Goal: Task Accomplishment & Management: Manage account settings

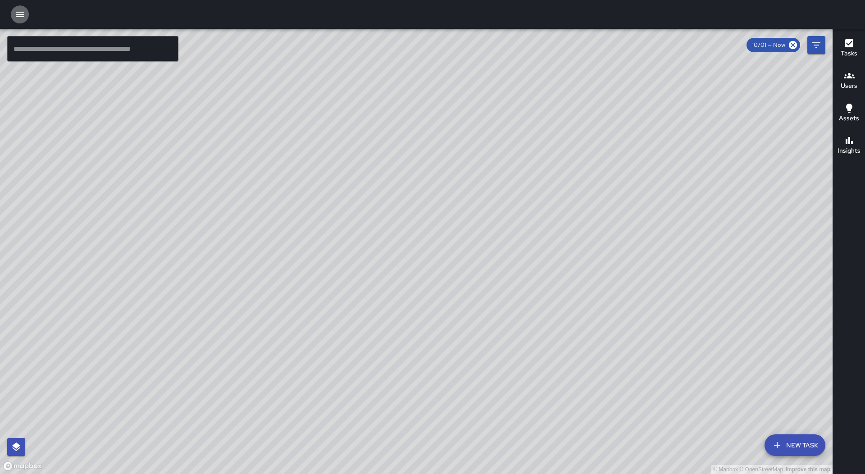
click at [20, 14] on icon "button" at bounding box center [19, 14] width 11 height 11
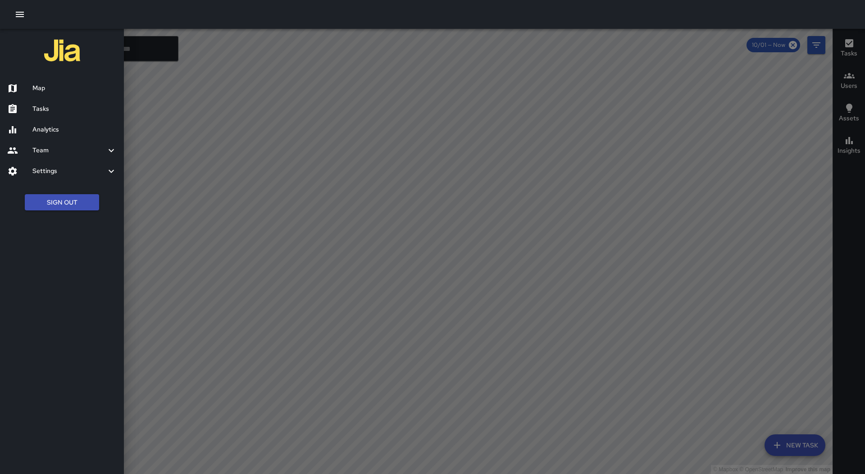
click at [52, 109] on h6 "Tasks" at bounding box center [74, 109] width 84 height 10
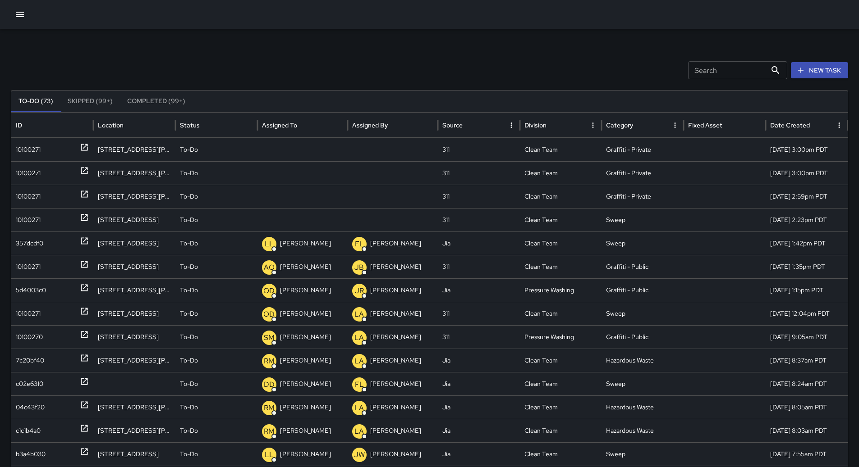
click at [311, 125] on div "Assigned To" at bounding box center [302, 125] width 81 height 25
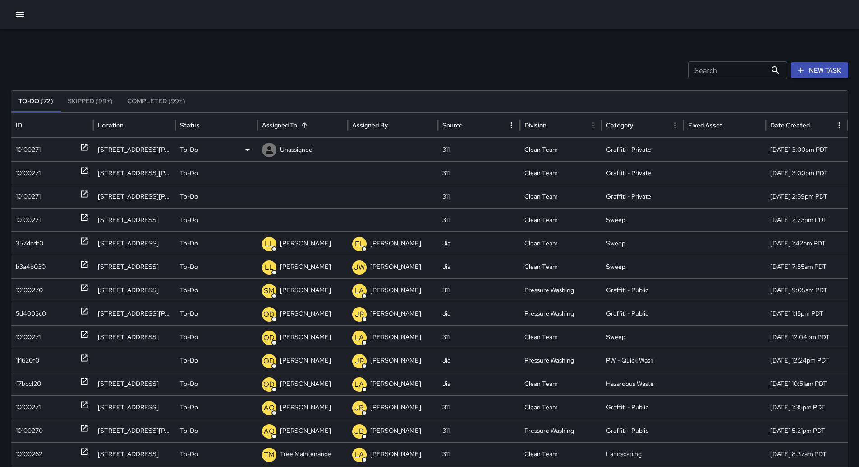
click at [39, 147] on div "10100271" at bounding box center [28, 149] width 25 height 23
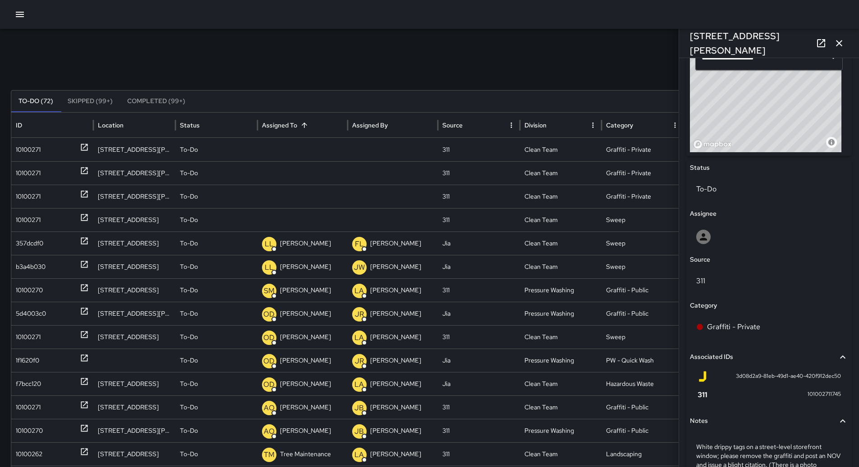
scroll to position [208, 0]
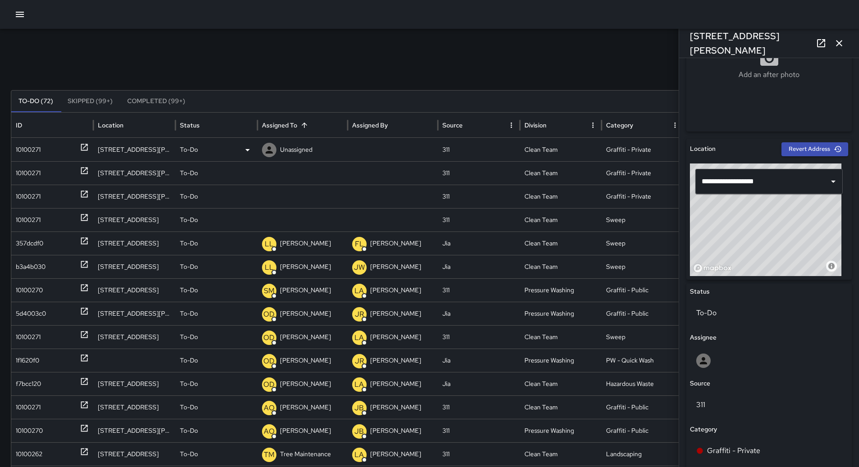
click at [230, 146] on div "To-Do" at bounding box center [216, 149] width 73 height 23
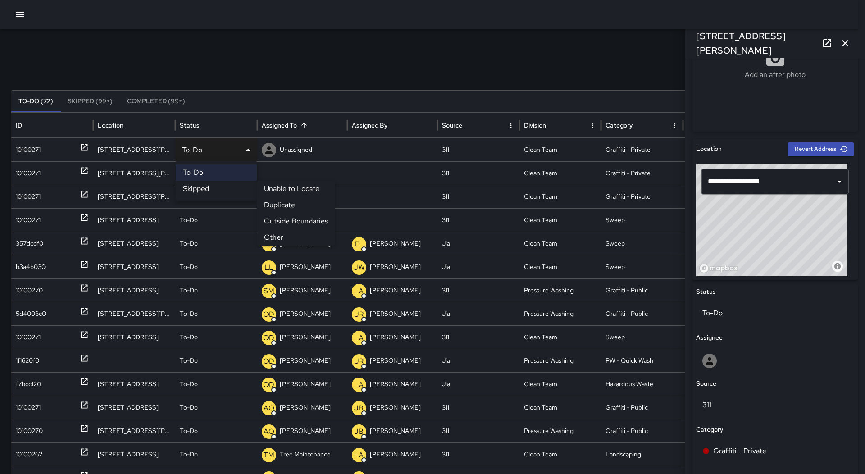
click at [293, 233] on li "Other" at bounding box center [296, 237] width 78 height 16
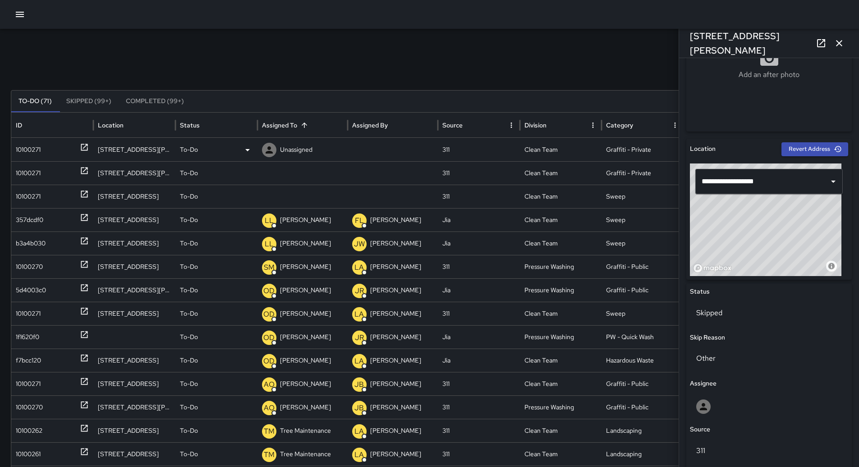
click at [50, 151] on div "10100271" at bounding box center [52, 149] width 73 height 23
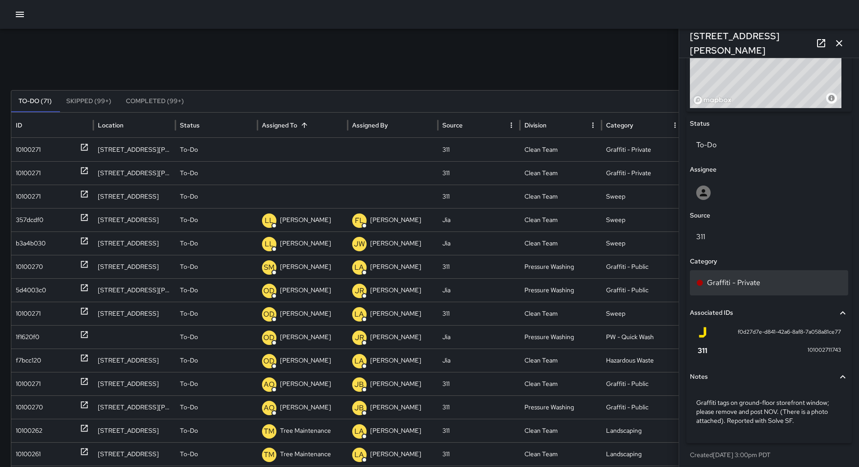
scroll to position [379, 0]
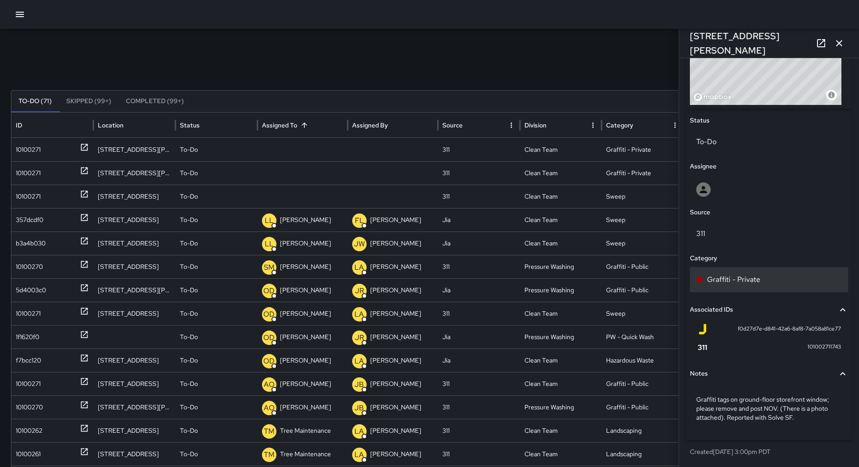
click at [752, 283] on p "Graffiti - Private" at bounding box center [733, 280] width 53 height 11
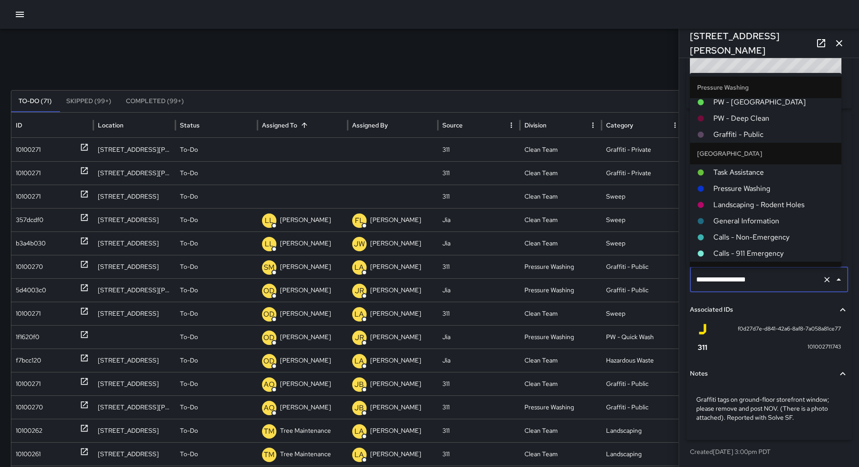
scroll to position [665, 0]
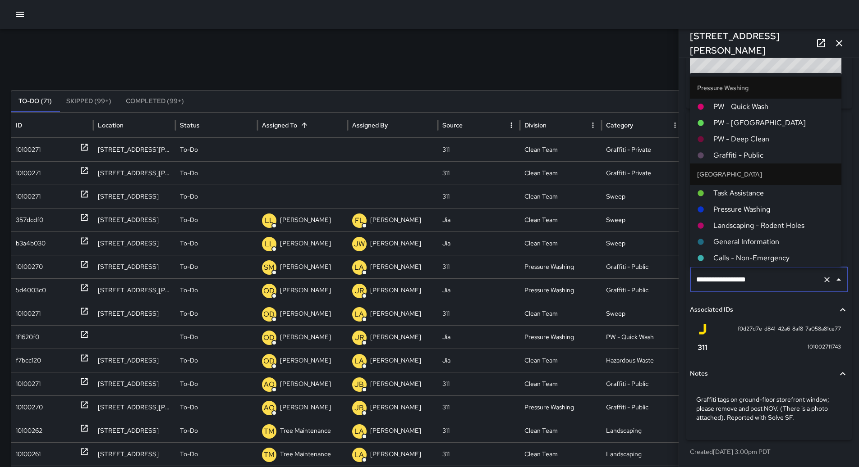
click at [456, 75] on div "Search Search New Task" at bounding box center [429, 70] width 837 height 18
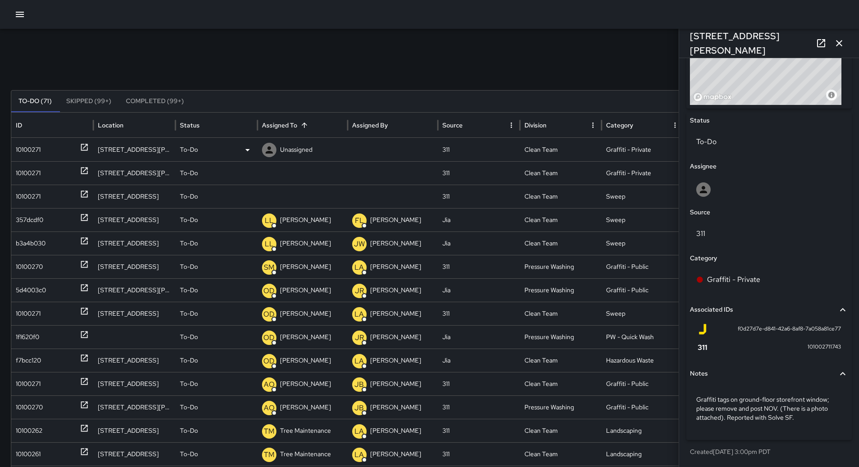
click at [308, 149] on p "Unassigned" at bounding box center [296, 149] width 32 height 23
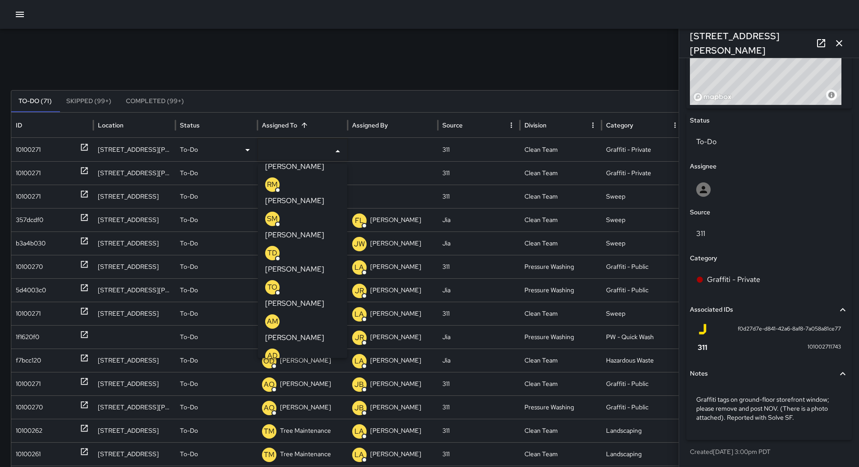
scroll to position [631, 0]
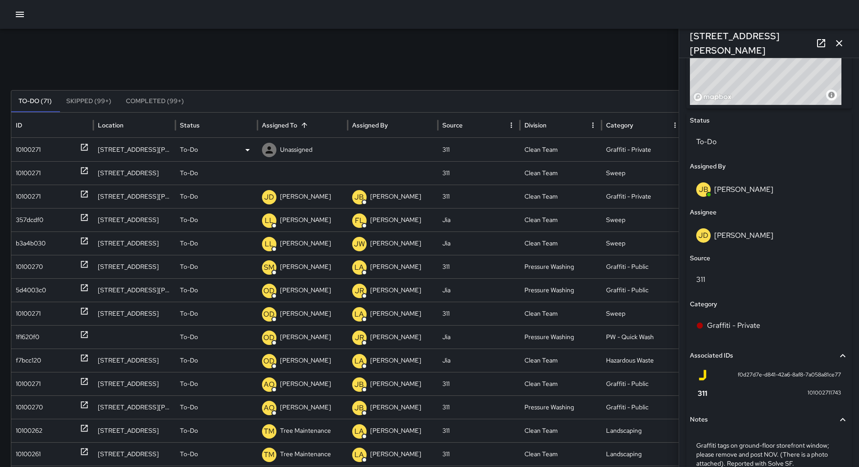
click at [53, 151] on div "10100271" at bounding box center [52, 149] width 73 height 23
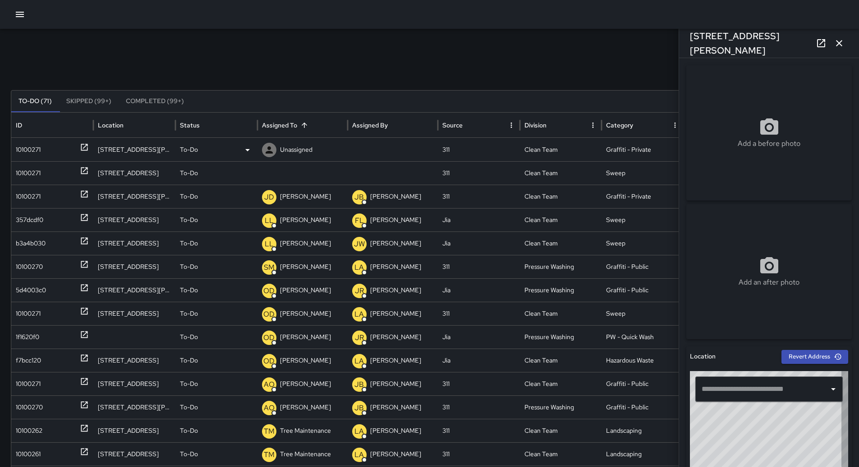
type input "**********"
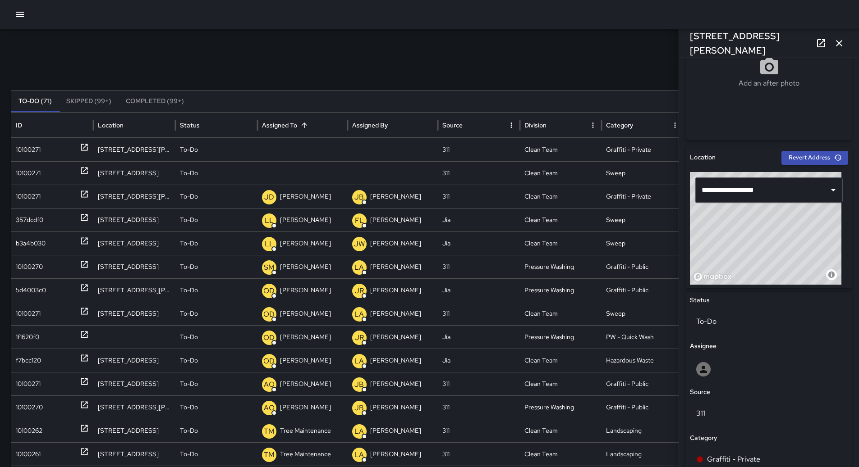
scroll to position [199, 0]
click at [301, 150] on p "Unassigned" at bounding box center [296, 149] width 32 height 23
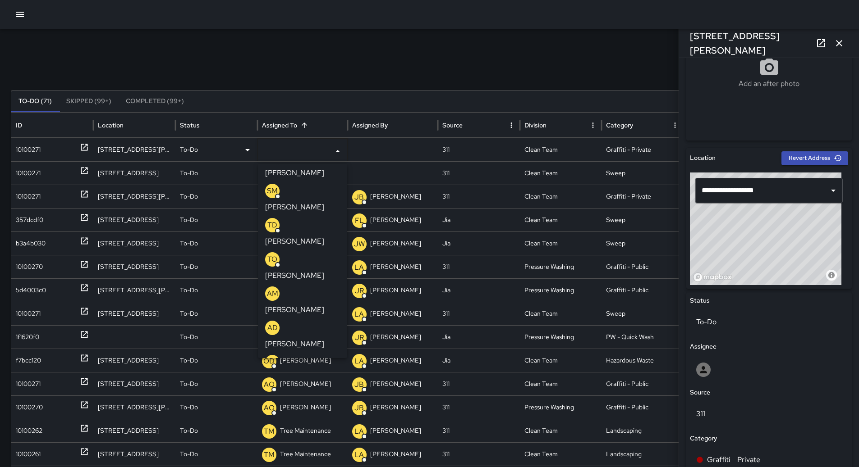
scroll to position [631, 0]
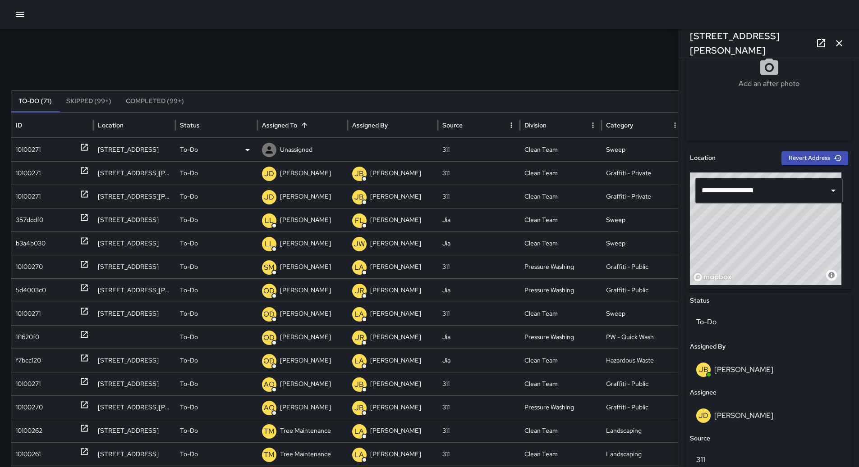
click at [41, 149] on div "10100271" at bounding box center [52, 149] width 73 height 23
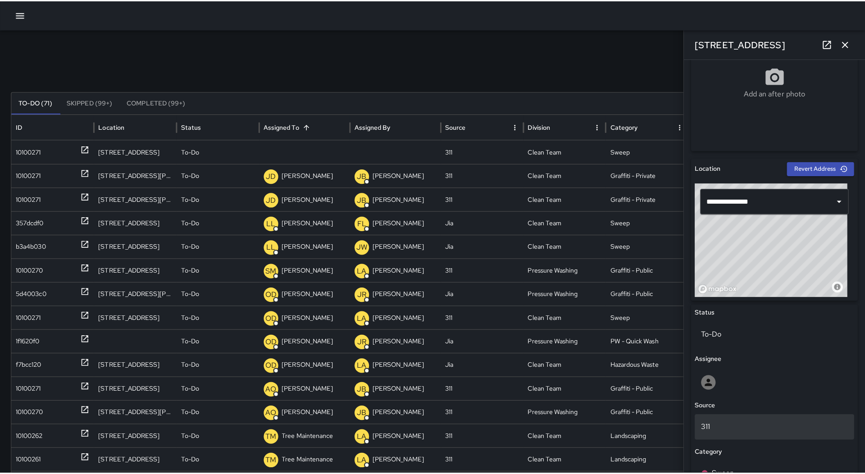
scroll to position [361, 0]
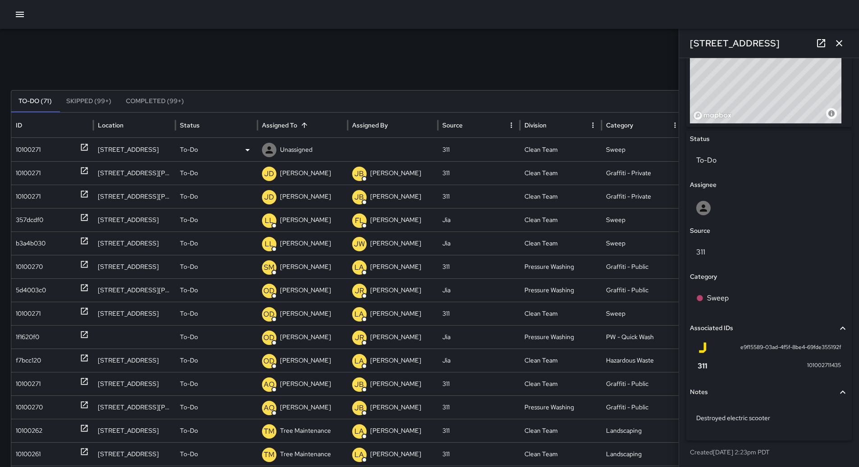
click at [233, 149] on div "To-Do" at bounding box center [216, 149] width 73 height 23
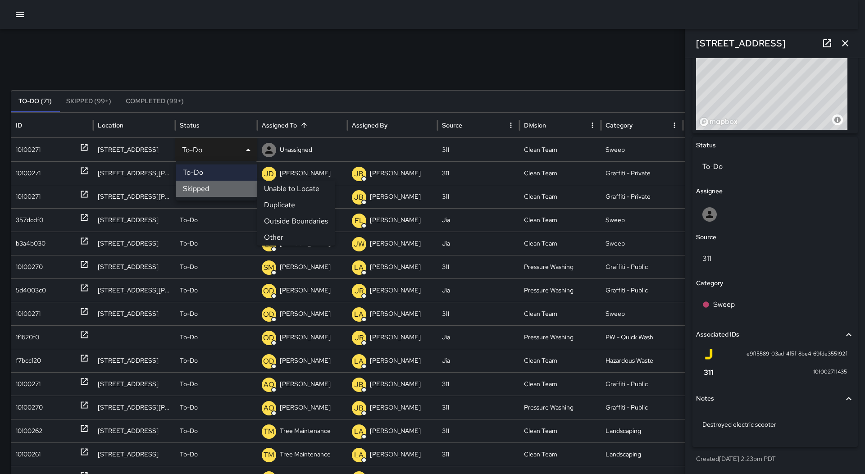
click at [225, 188] on li "Skipped" at bounding box center [216, 189] width 81 height 16
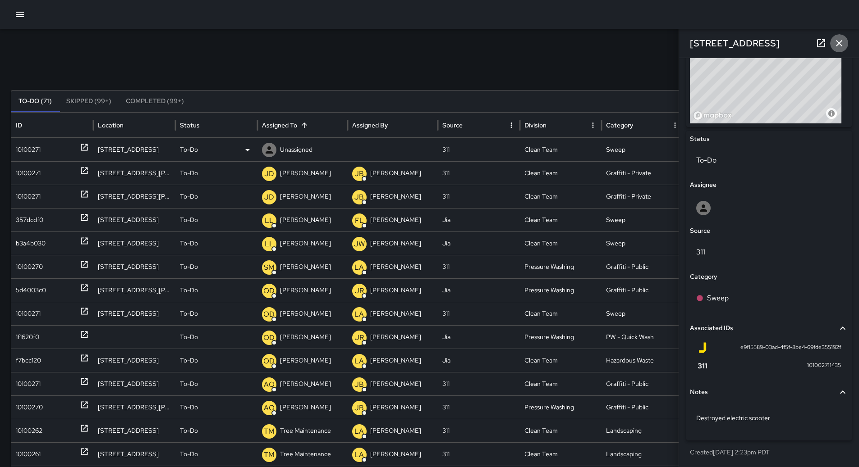
click at [838, 38] on icon "button" at bounding box center [838, 43] width 11 height 11
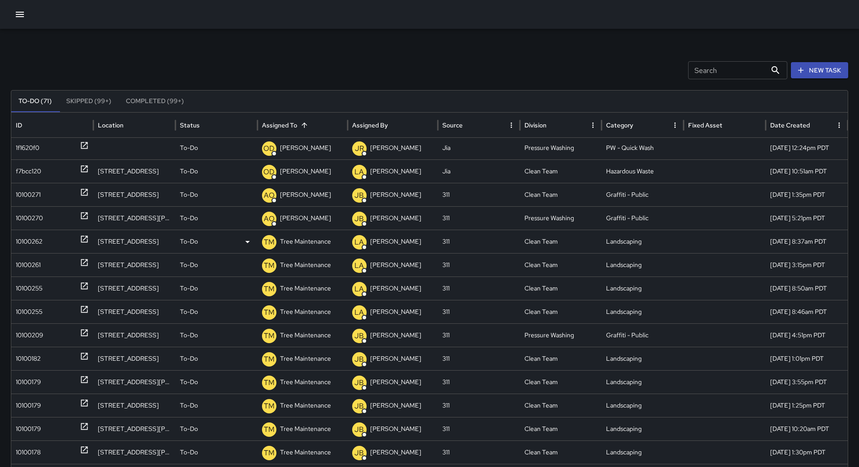
scroll to position [169, 0]
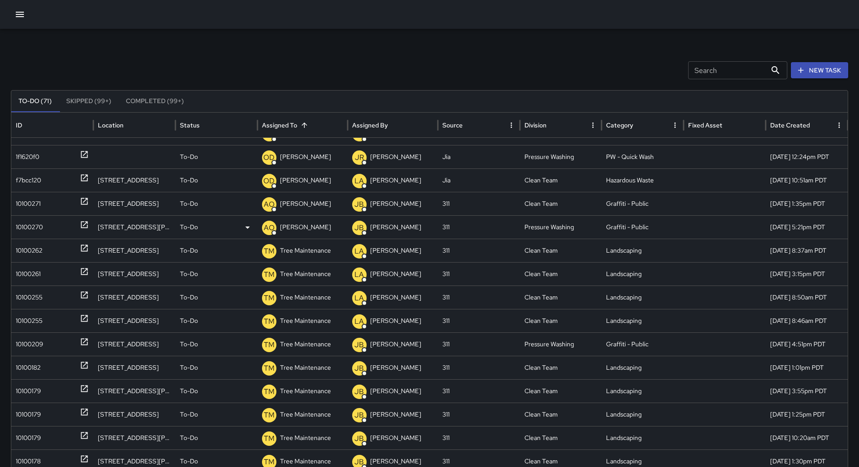
click at [32, 218] on div "10100270" at bounding box center [29, 227] width 27 height 23
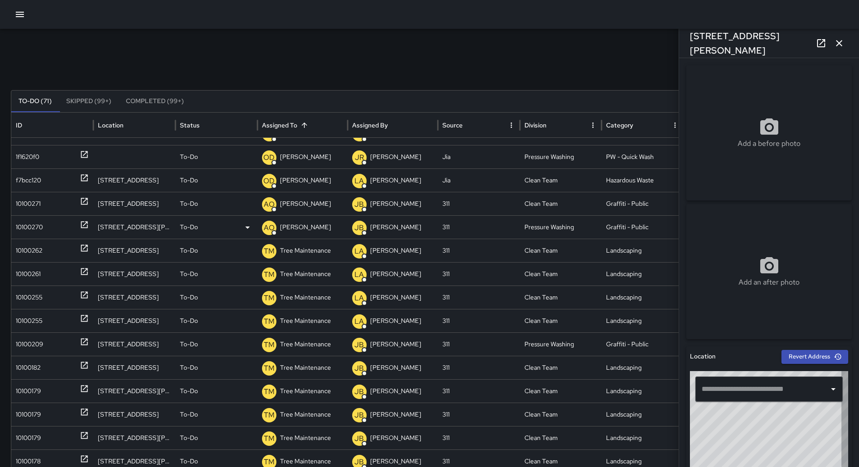
type input "**********"
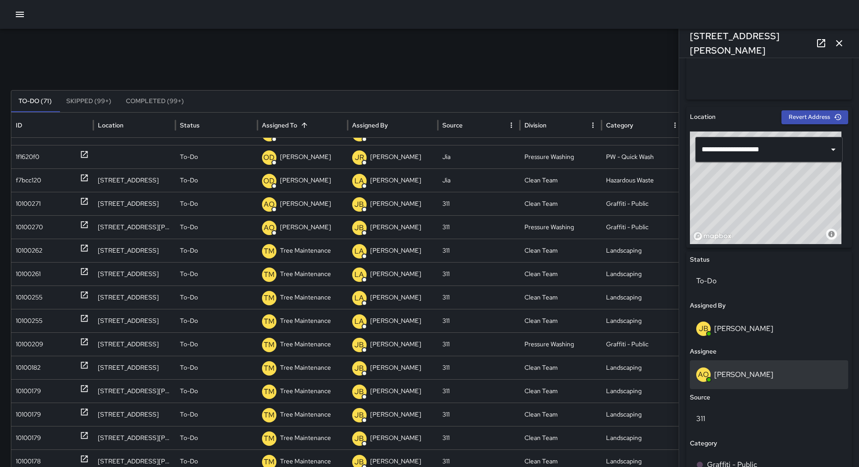
scroll to position [406, 0]
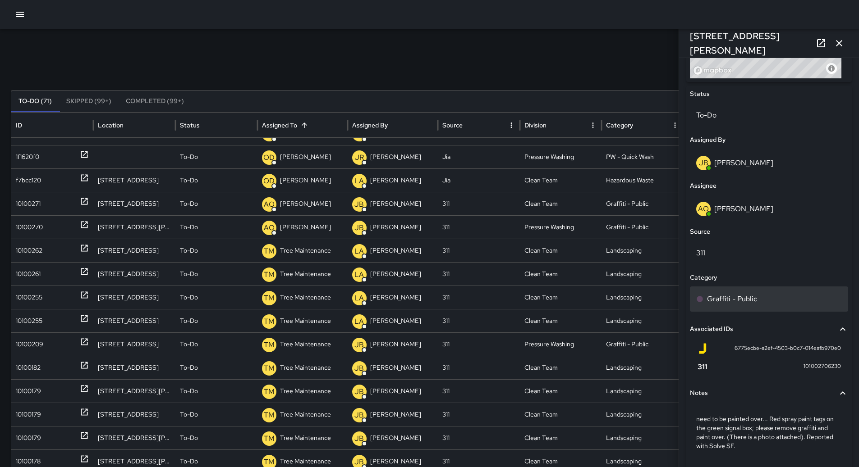
click at [774, 297] on div "Graffiti - Public" at bounding box center [769, 299] width 146 height 11
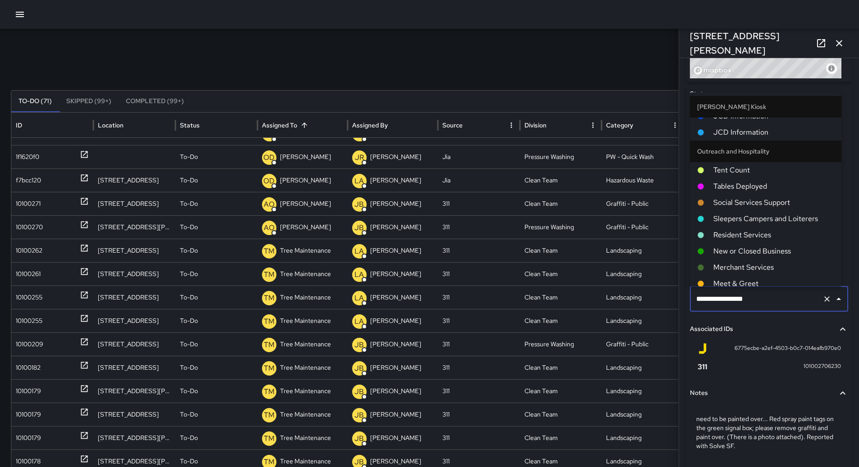
scroll to position [108, 0]
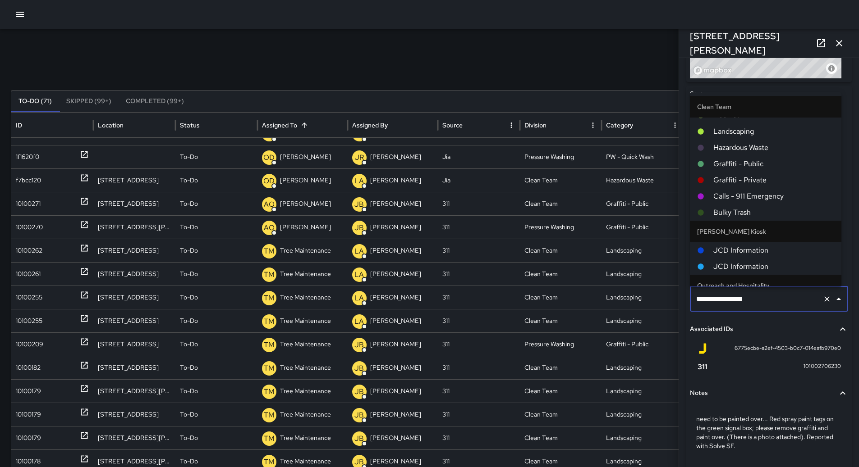
click at [770, 168] on li "Graffiti - Public" at bounding box center [765, 164] width 151 height 16
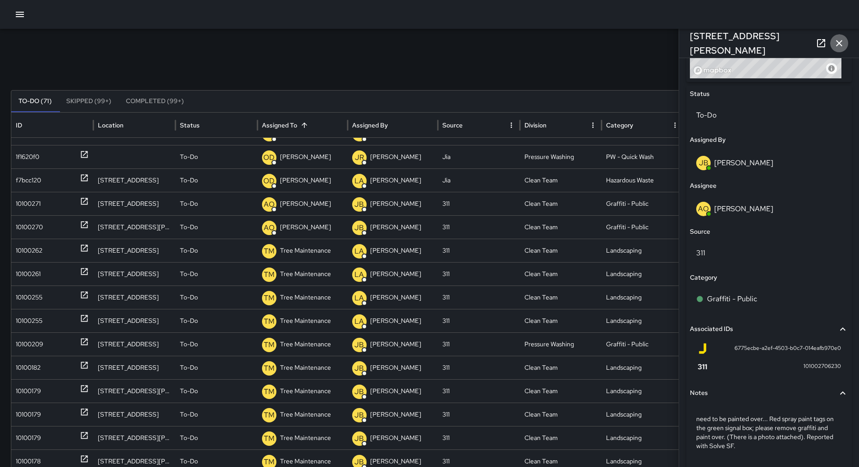
click at [841, 46] on icon "button" at bounding box center [838, 43] width 11 height 11
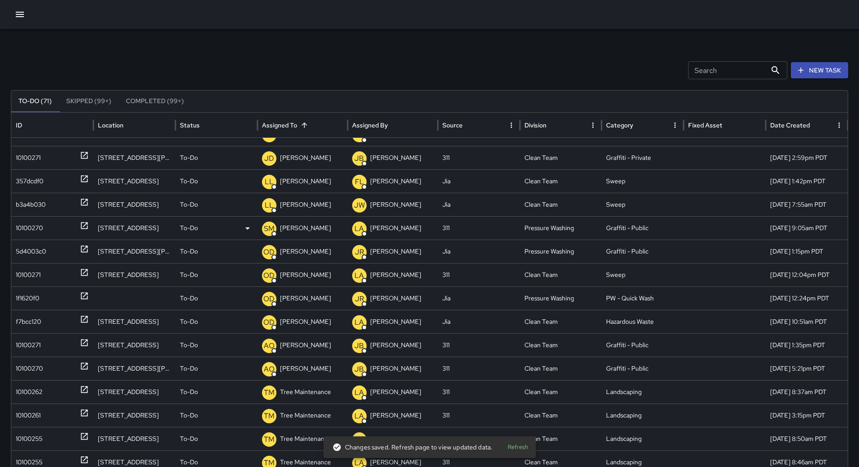
scroll to position [0, 0]
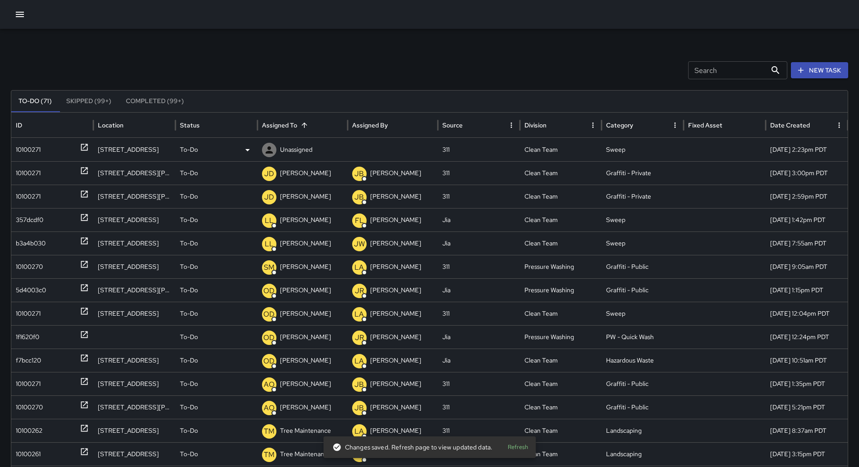
click at [63, 143] on div "10100271" at bounding box center [52, 149] width 73 height 23
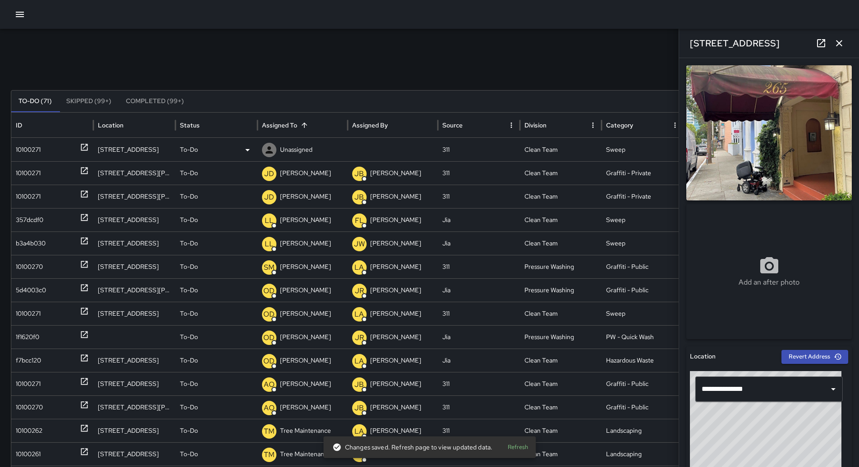
click at [252, 159] on div "To-Do" at bounding box center [216, 149] width 73 height 23
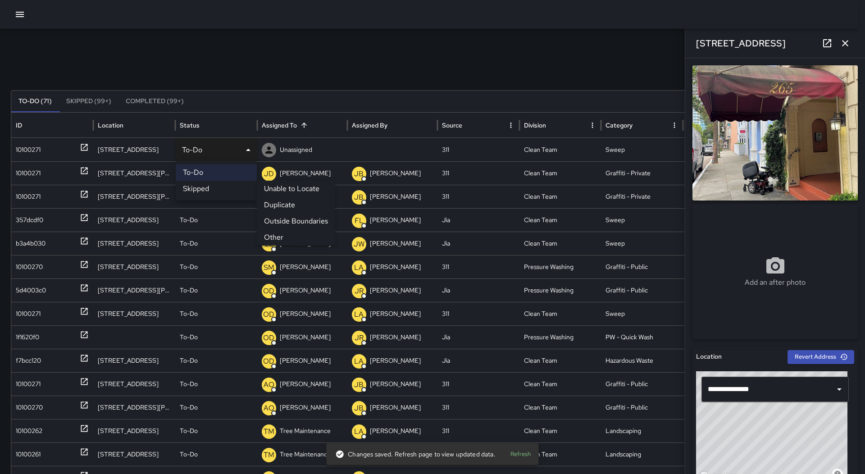
click at [287, 233] on li "Other" at bounding box center [296, 237] width 78 height 16
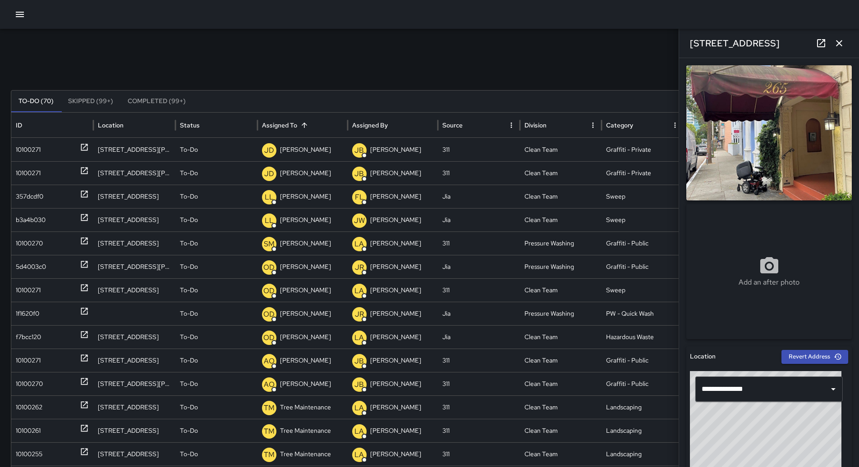
click at [839, 37] on button "button" at bounding box center [839, 43] width 18 height 18
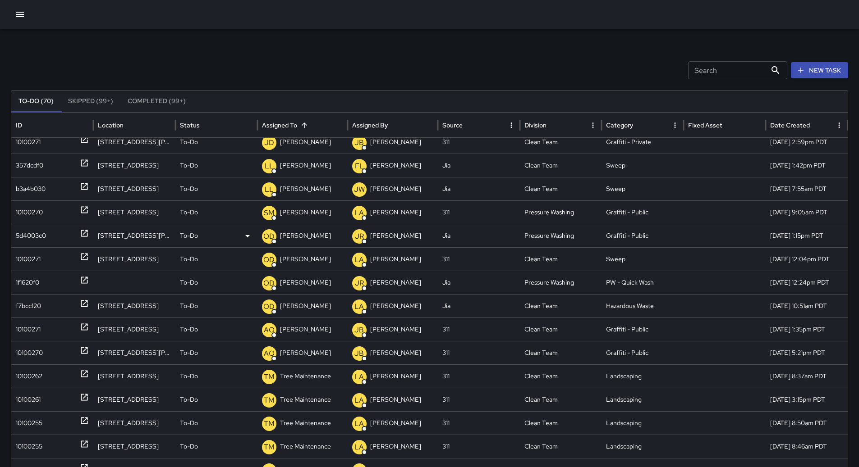
scroll to position [45, 0]
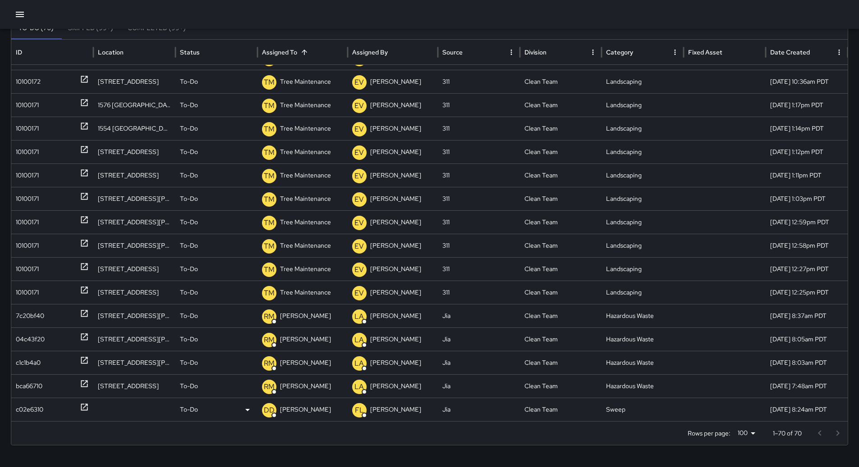
click at [24, 399] on div "c02e6310" at bounding box center [29, 409] width 27 height 23
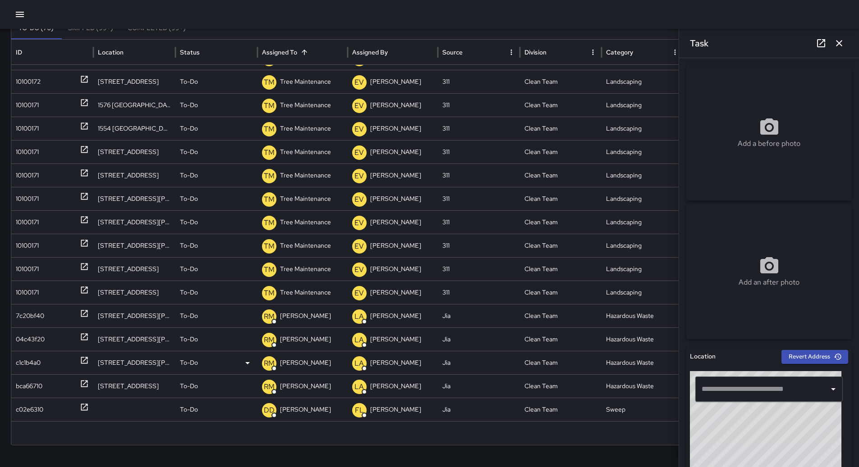
click at [24, 373] on div "c1c1b4a0" at bounding box center [28, 363] width 25 height 23
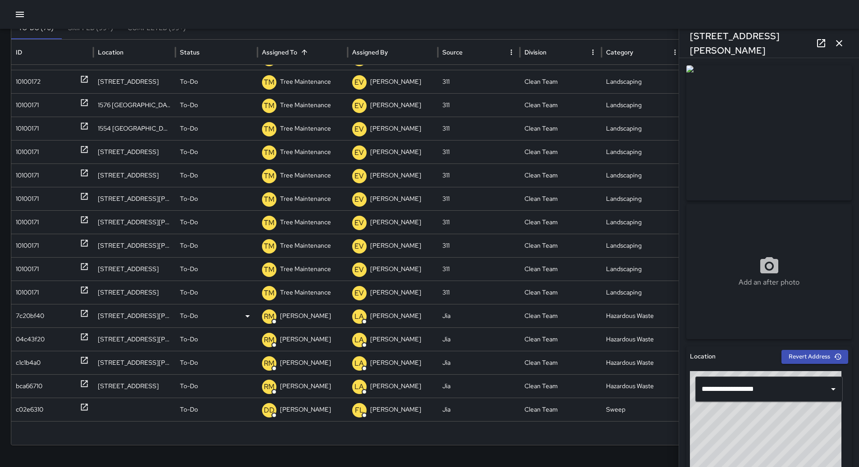
click at [36, 324] on div "7c20bf40" at bounding box center [30, 316] width 28 height 23
click at [39, 337] on div "04c43f20" at bounding box center [30, 339] width 29 height 23
click at [50, 357] on div "c1c1b4a0" at bounding box center [52, 363] width 73 height 23
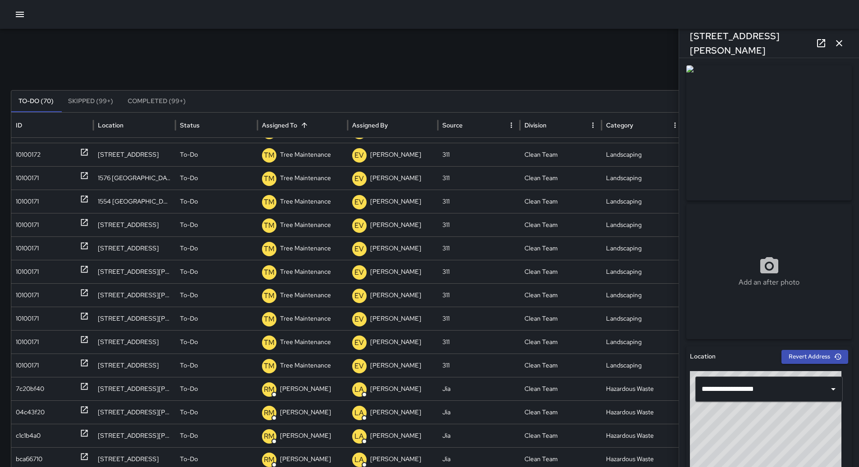
click at [15, 17] on icon "button" at bounding box center [19, 14] width 11 height 11
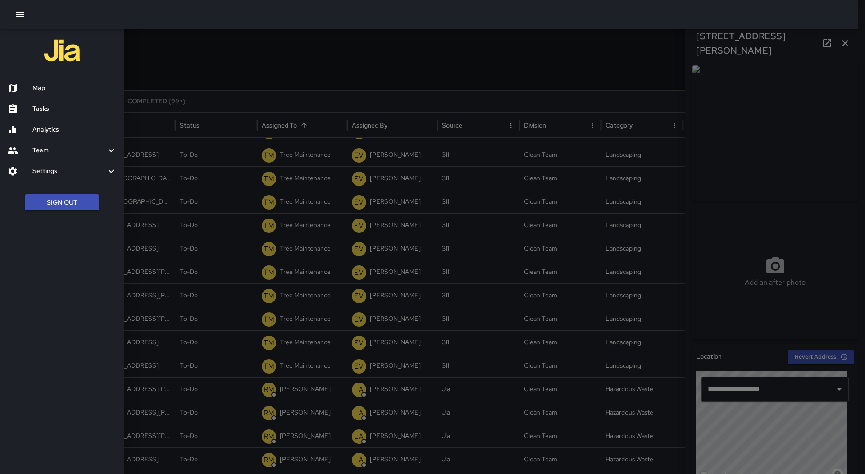
drag, startPoint x: 38, startPoint y: 83, endPoint x: 34, endPoint y: 86, distance: 4.9
click at [38, 83] on div "Map" at bounding box center [62, 88] width 124 height 21
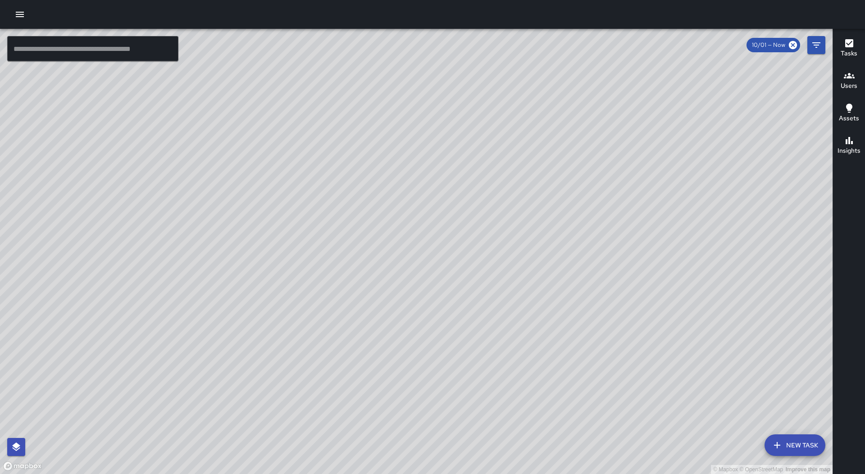
drag, startPoint x: 534, startPoint y: 407, endPoint x: 482, endPoint y: 147, distance: 264.8
click at [482, 147] on div "© Mapbox © OpenStreetMap Improve this map" at bounding box center [416, 251] width 833 height 445
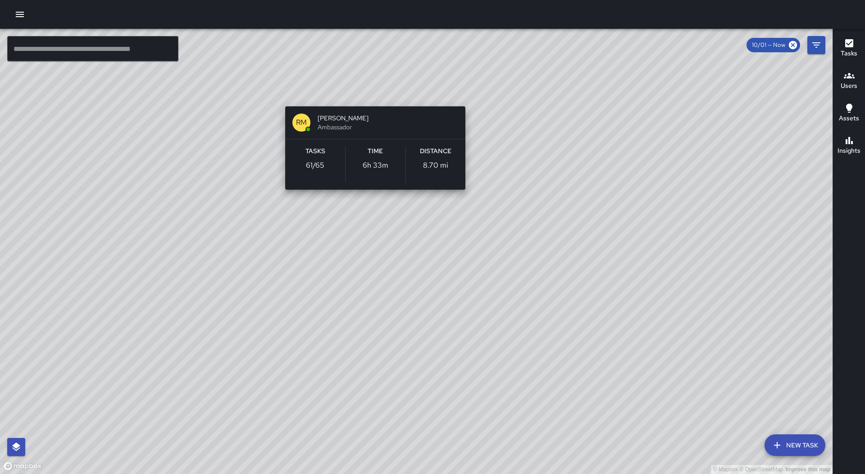
click at [374, 95] on div "© Mapbox © OpenStreetMap Improve this map RM [PERSON_NAME] Ambassador Tasks 61 …" at bounding box center [416, 251] width 833 height 445
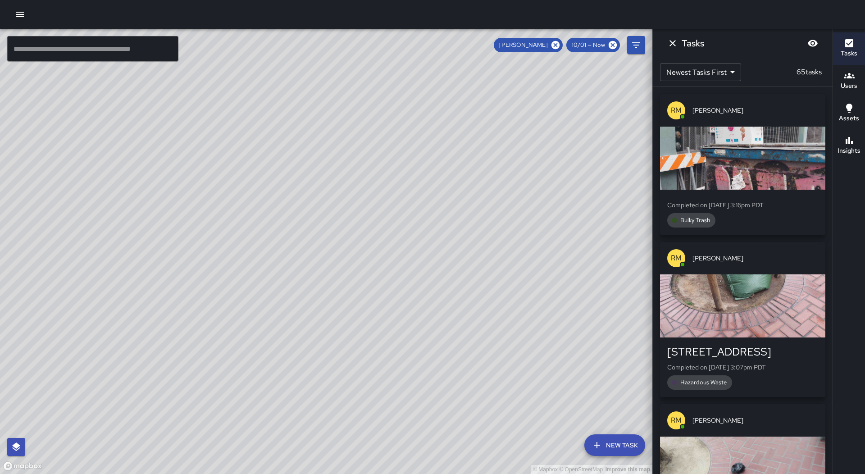
click at [727, 203] on p "Completed on [DATE] 3:16pm PDT" at bounding box center [743, 205] width 151 height 9
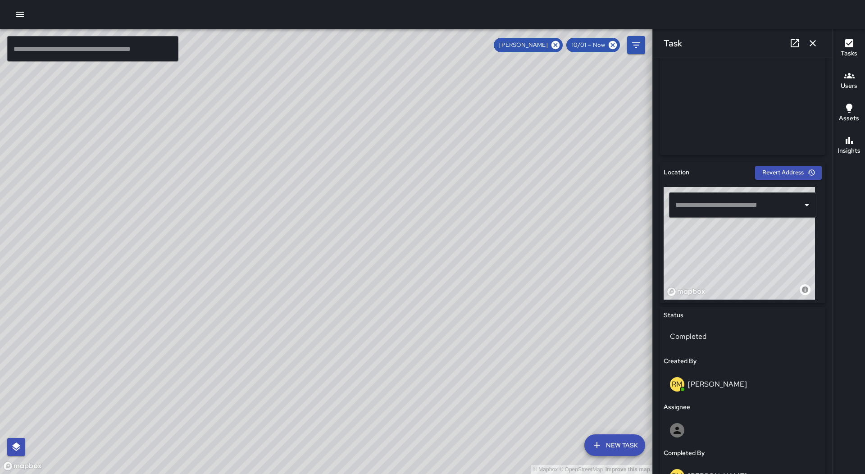
scroll to position [225, 0]
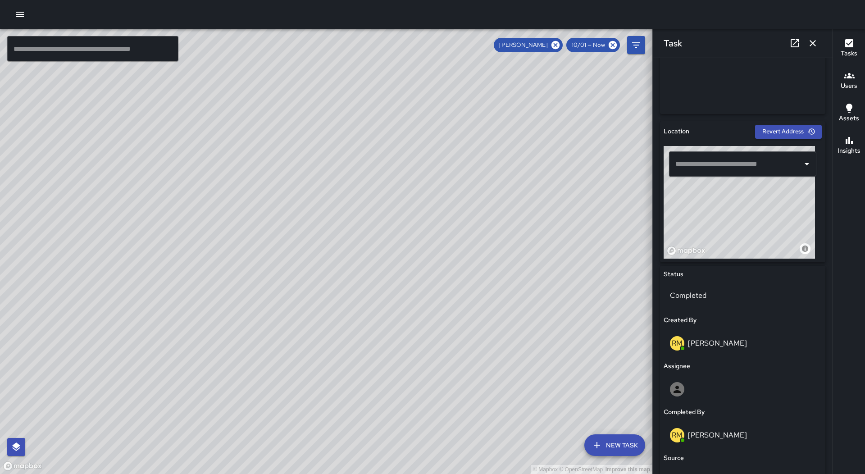
click at [810, 47] on icon "button" at bounding box center [813, 43] width 11 height 11
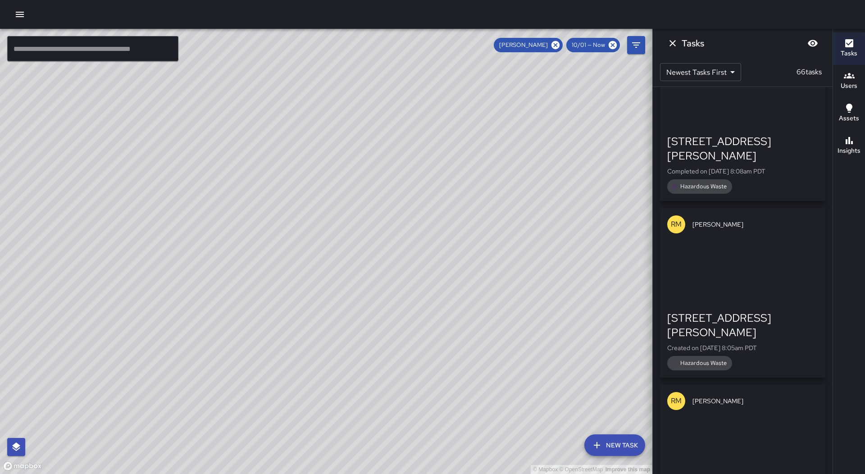
scroll to position [10244, 0]
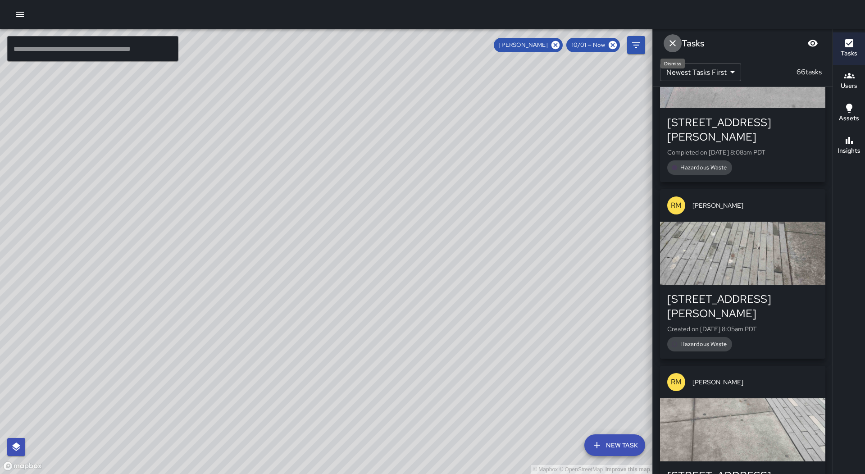
click at [672, 41] on icon "Dismiss" at bounding box center [673, 43] width 11 height 11
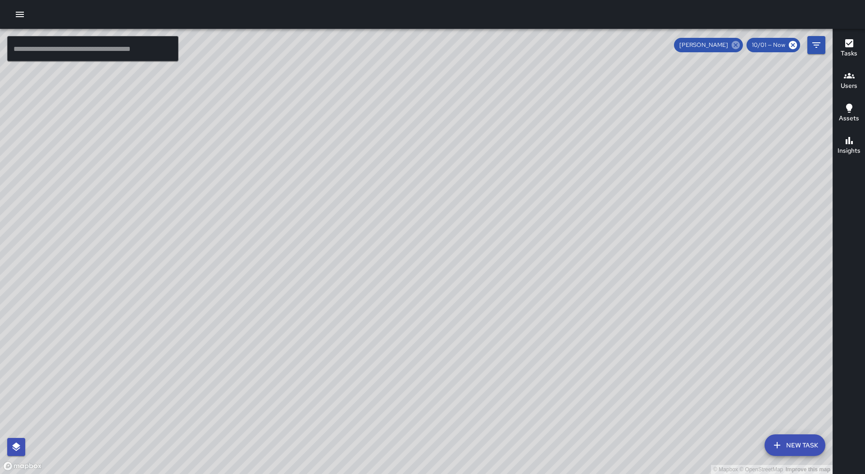
click at [736, 45] on icon at bounding box center [736, 45] width 8 height 8
click at [859, 56] on button "Tasks" at bounding box center [849, 48] width 32 height 32
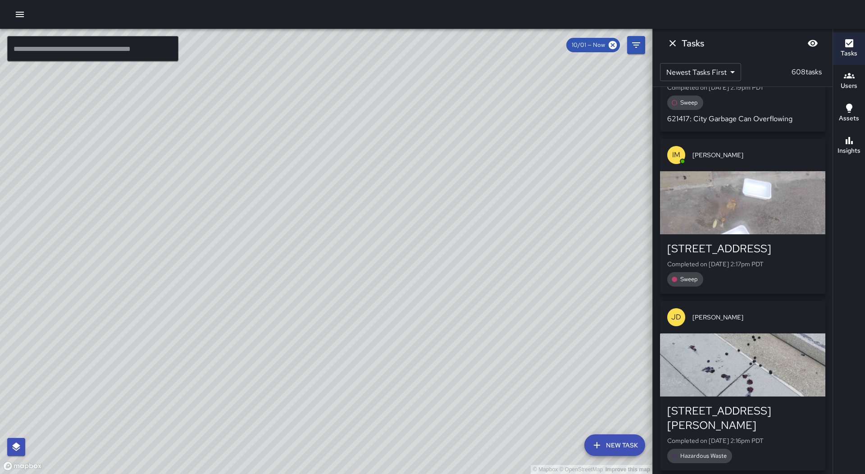
scroll to position [13111, 0]
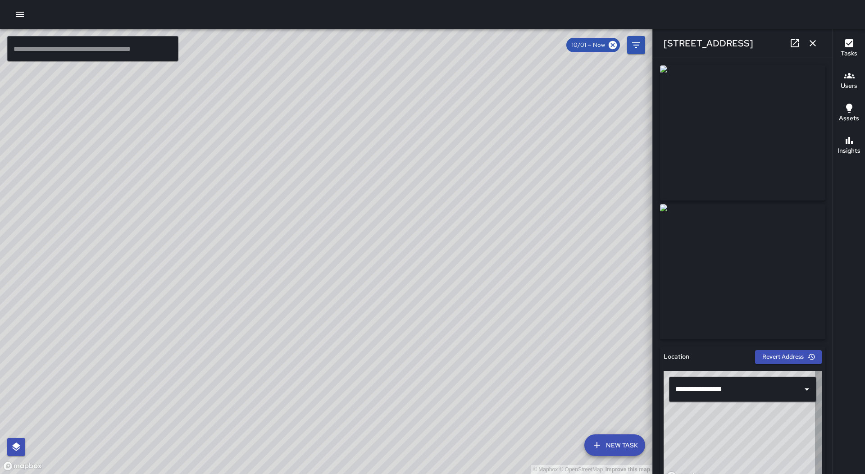
type input "**********"
click at [813, 49] on button "button" at bounding box center [813, 43] width 18 height 18
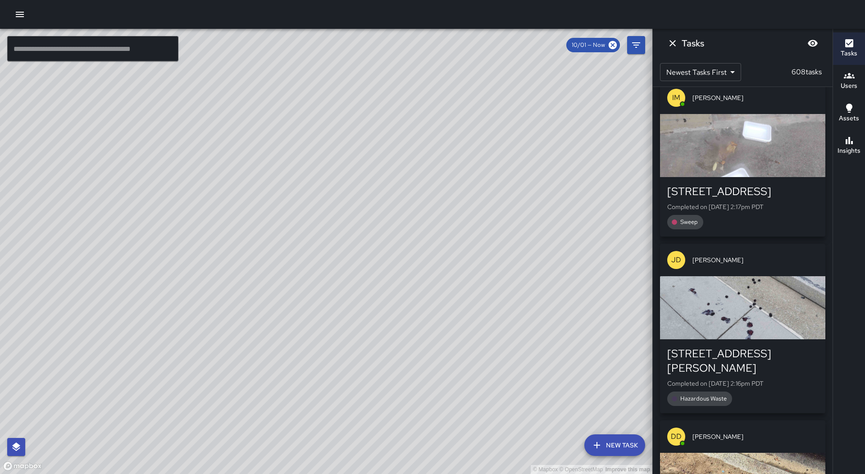
scroll to position [13246, 0]
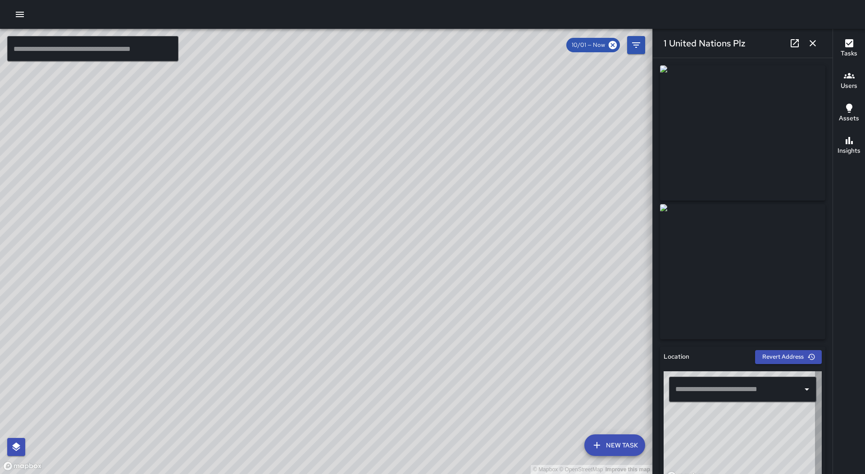
type input "**********"
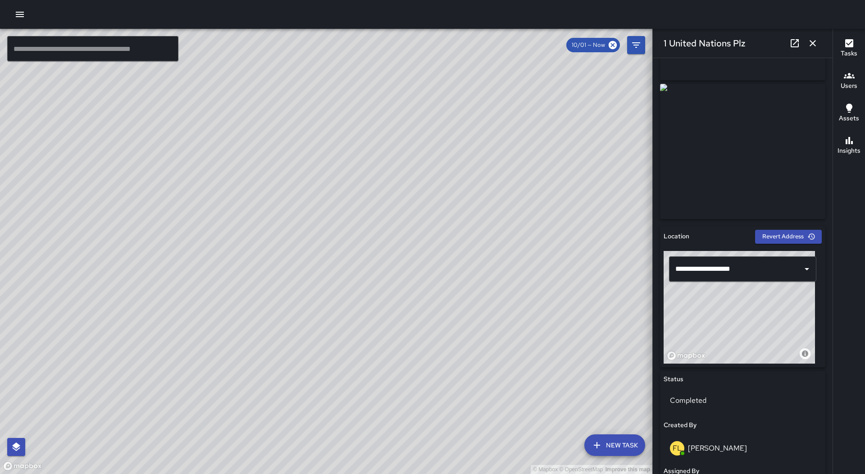
scroll to position [361, 0]
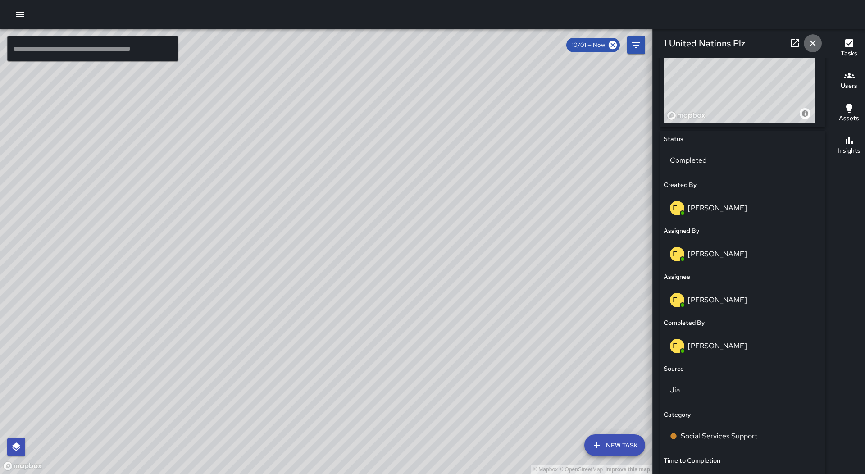
click at [817, 42] on icon "button" at bounding box center [813, 43] width 11 height 11
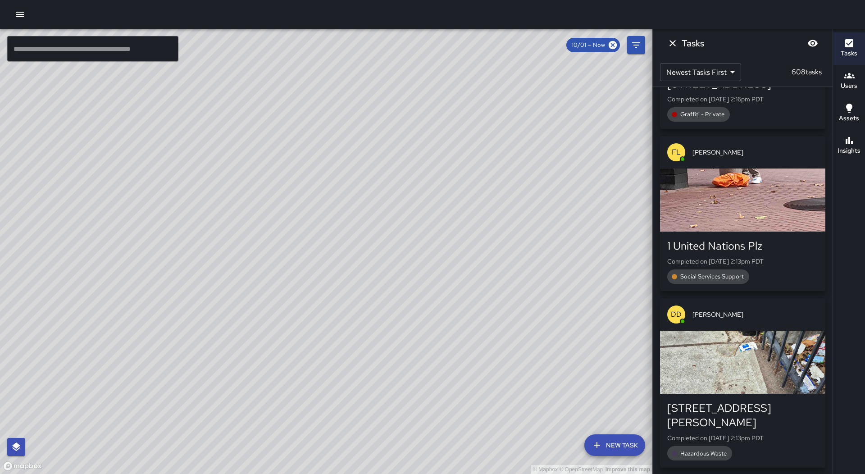
scroll to position [13787, 0]
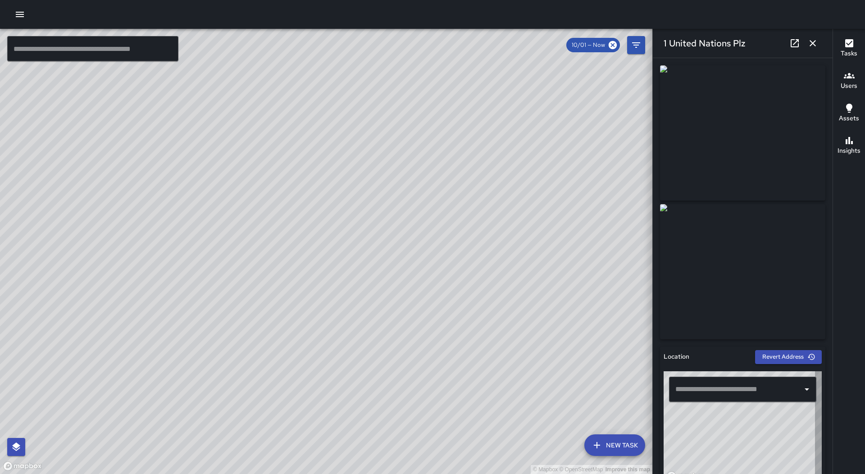
type input "**********"
click at [812, 46] on icon "button" at bounding box center [813, 43] width 11 height 11
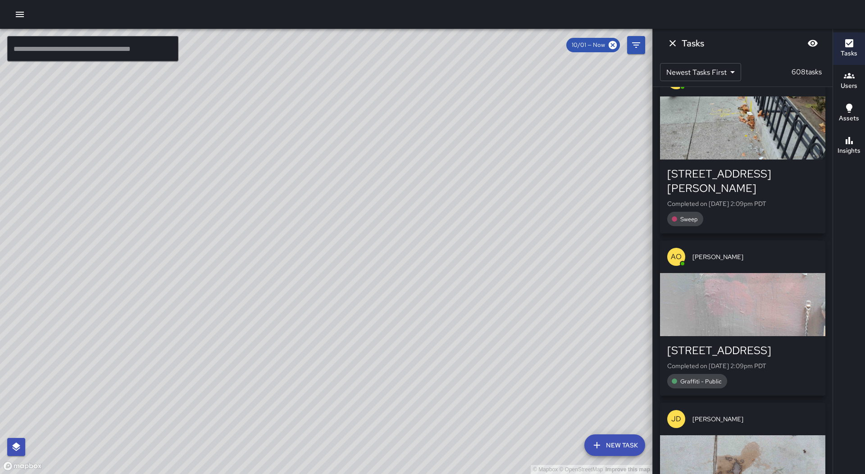
scroll to position [14779, 0]
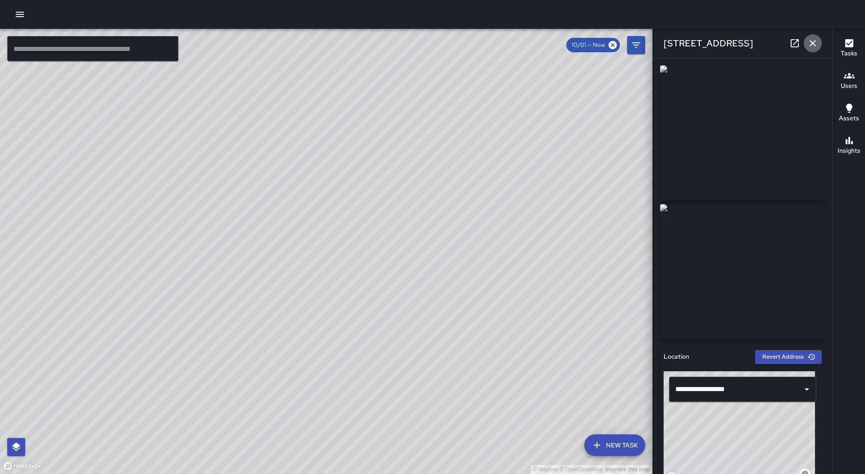
click at [816, 40] on icon "button" at bounding box center [813, 43] width 11 height 11
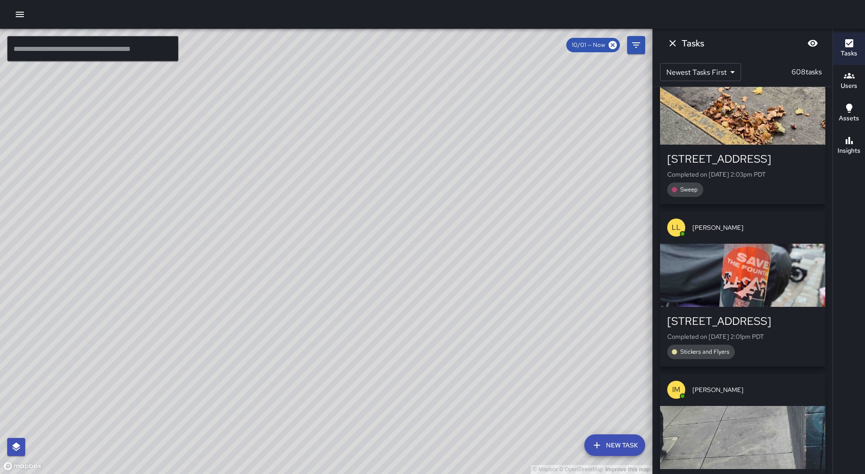
scroll to position [15725, 0]
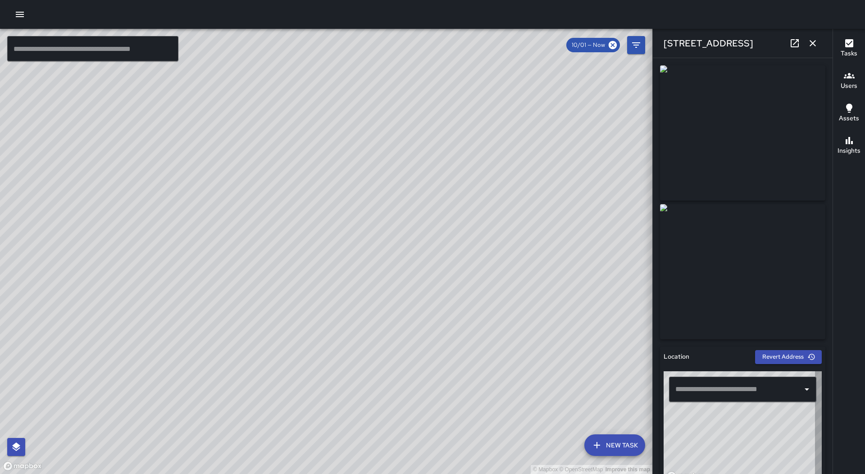
type input "**********"
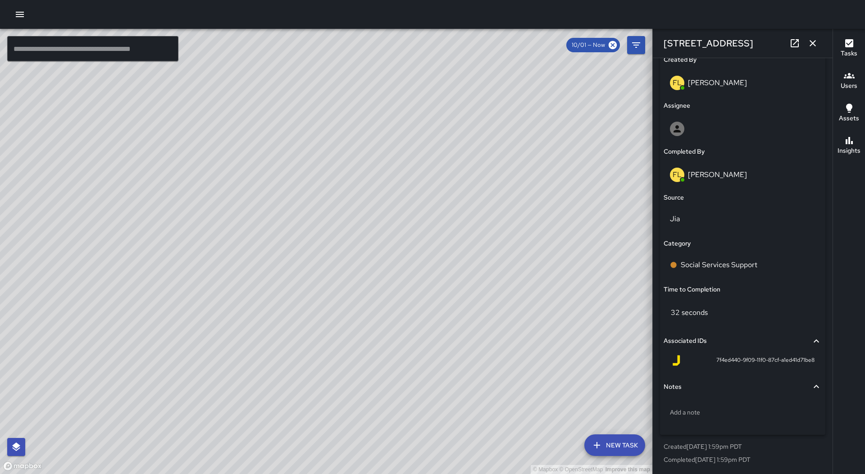
scroll to position [487, 0]
click at [816, 39] on icon "button" at bounding box center [813, 43] width 11 height 11
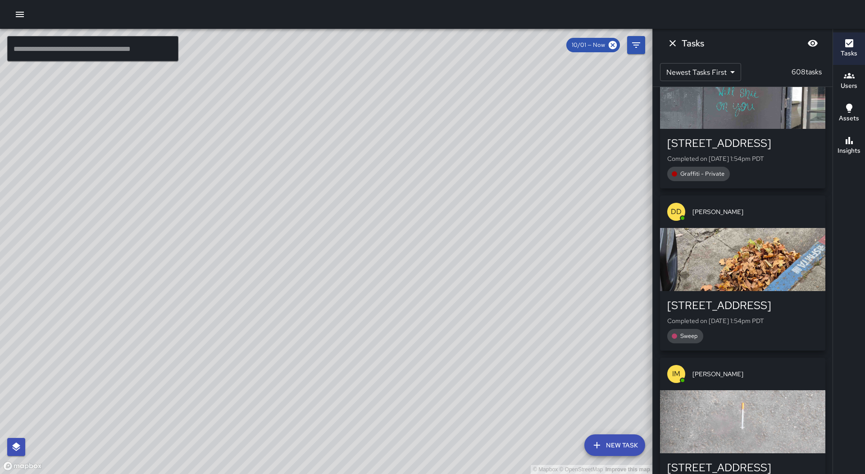
scroll to position [17483, 0]
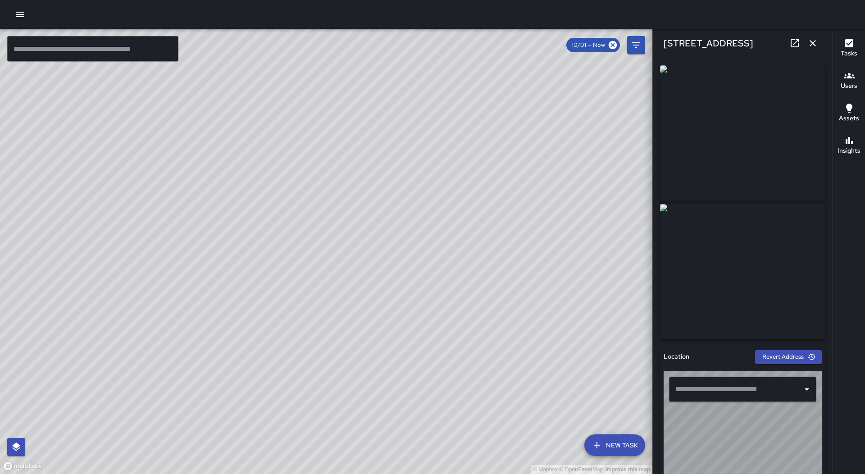
type input "**********"
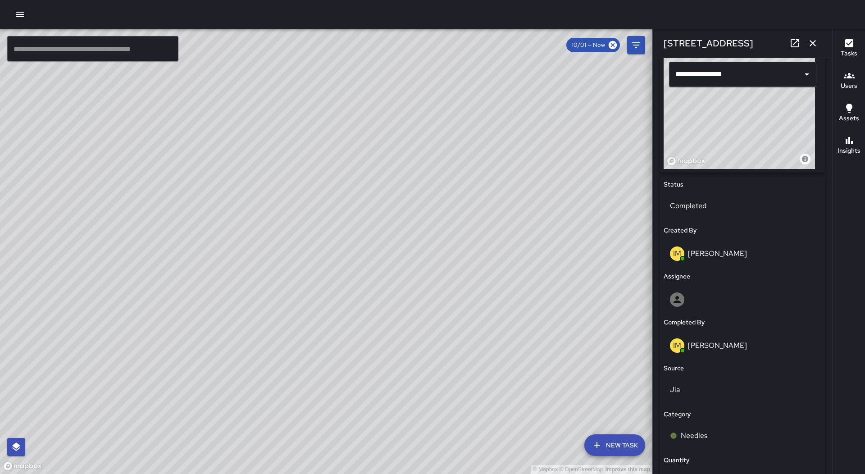
scroll to position [45, 0]
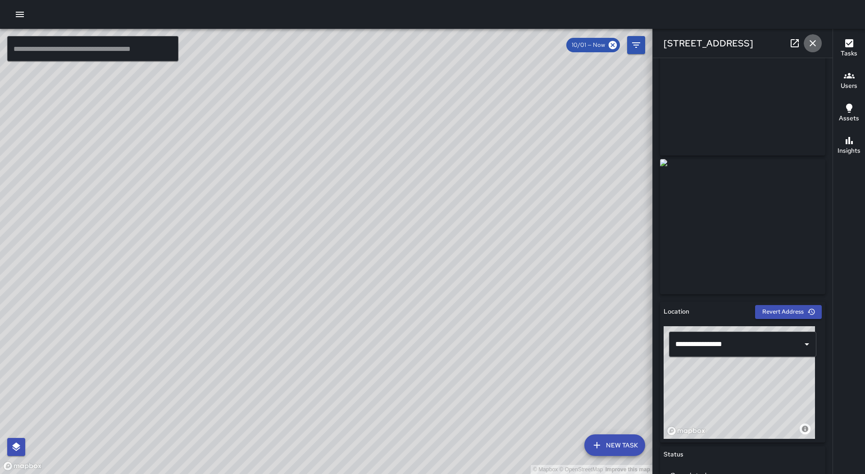
click at [812, 42] on icon "button" at bounding box center [813, 43] width 6 height 6
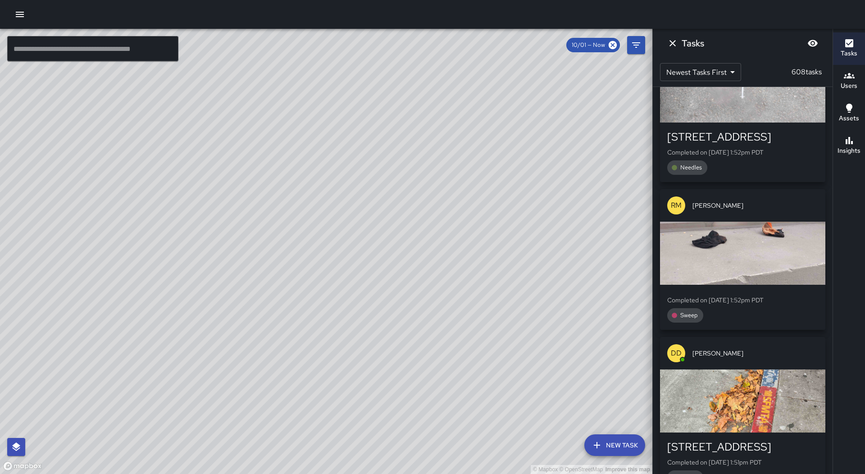
scroll to position [17799, 0]
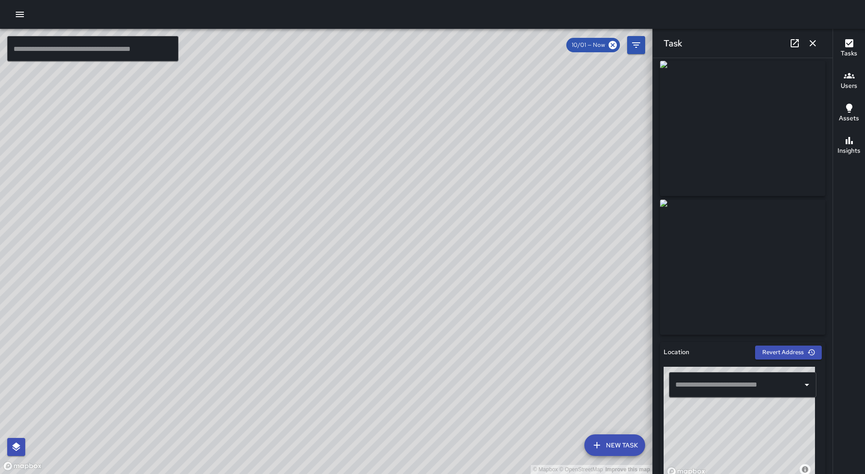
scroll to position [0, 0]
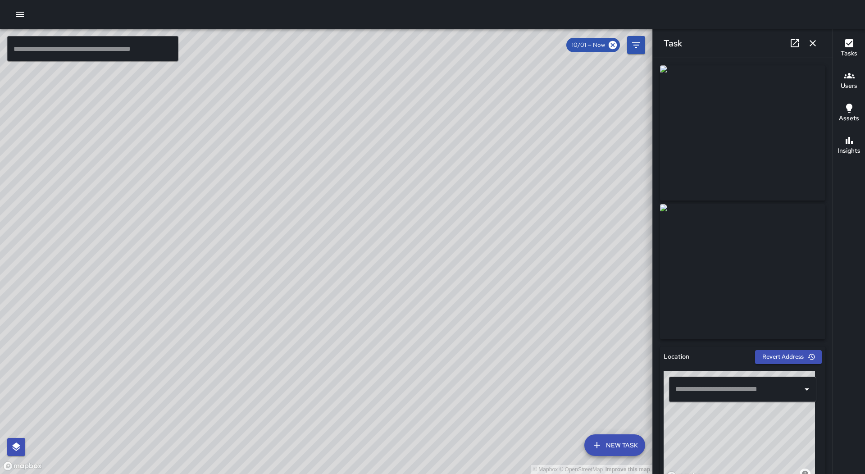
click at [811, 43] on icon "button" at bounding box center [813, 43] width 11 height 11
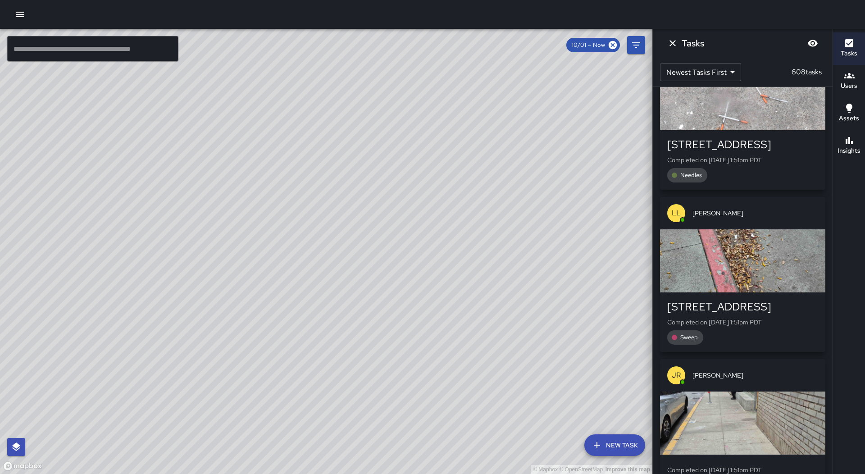
scroll to position [18204, 0]
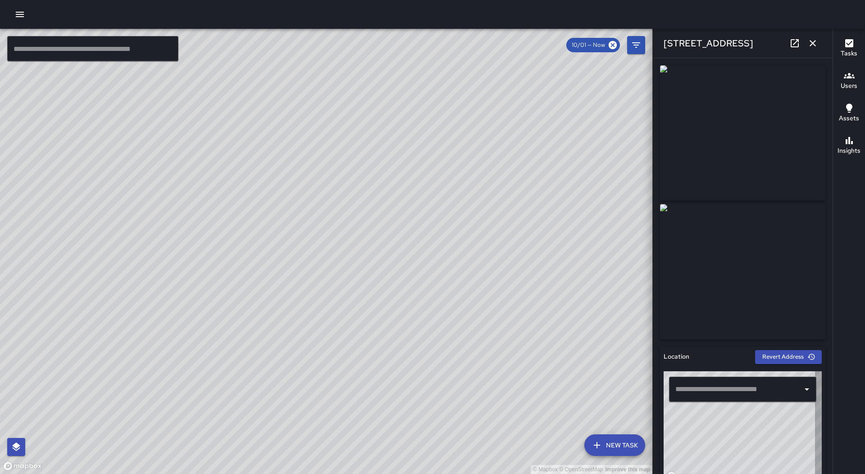
type input "**********"
click at [818, 43] on icon "button" at bounding box center [813, 43] width 11 height 11
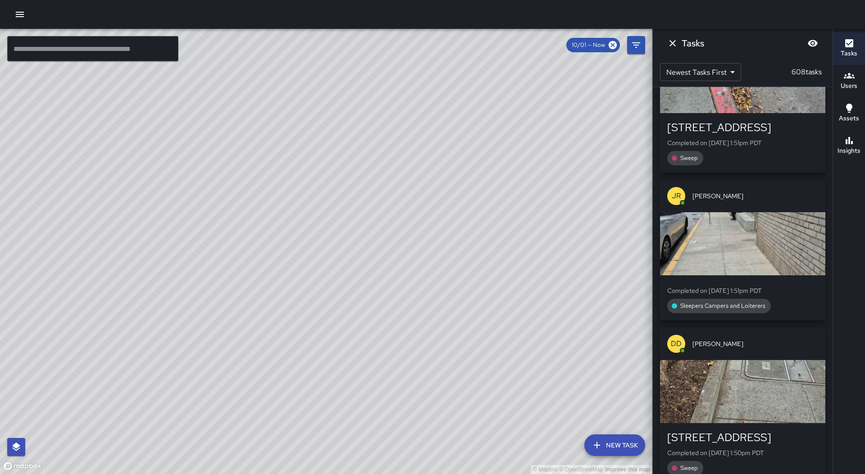
scroll to position [18384, 0]
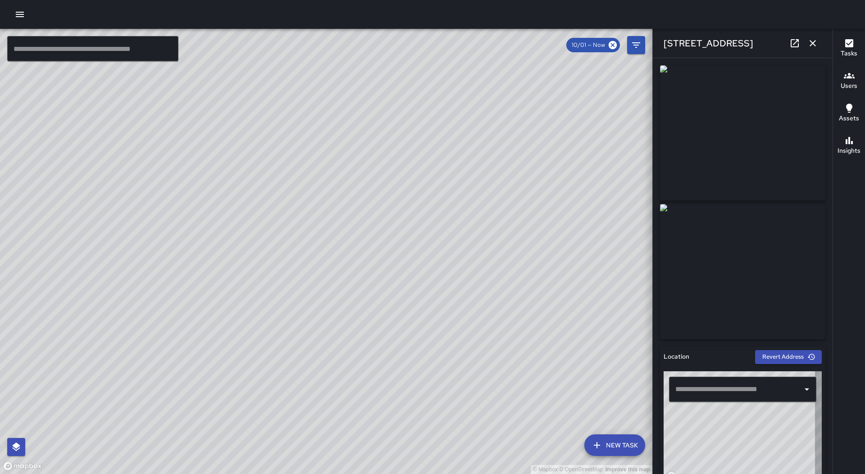
type input "**********"
click at [816, 40] on icon "button" at bounding box center [813, 43] width 11 height 11
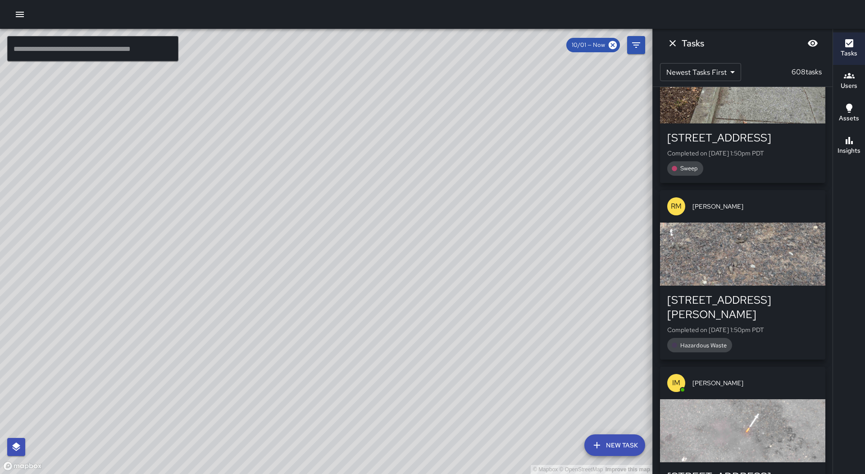
scroll to position [18700, 0]
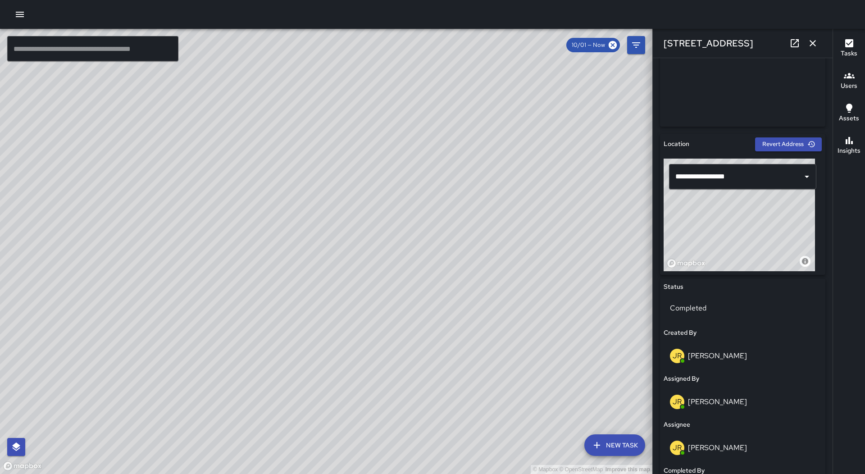
scroll to position [0, 0]
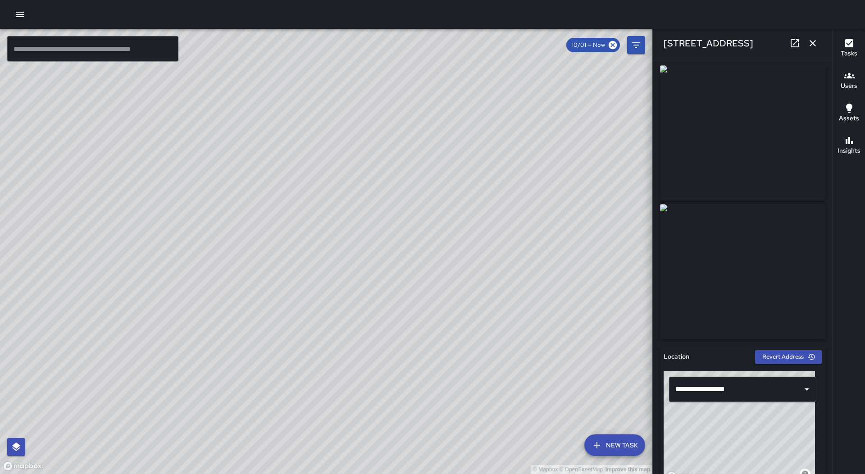
click at [811, 46] on icon "button" at bounding box center [813, 43] width 11 height 11
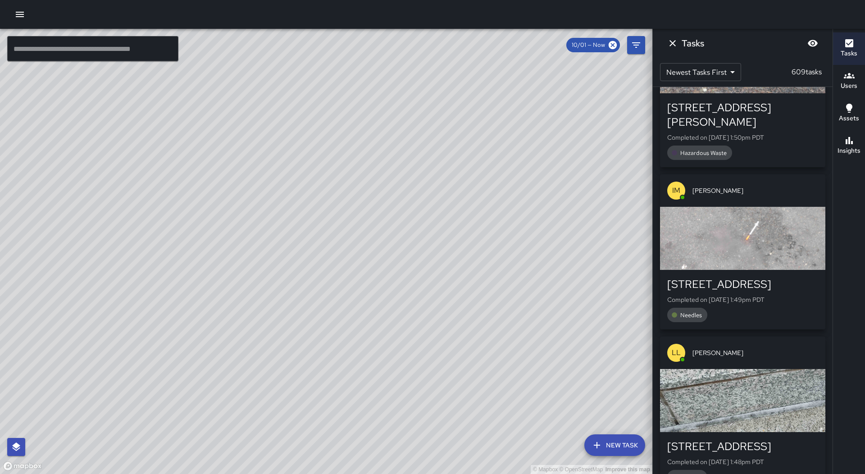
scroll to position [19043, 0]
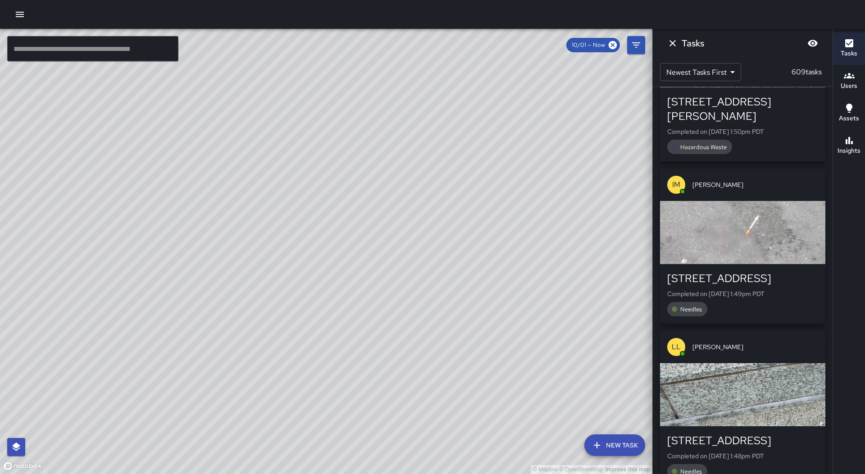
drag, startPoint x: 759, startPoint y: 197, endPoint x: 760, endPoint y: 192, distance: 4.5
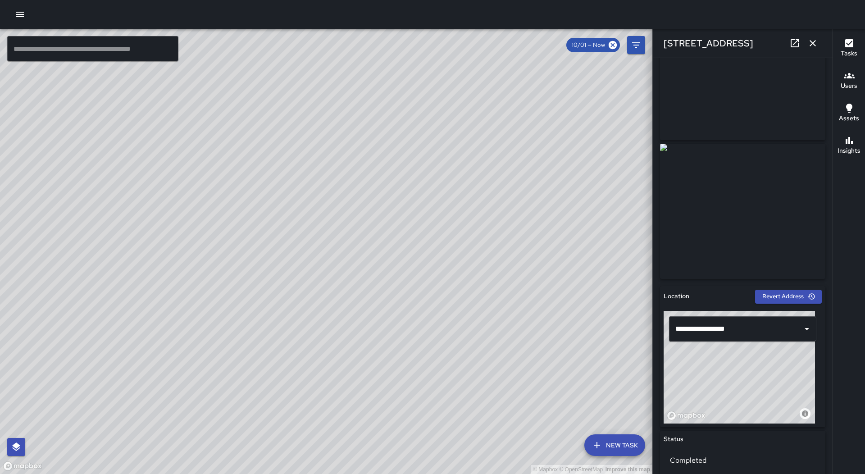
scroll to position [0, 0]
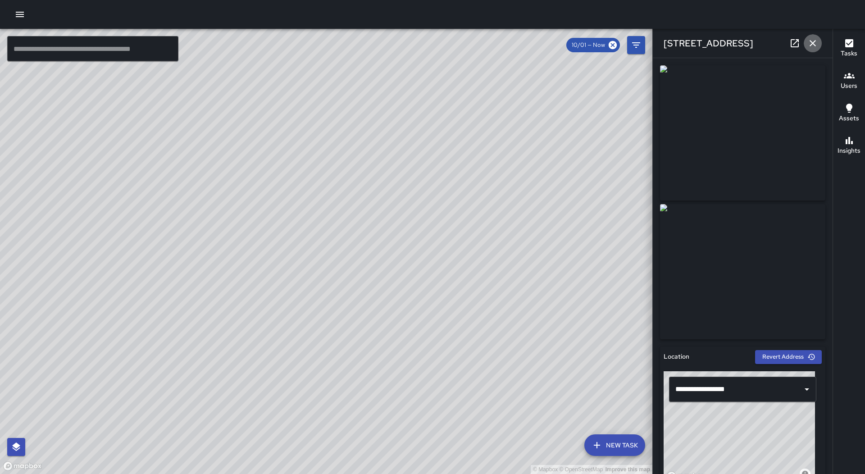
click at [817, 36] on button "button" at bounding box center [813, 43] width 18 height 18
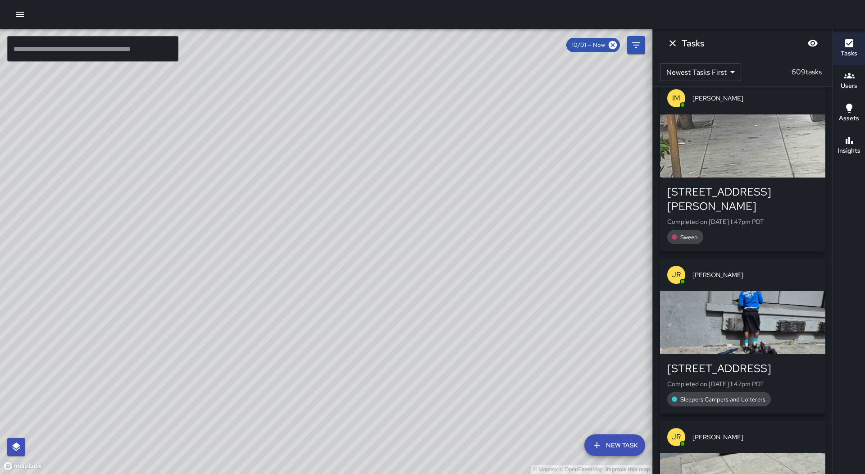
scroll to position [19583, 0]
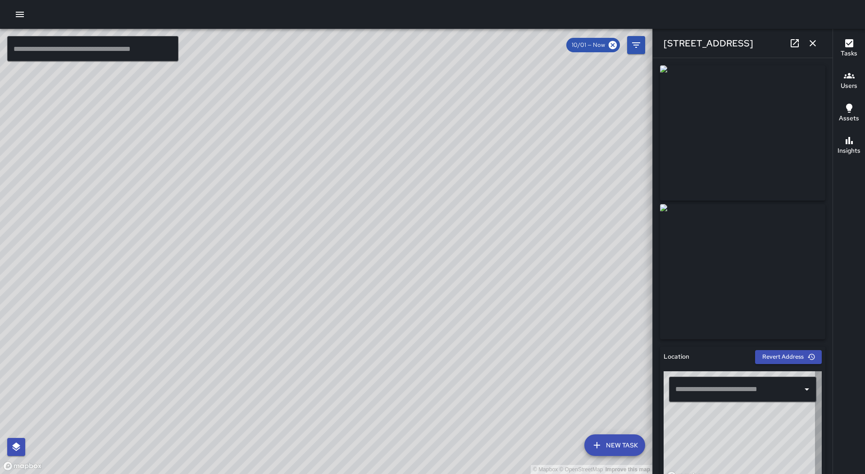
type input "**********"
click at [819, 39] on button "button" at bounding box center [813, 43] width 18 height 18
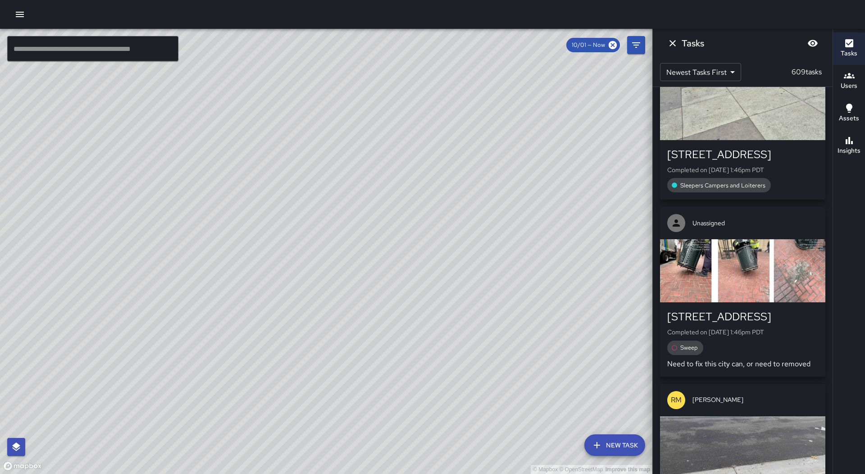
scroll to position [19854, 0]
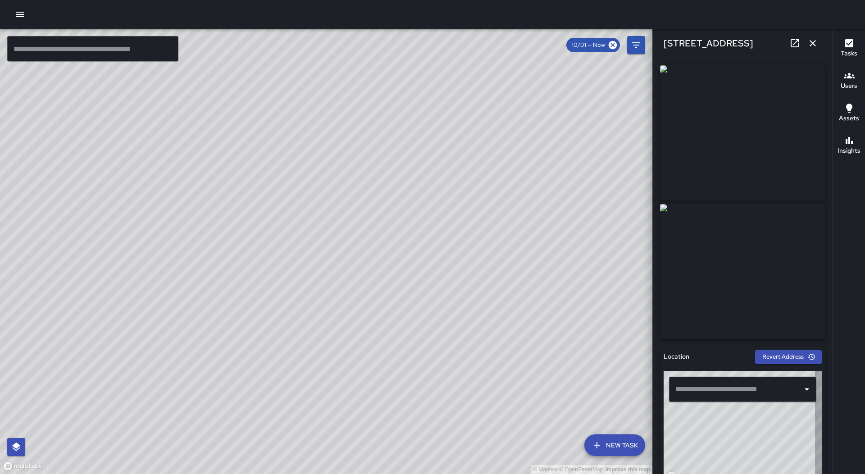
type input "**********"
click at [814, 44] on icon "button" at bounding box center [813, 43] width 6 height 6
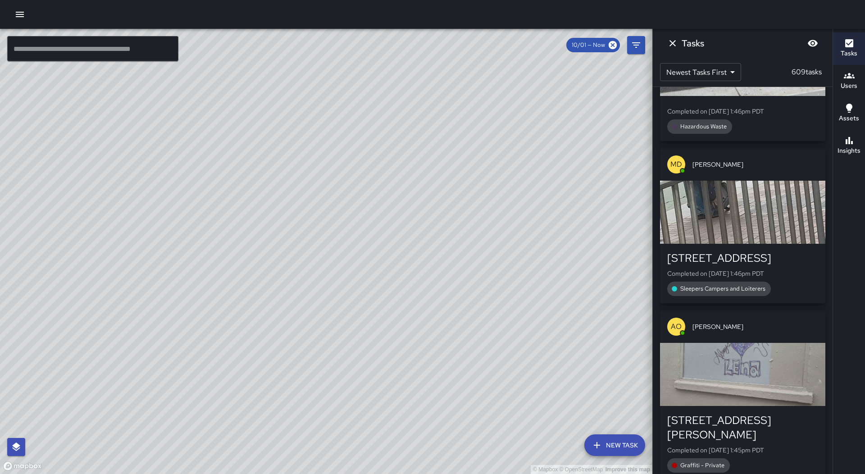
scroll to position [20214, 0]
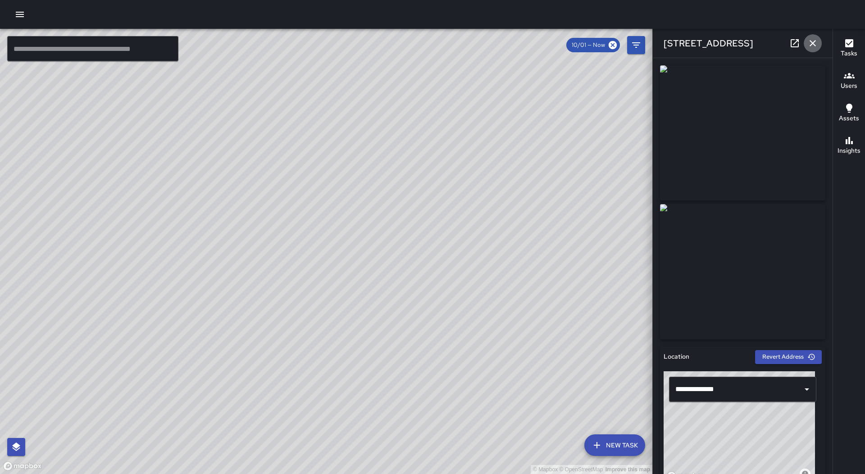
click at [811, 44] on icon "button" at bounding box center [813, 43] width 11 height 11
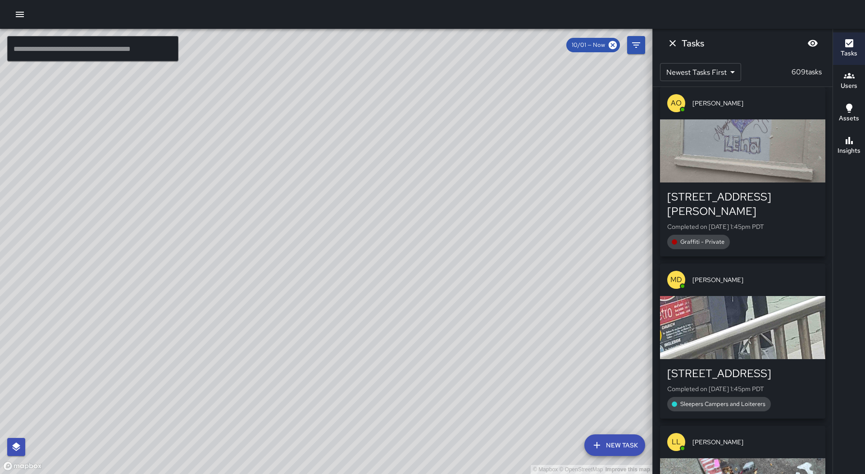
scroll to position [20440, 0]
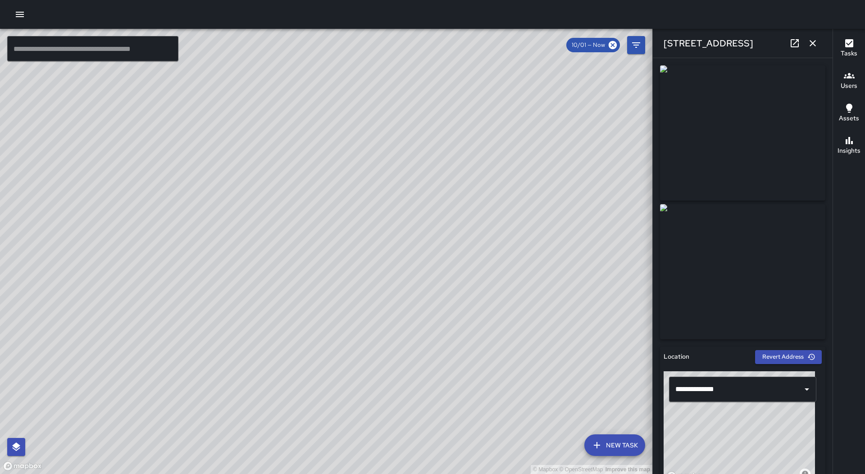
click at [813, 41] on icon "button" at bounding box center [813, 43] width 11 height 11
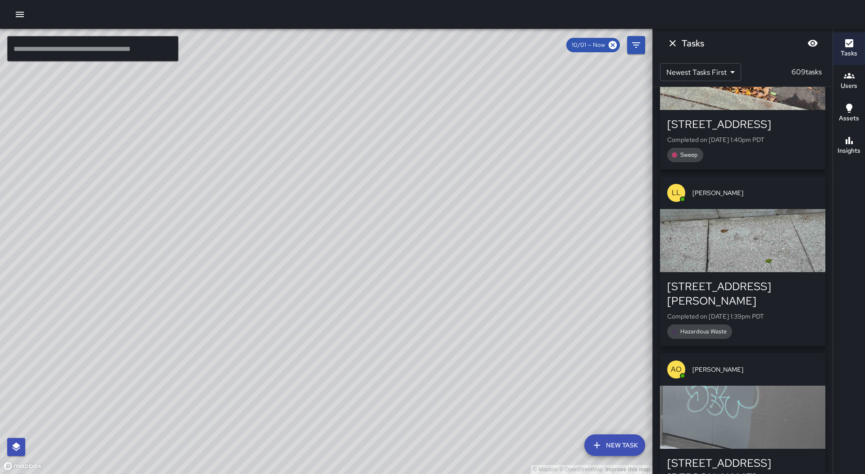
scroll to position [21837, 0]
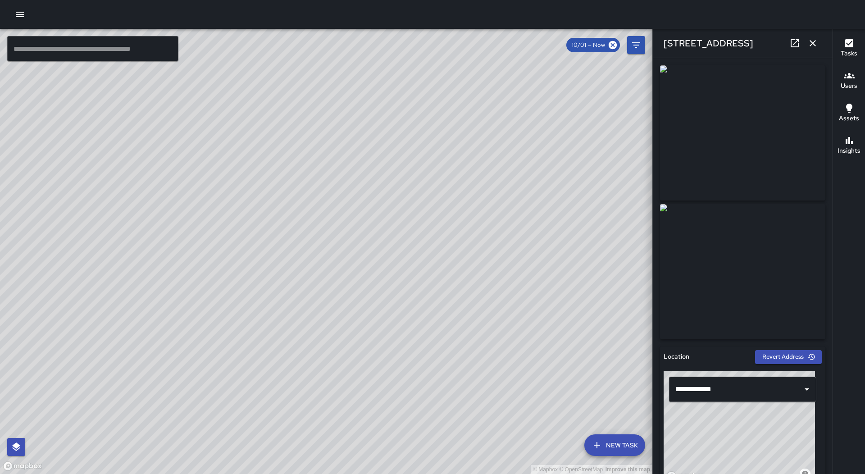
click at [810, 38] on icon "button" at bounding box center [813, 43] width 11 height 11
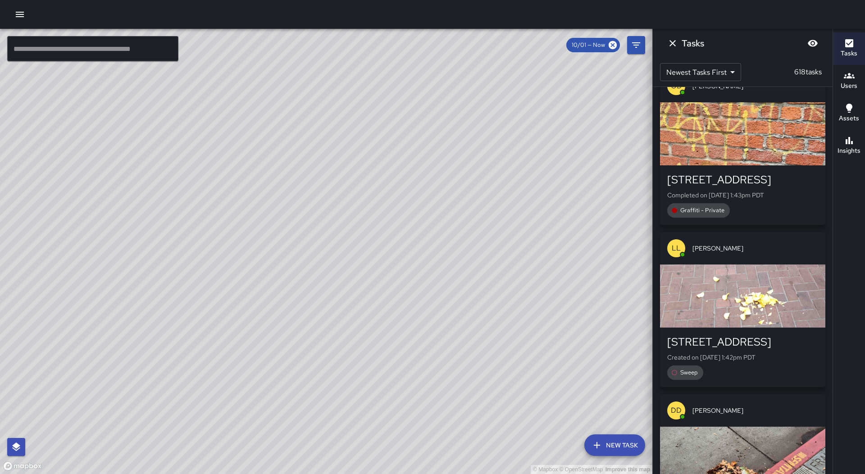
scroll to position [22874, 0]
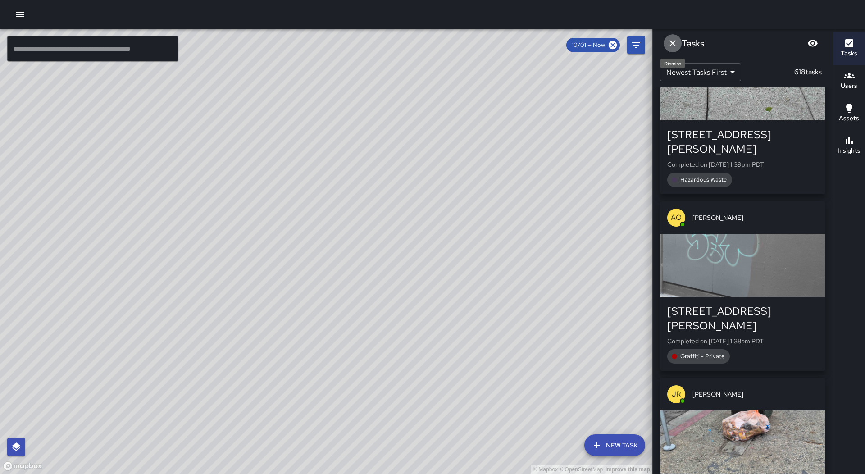
click at [675, 43] on icon "Dismiss" at bounding box center [673, 43] width 11 height 11
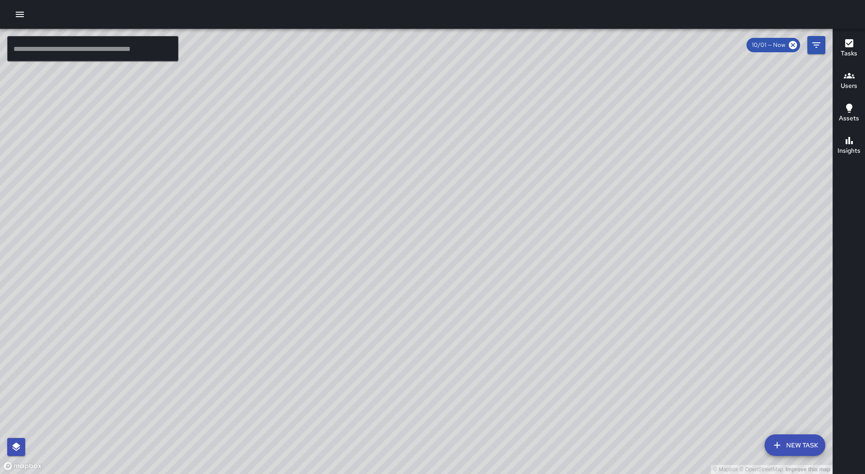
drag, startPoint x: 719, startPoint y: 109, endPoint x: 467, endPoint y: 374, distance: 366.0
click at [464, 386] on div "© Mapbox © OpenStreetMap Improve this map" at bounding box center [416, 251] width 833 height 445
click at [575, 413] on div "© Mapbox © OpenStreetMap Improve this map [PERSON_NAME] [PERSON_NAME] Ambassado…" at bounding box center [416, 251] width 833 height 445
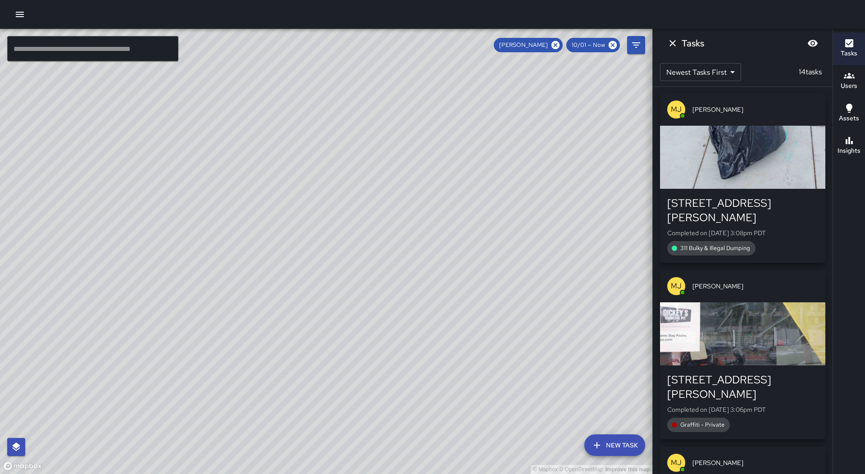
scroll to position [0, 0]
click at [773, 157] on div "button" at bounding box center [742, 158] width 165 height 63
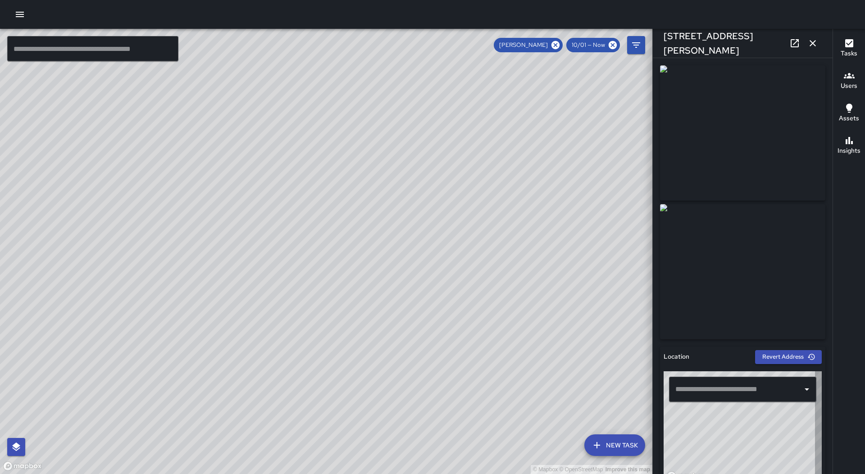
type input "**********"
click at [814, 40] on icon "button" at bounding box center [813, 43] width 11 height 11
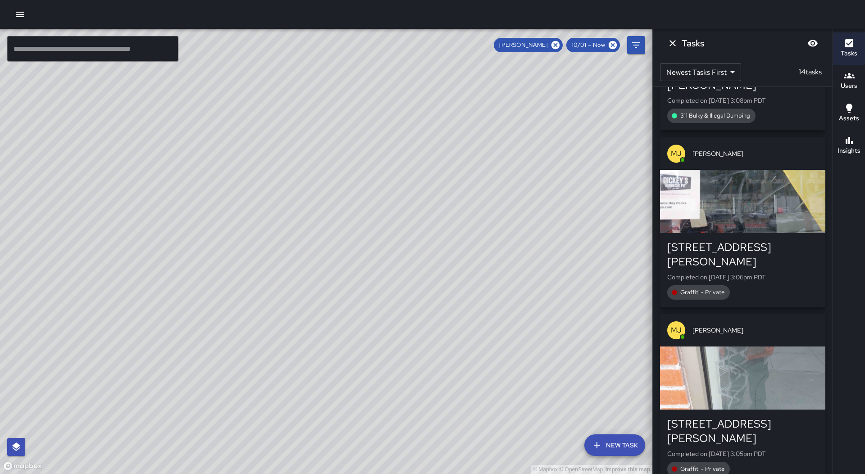
scroll to position [135, 0]
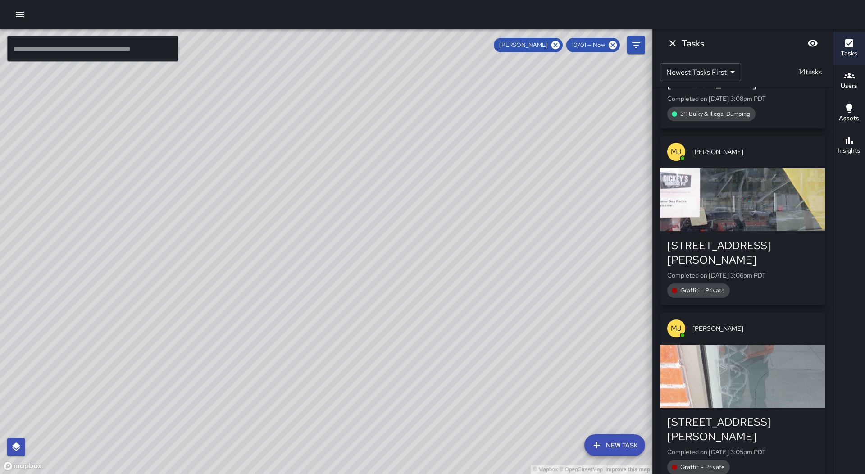
click at [738, 182] on div "button" at bounding box center [742, 199] width 165 height 63
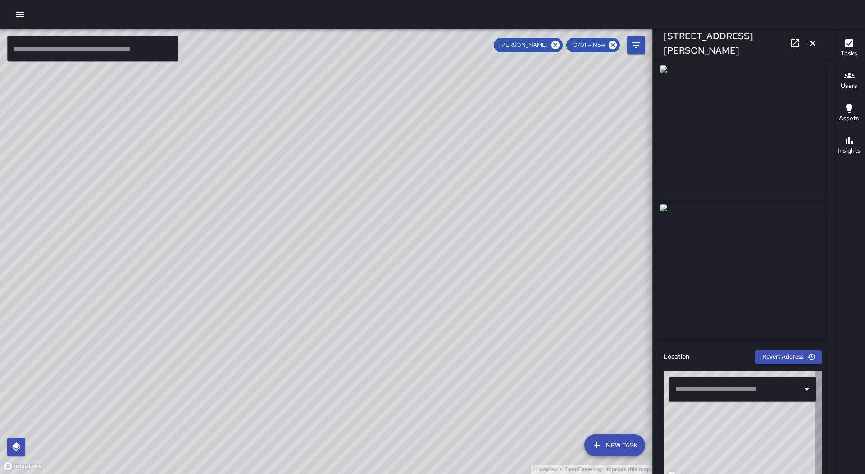
type input "**********"
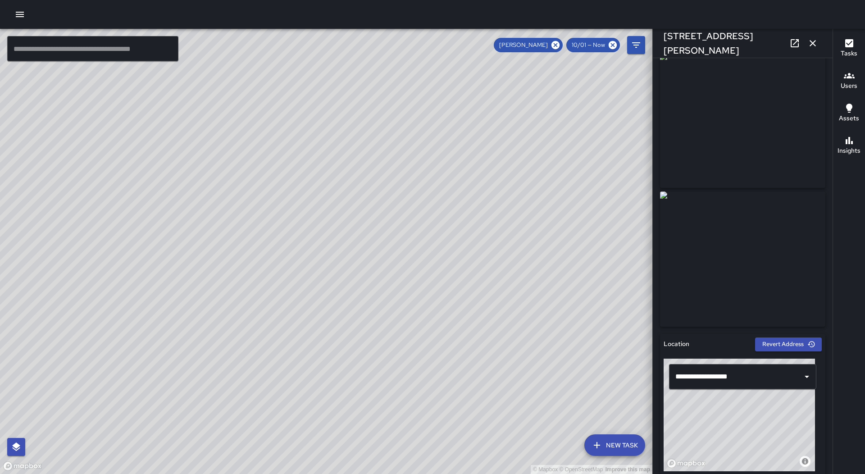
scroll to position [0, 0]
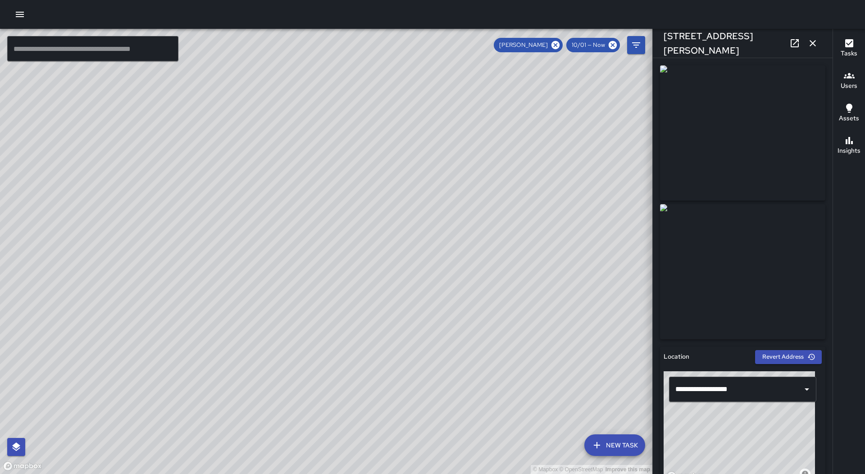
click at [809, 43] on icon "button" at bounding box center [813, 43] width 11 height 11
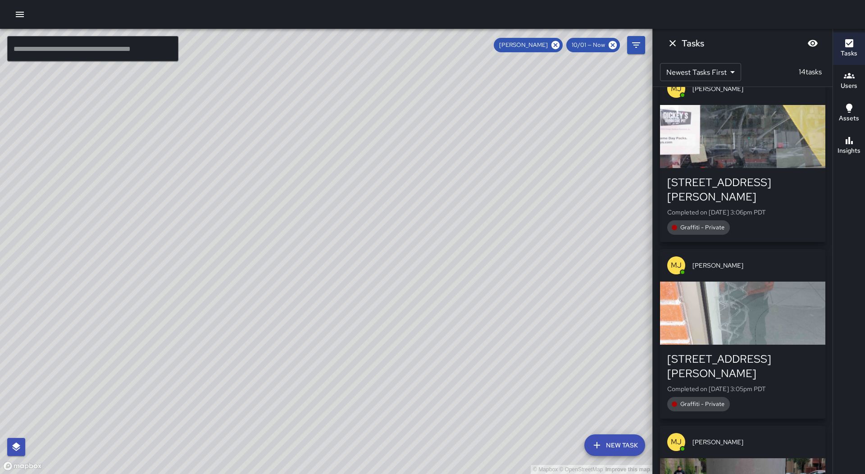
scroll to position [270, 0]
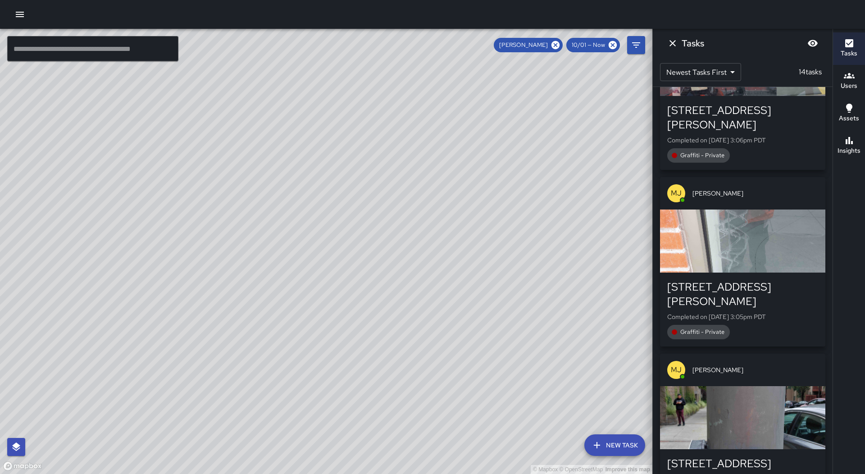
click at [745, 210] on div "button" at bounding box center [742, 241] width 165 height 63
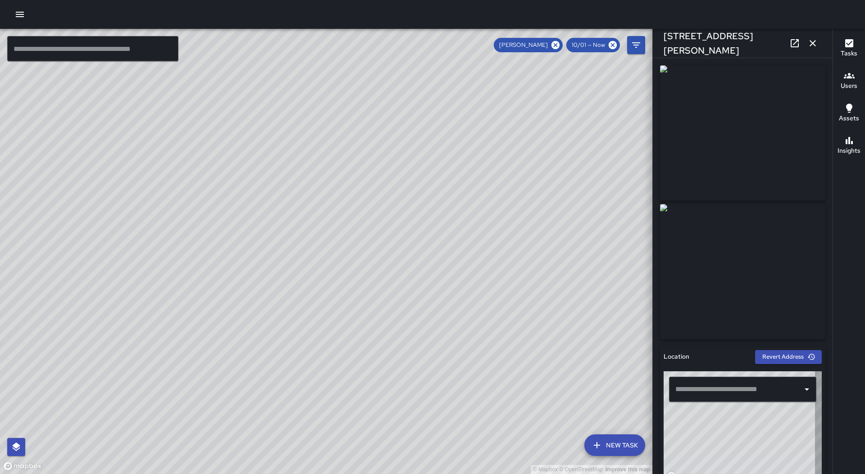
type input "**********"
click at [810, 46] on icon "button" at bounding box center [813, 43] width 11 height 11
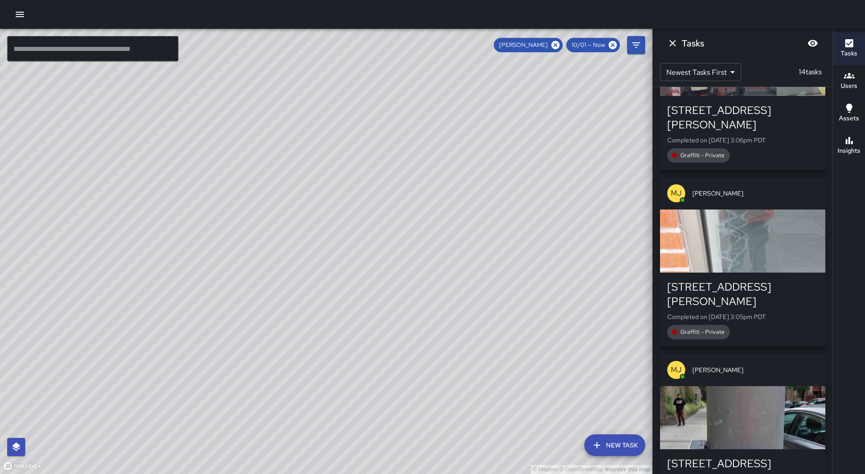
scroll to position [496, 0]
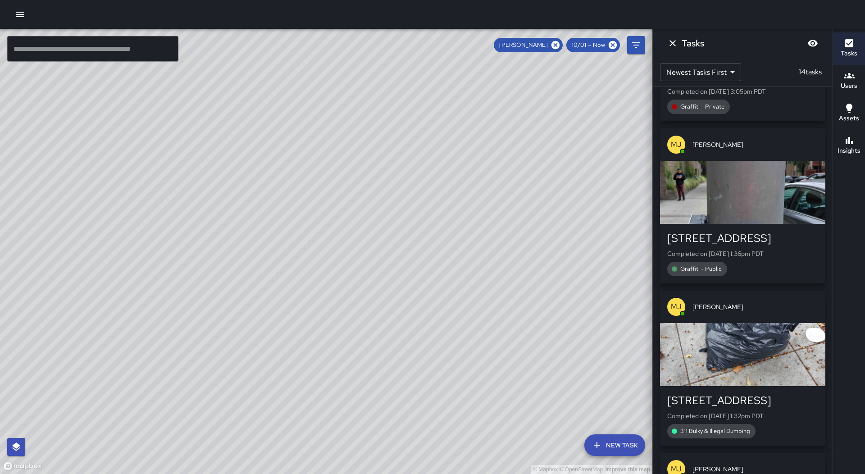
click at [752, 161] on div "button" at bounding box center [742, 192] width 165 height 63
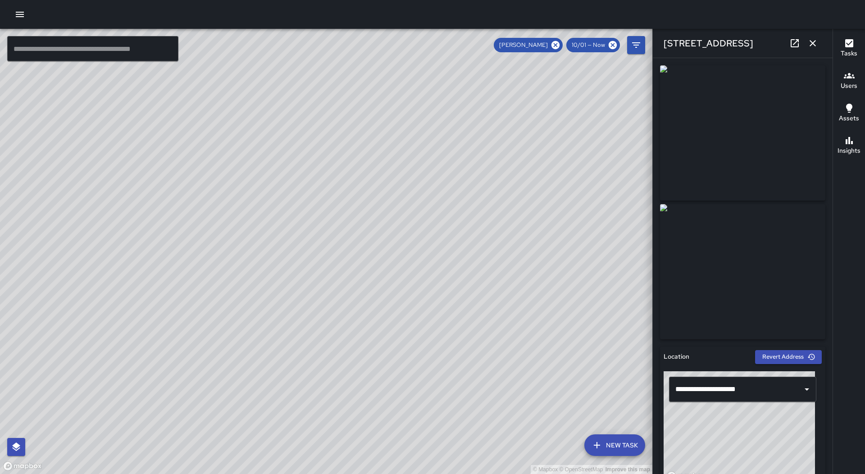
type input "**********"
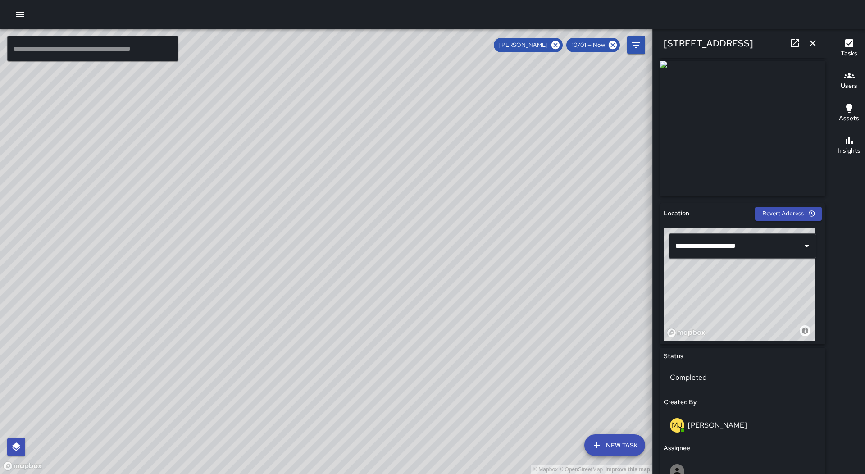
scroll to position [0, 0]
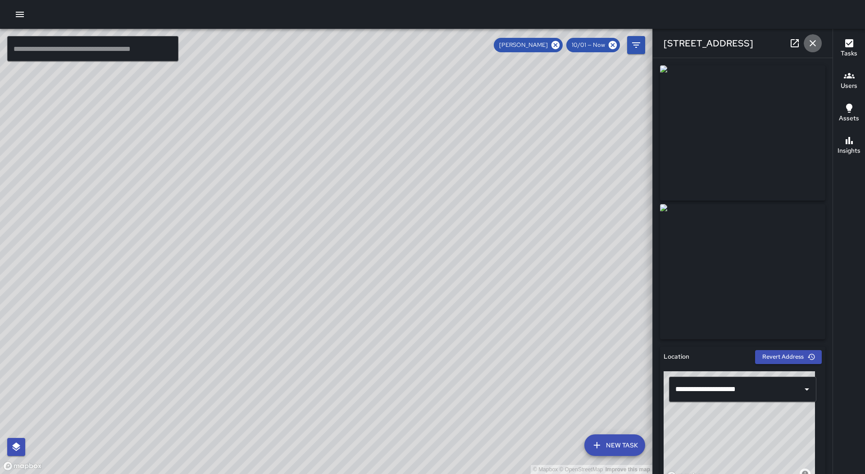
click at [813, 43] on icon "button" at bounding box center [813, 43] width 6 height 6
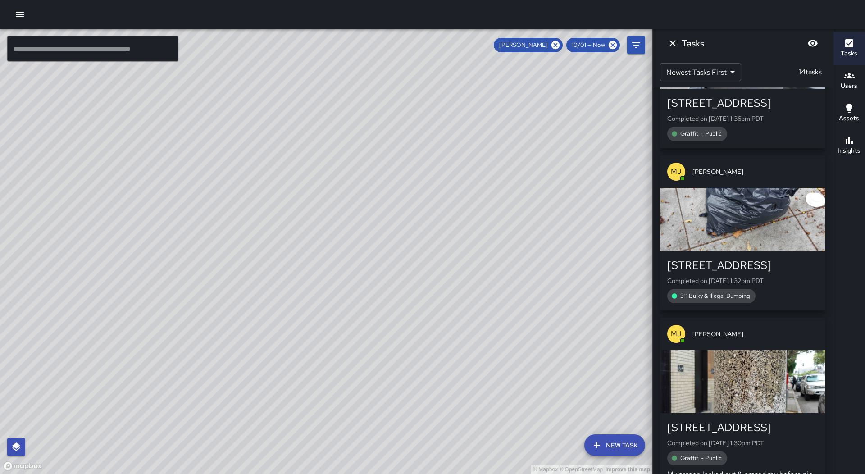
scroll to position [721, 0]
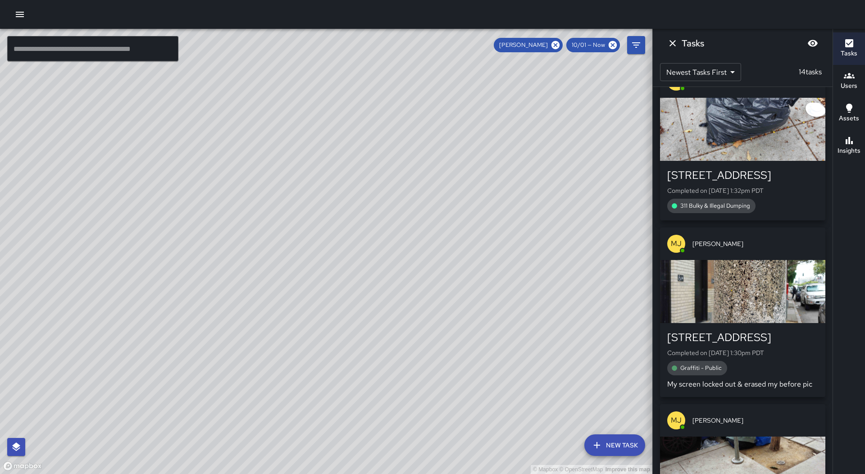
click at [749, 260] on div "button" at bounding box center [742, 291] width 165 height 63
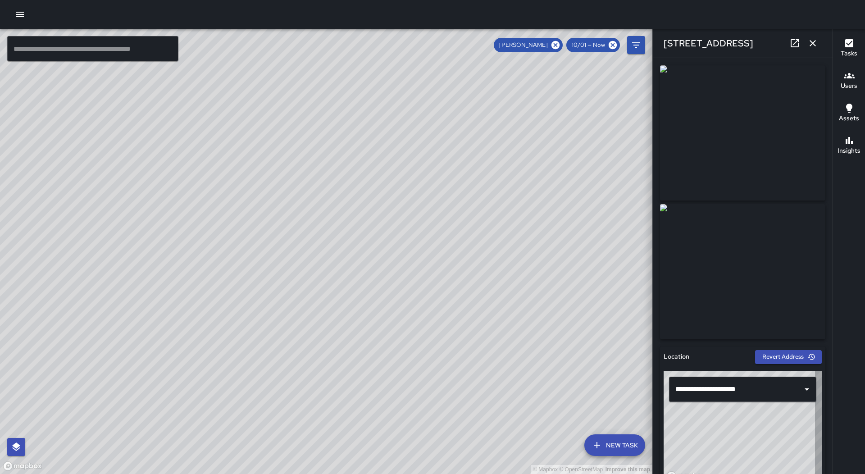
type input "**********"
click at [812, 41] on icon "button" at bounding box center [813, 43] width 11 height 11
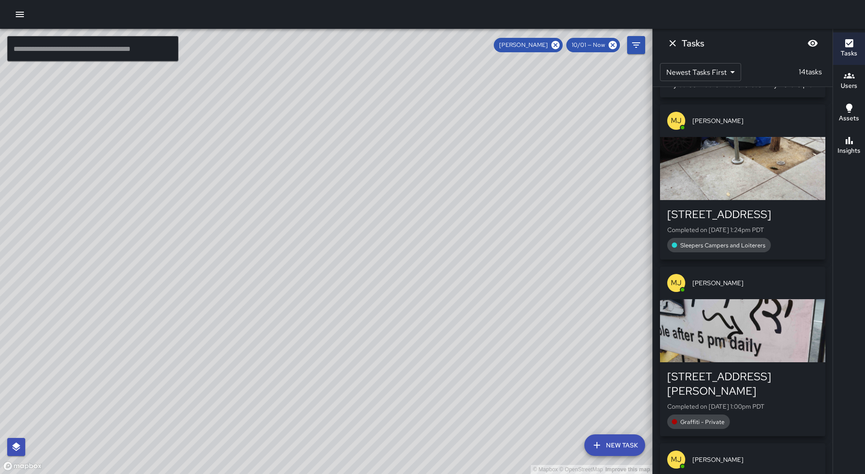
scroll to position [1037, 0]
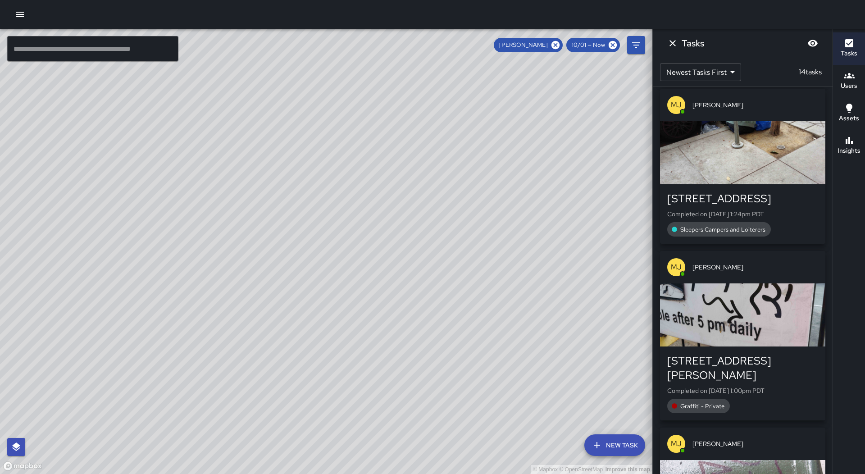
click at [725, 287] on div "button" at bounding box center [742, 315] width 165 height 63
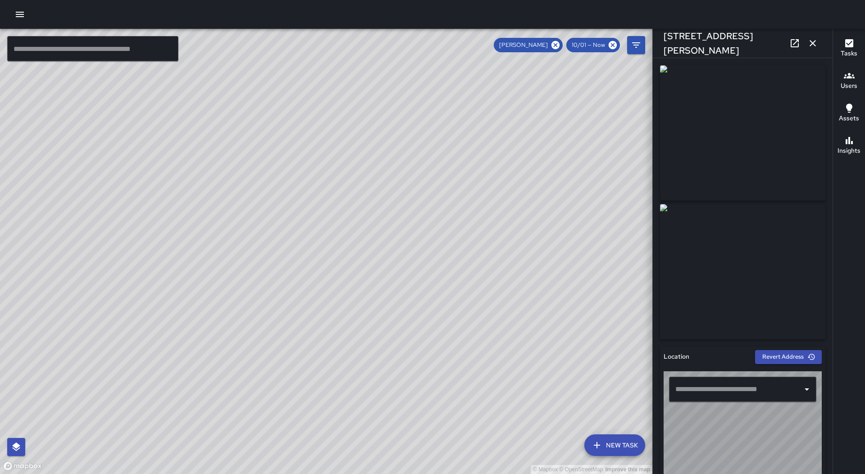
type input "**********"
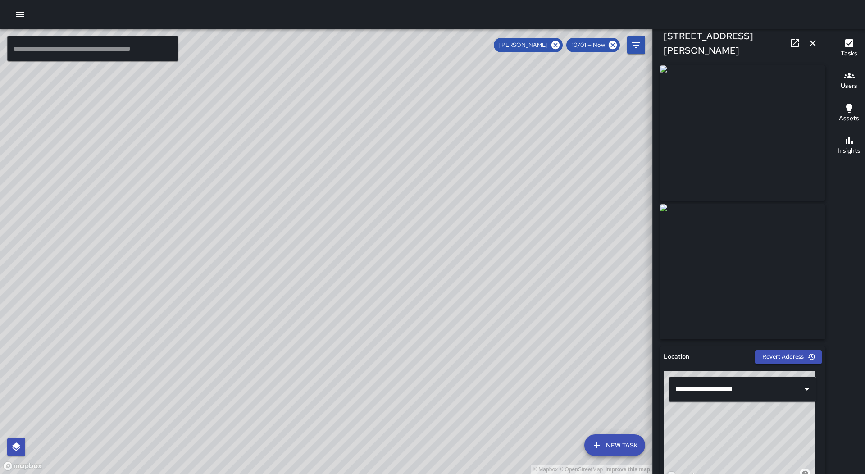
click at [810, 48] on icon "button" at bounding box center [813, 43] width 11 height 11
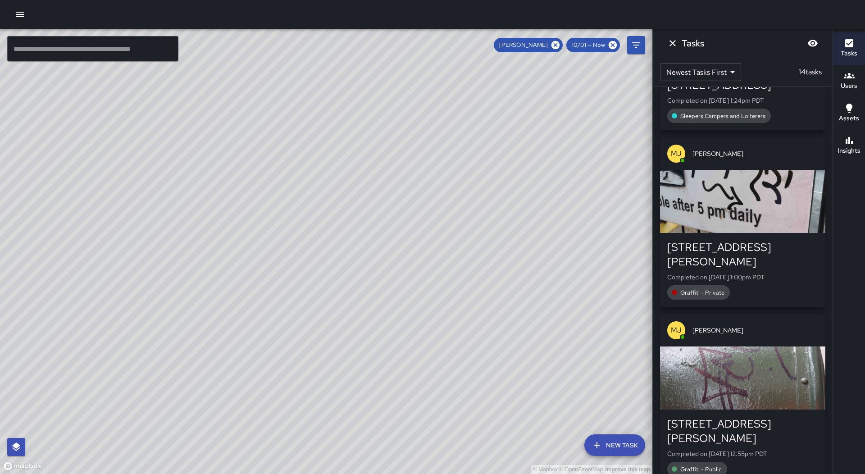
scroll to position [1217, 0]
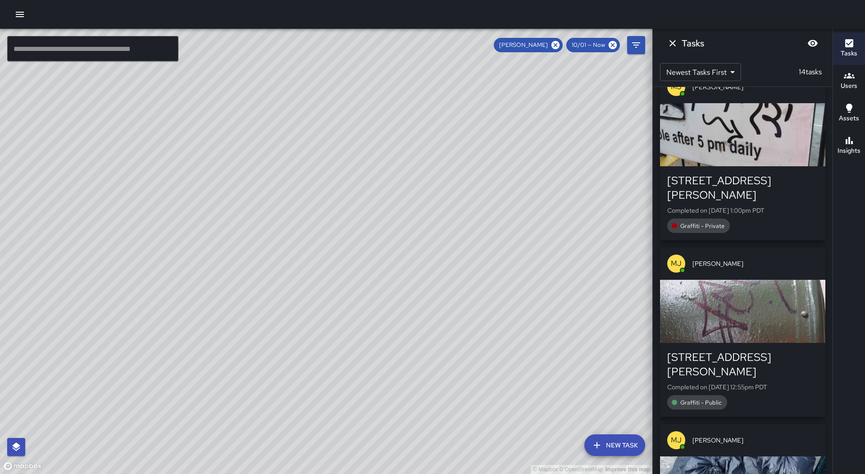
click at [735, 280] on div "button" at bounding box center [742, 311] width 165 height 63
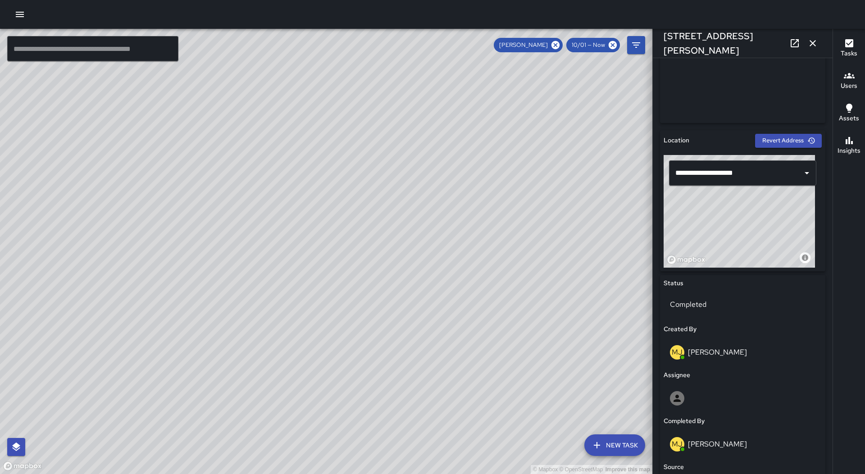
scroll to position [171, 0]
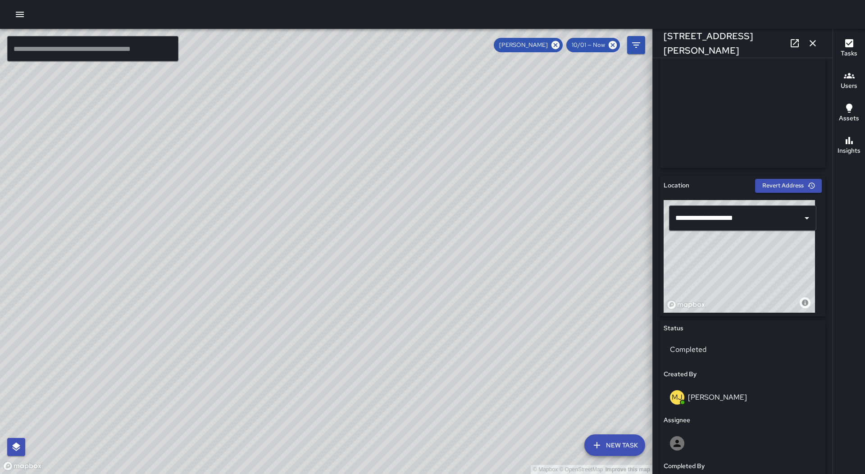
click at [791, 188] on button "Revert Address" at bounding box center [788, 186] width 67 height 14
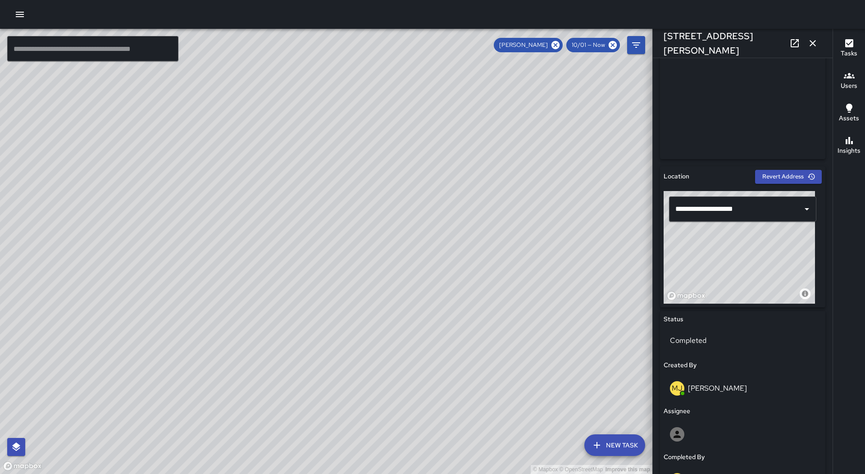
scroll to position [406, 0]
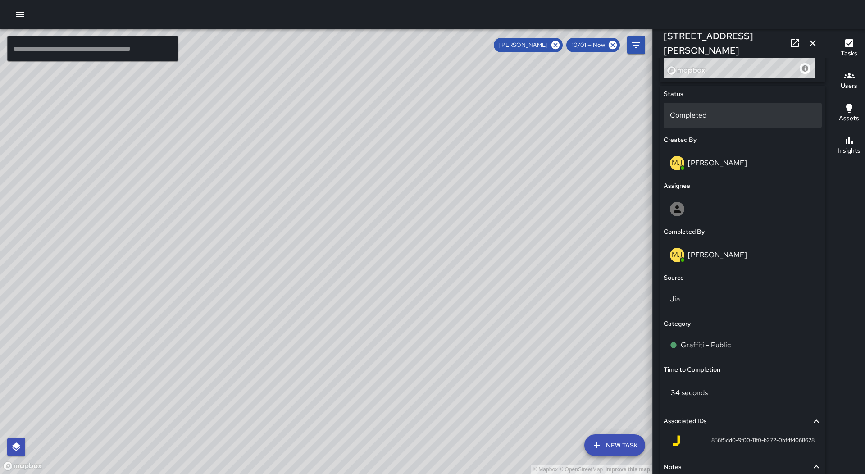
click at [736, 119] on p "Completed" at bounding box center [743, 115] width 146 height 11
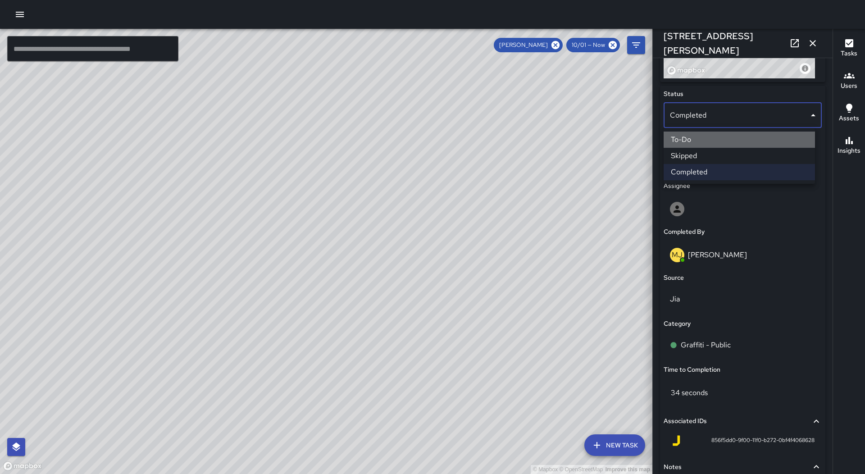
click at [732, 144] on li "To-Do" at bounding box center [739, 140] width 151 height 16
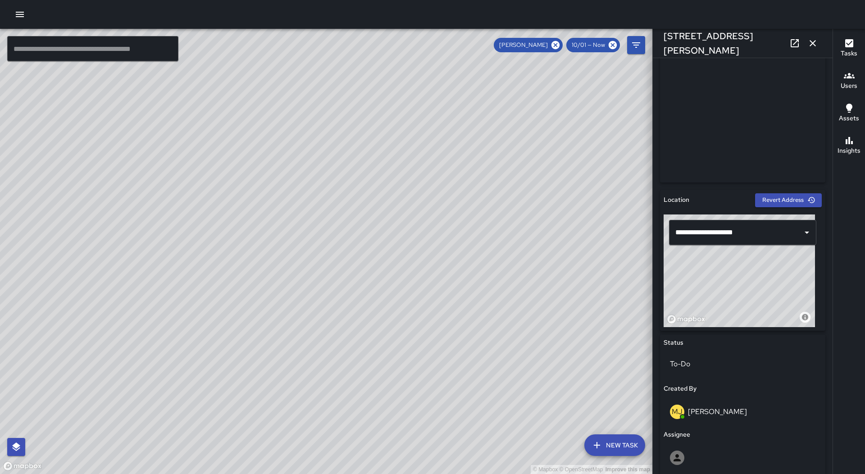
scroll to position [0, 0]
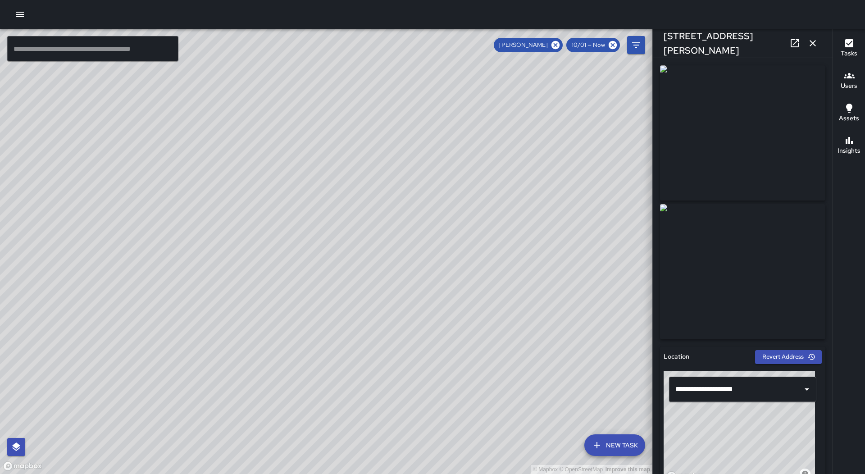
click at [812, 48] on icon "button" at bounding box center [813, 43] width 11 height 11
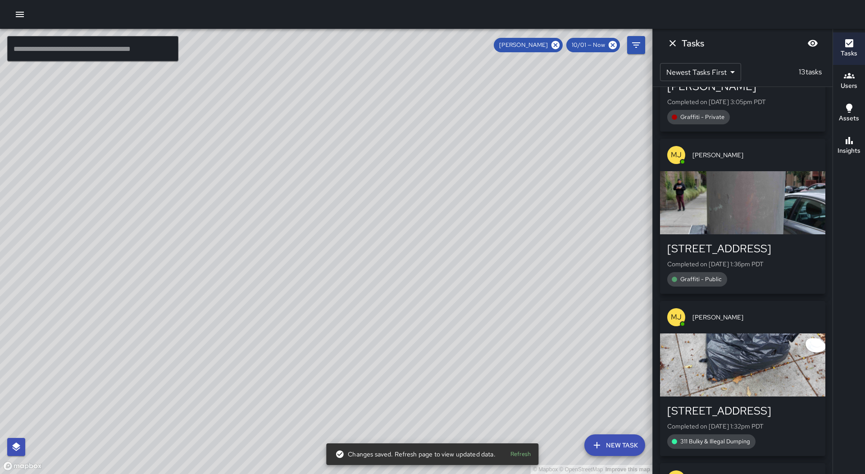
scroll to position [471, 0]
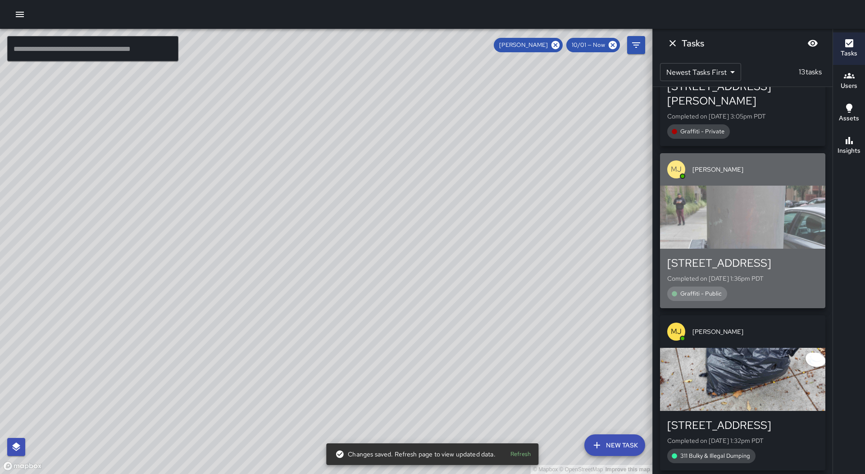
click at [759, 249] on div "[STREET_ADDRESS] Completed on [DATE] 1:36pm PDT Graffiti - Public" at bounding box center [742, 278] width 165 height 59
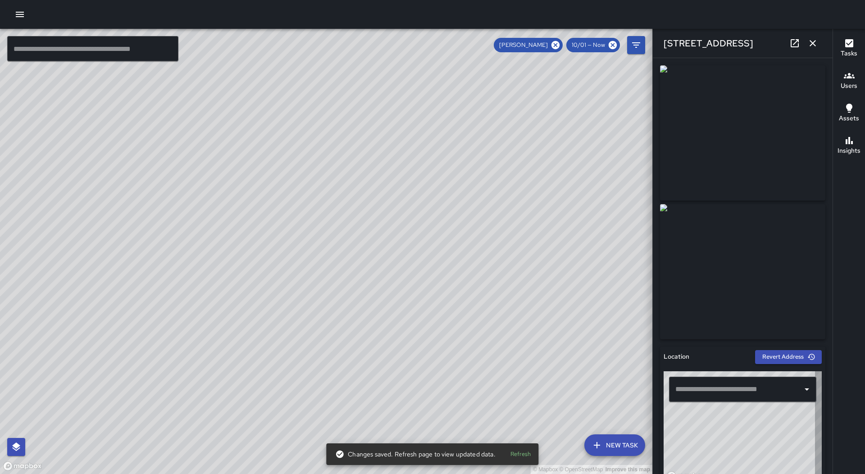
type input "**********"
drag, startPoint x: 750, startPoint y: 183, endPoint x: 755, endPoint y: 183, distance: 5.4
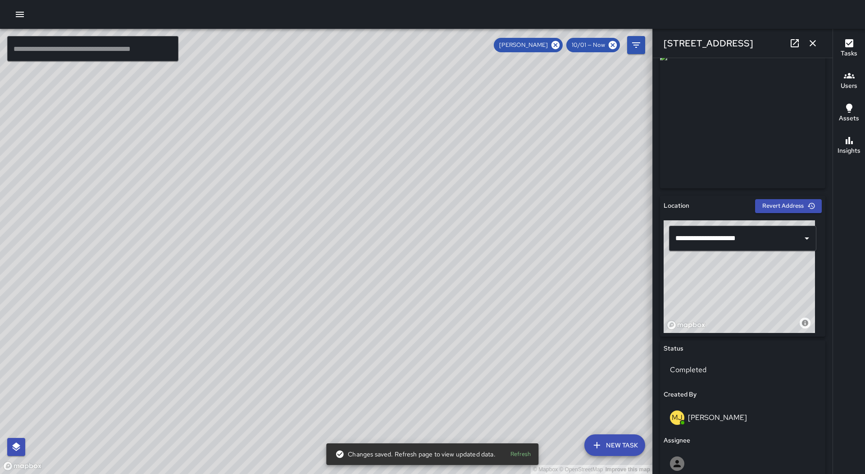
scroll to position [316, 0]
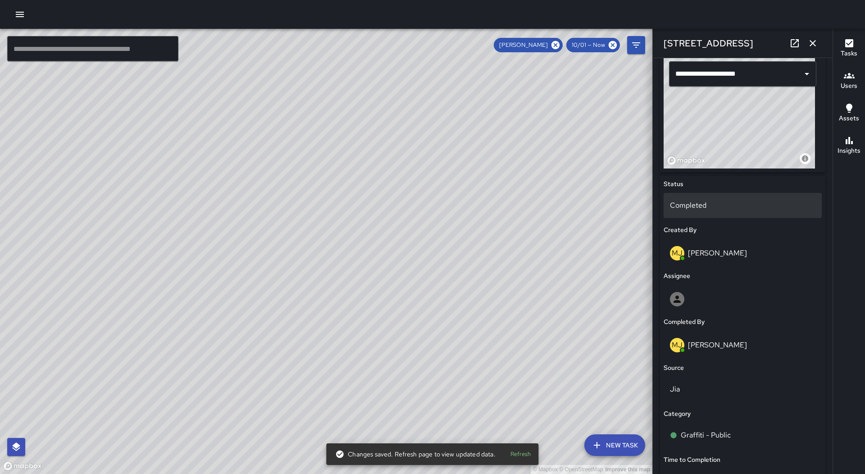
click at [711, 208] on p "Completed" at bounding box center [743, 205] width 146 height 11
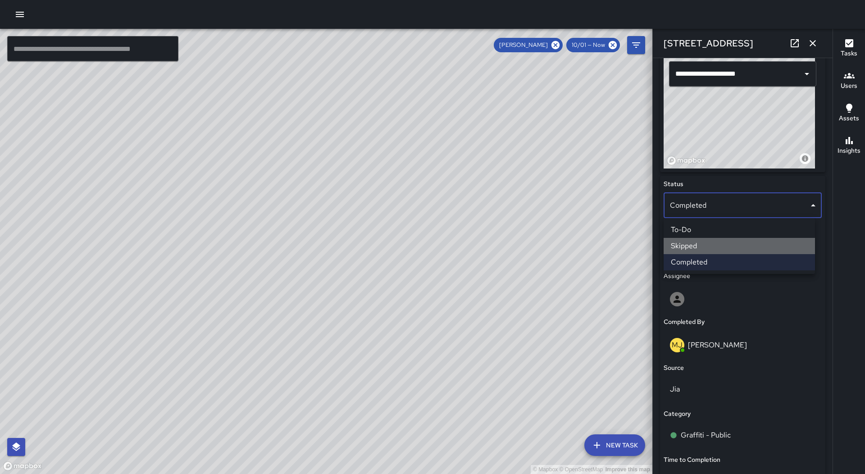
click at [709, 244] on li "Skipped" at bounding box center [739, 246] width 151 height 16
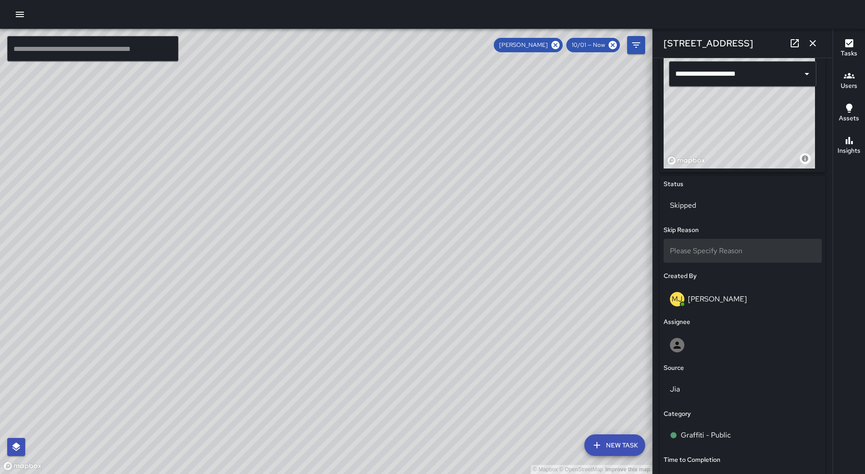
click at [709, 253] on span "Please Specify Reason" at bounding box center [706, 250] width 73 height 9
click at [749, 252] on div at bounding box center [432, 237] width 865 height 474
click at [745, 252] on body "© Mapbox © OpenStreetMap Improve this map ​ New Task [PERSON_NAME] 10/01 — Now …" at bounding box center [432, 237] width 865 height 474
click at [730, 319] on li "Other" at bounding box center [739, 324] width 151 height 16
click at [815, 44] on icon "button" at bounding box center [813, 43] width 11 height 11
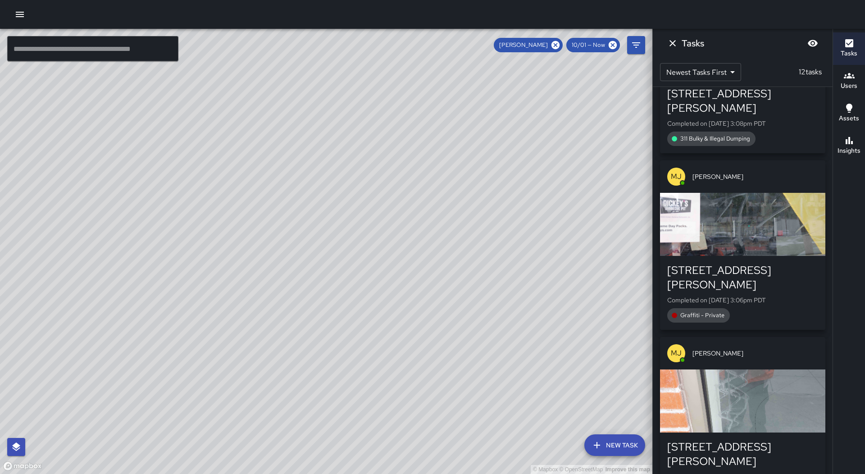
scroll to position [0, 0]
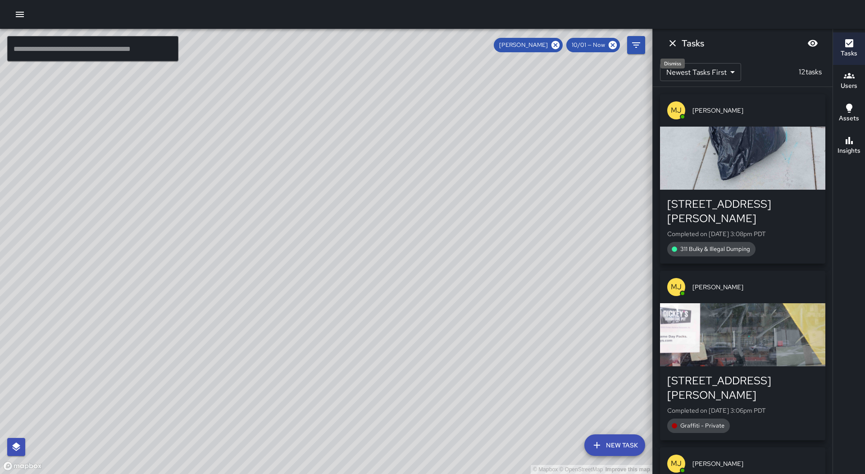
click at [678, 46] on button "Dismiss" at bounding box center [673, 43] width 18 height 18
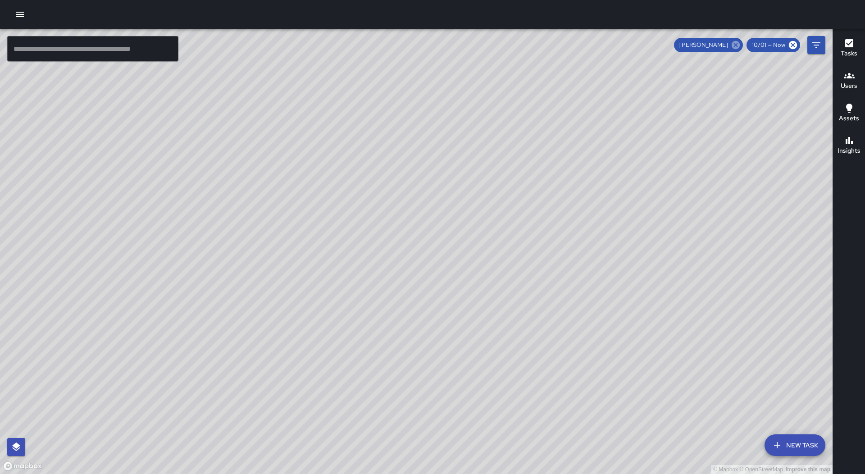
click at [736, 42] on icon at bounding box center [736, 45] width 8 height 8
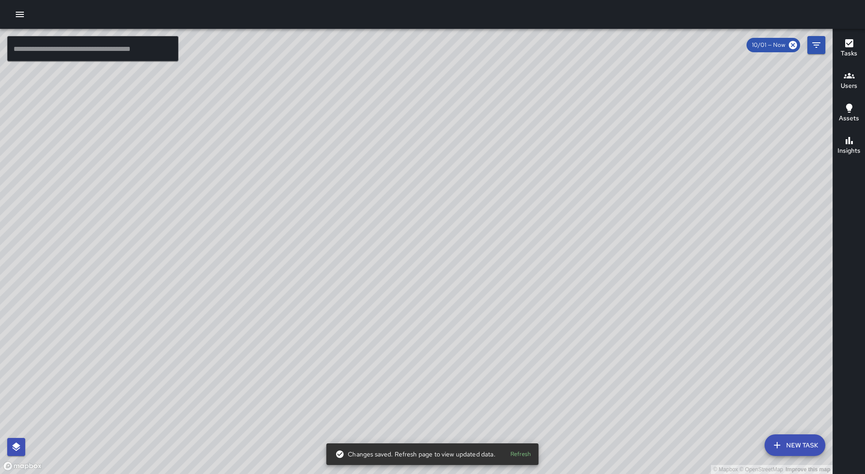
drag, startPoint x: 726, startPoint y: 260, endPoint x: 700, endPoint y: 332, distance: 76.3
click at [464, 217] on div "© Mapbox © OpenStreetMap Improve this map" at bounding box center [416, 251] width 833 height 445
drag, startPoint x: 594, startPoint y: 288, endPoint x: 413, endPoint y: 237, distance: 188.3
click at [412, 242] on div "© Mapbox © OpenStreetMap Improve this map" at bounding box center [416, 251] width 833 height 445
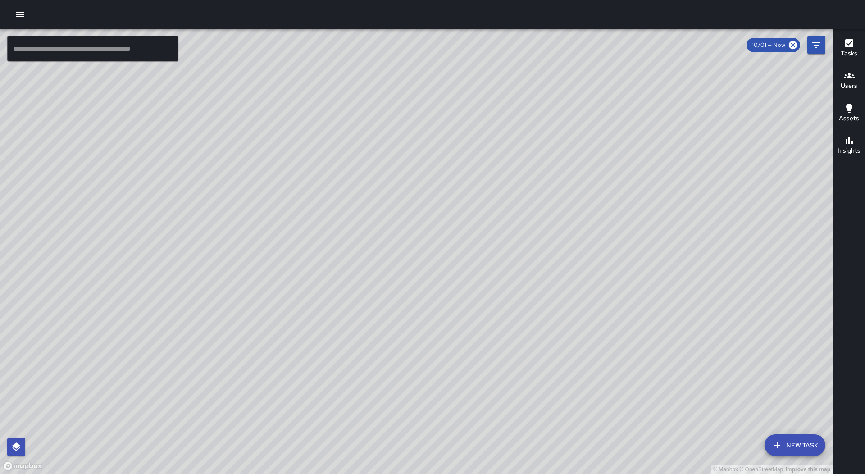
click at [449, 349] on div "© Mapbox © OpenStreetMap Improve this map PA [PERSON_NAME] Ambassador Tasks 14 …" at bounding box center [416, 251] width 833 height 445
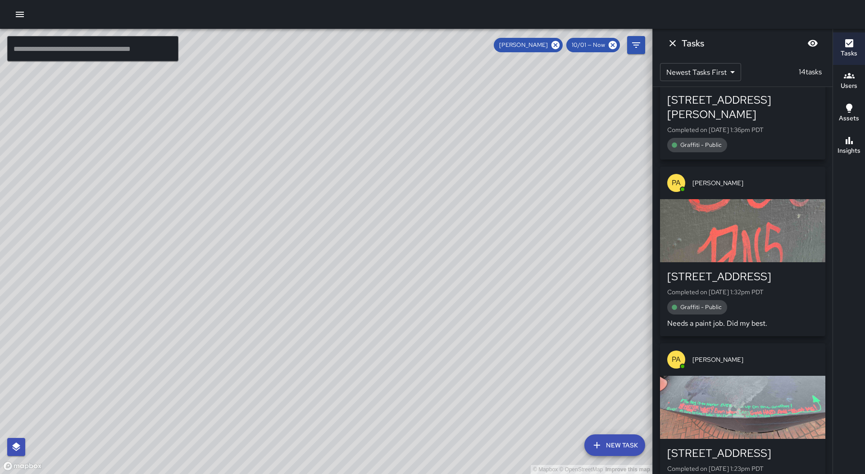
scroll to position [270, 0]
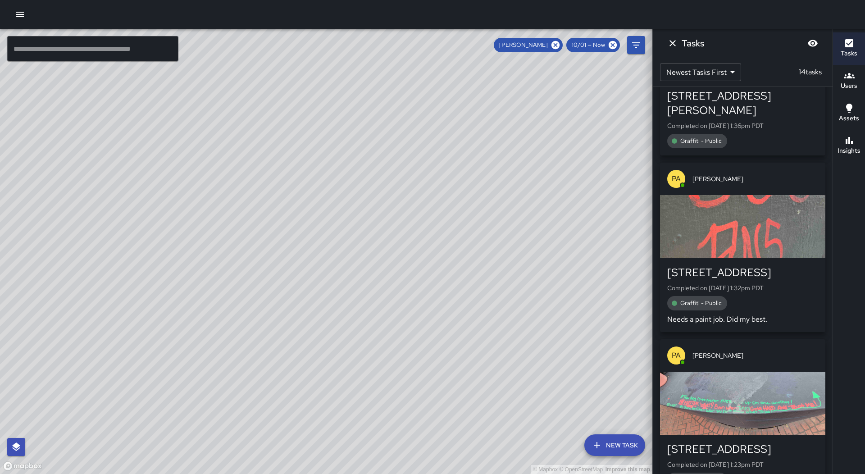
click at [739, 229] on div "button" at bounding box center [742, 226] width 165 height 63
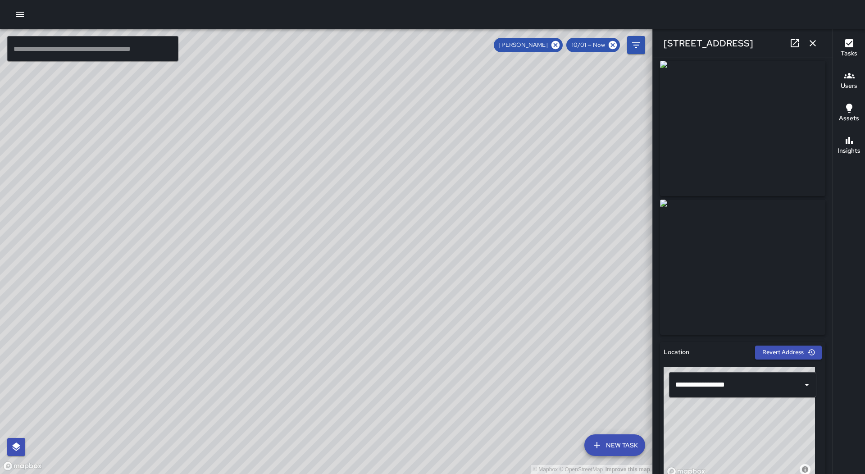
scroll to position [0, 0]
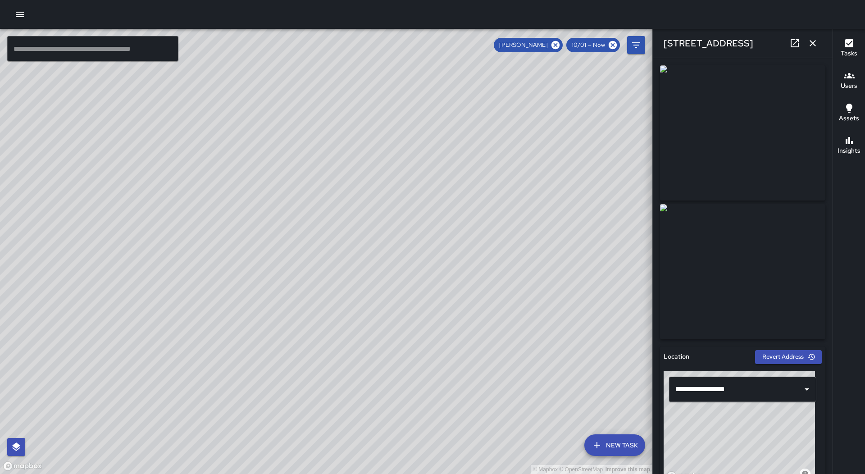
click at [807, 41] on button "button" at bounding box center [813, 43] width 18 height 18
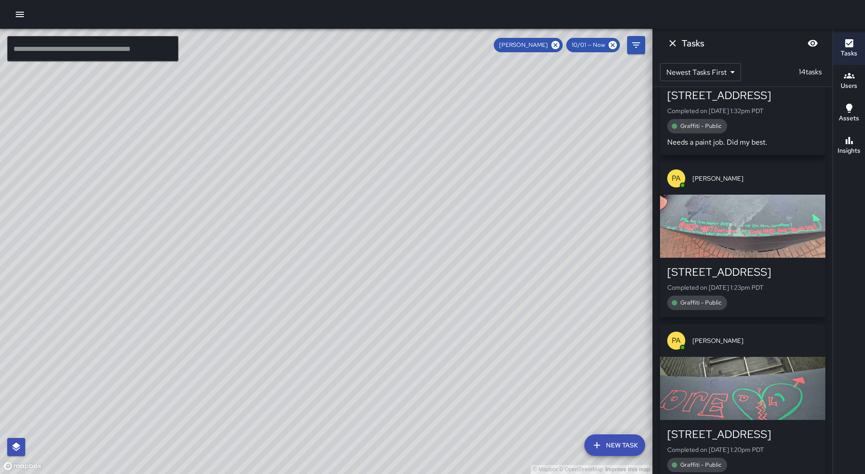
scroll to position [496, 0]
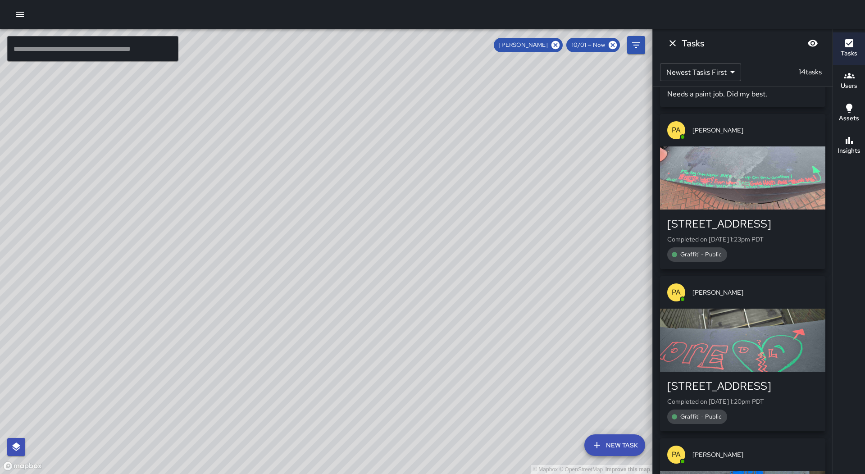
click at [746, 168] on div "button" at bounding box center [742, 177] width 165 height 63
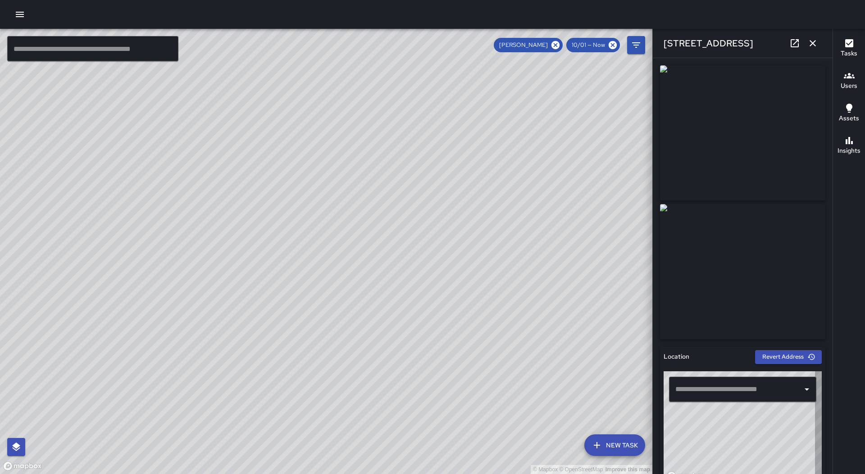
type input "**********"
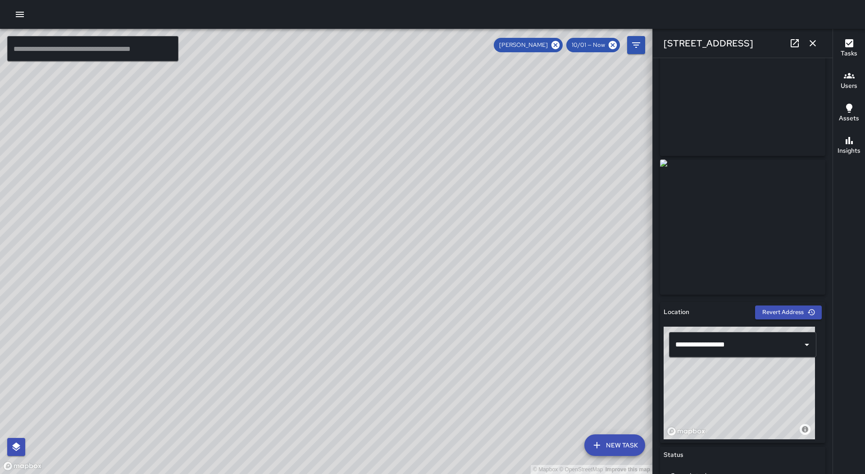
scroll to position [45, 0]
click at [813, 46] on icon "button" at bounding box center [813, 43] width 11 height 11
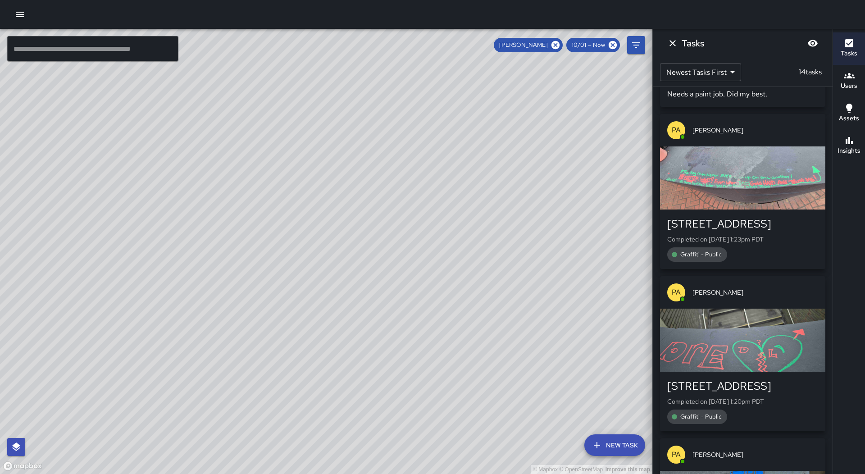
click at [766, 309] on div "button" at bounding box center [742, 340] width 165 height 63
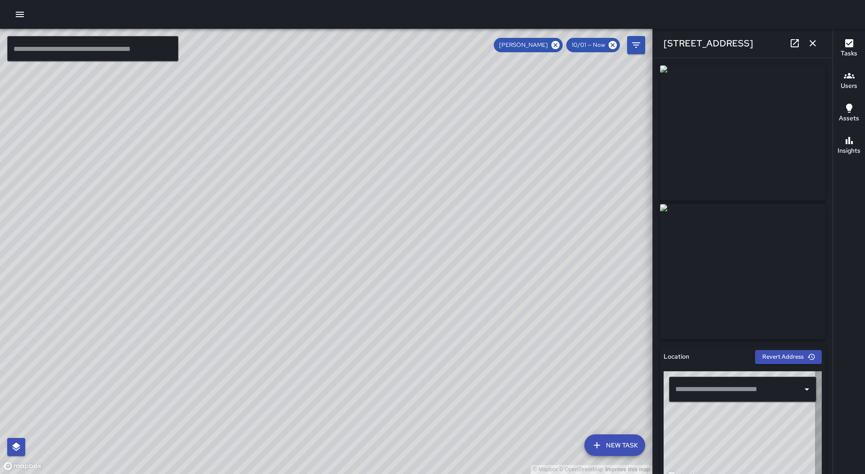
type input "**********"
click at [810, 41] on icon "button" at bounding box center [813, 43] width 11 height 11
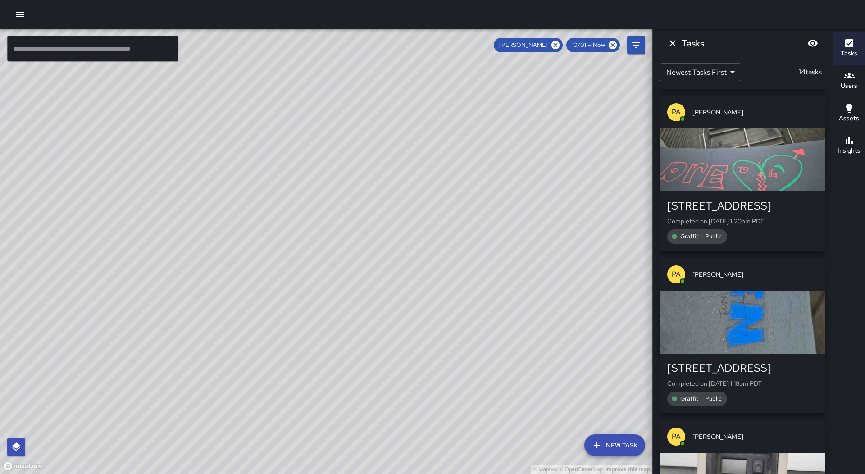
scroll to position [766, 0]
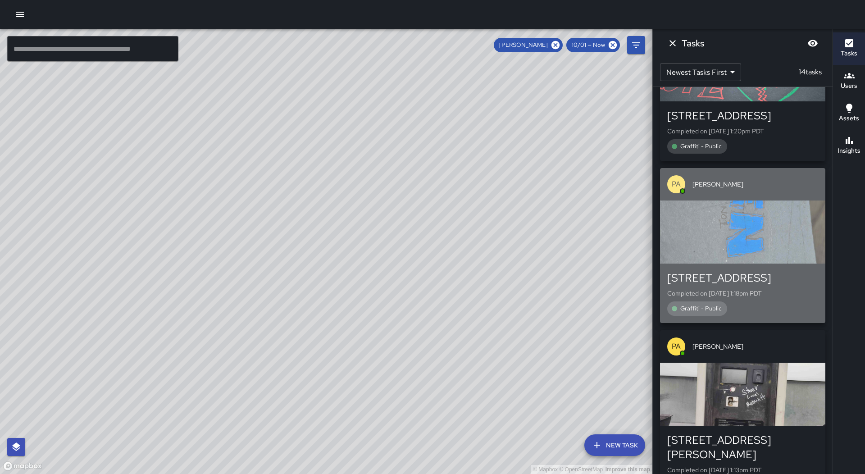
click at [763, 221] on div "button" at bounding box center [742, 232] width 165 height 63
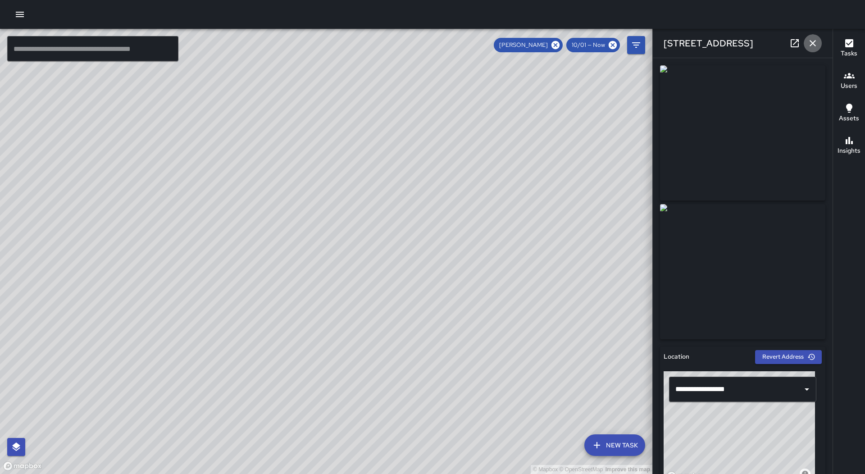
click at [818, 39] on icon "button" at bounding box center [813, 43] width 11 height 11
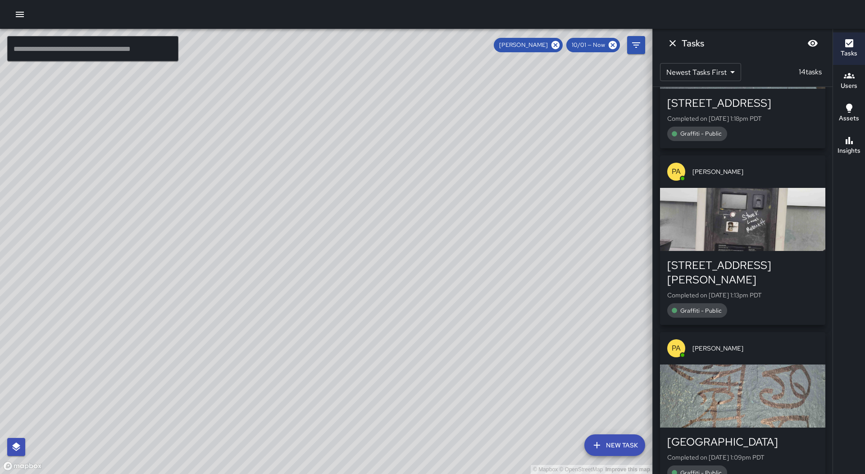
scroll to position [992, 0]
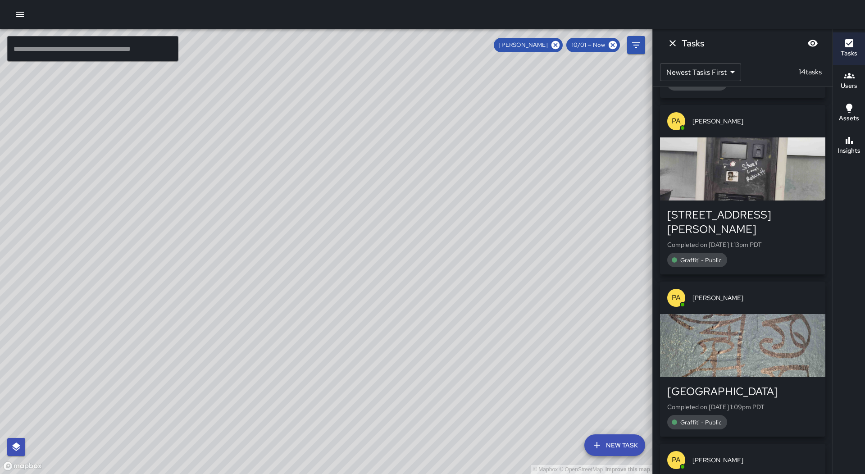
click at [758, 201] on div "[STREET_ADDRESS][PERSON_NAME] Completed on [DATE] 1:13pm PDT Graffiti - Public" at bounding box center [742, 238] width 165 height 74
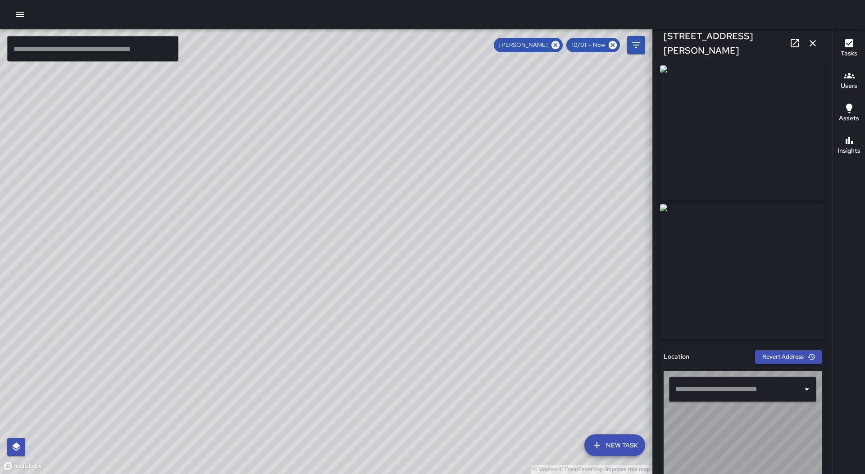
type input "**********"
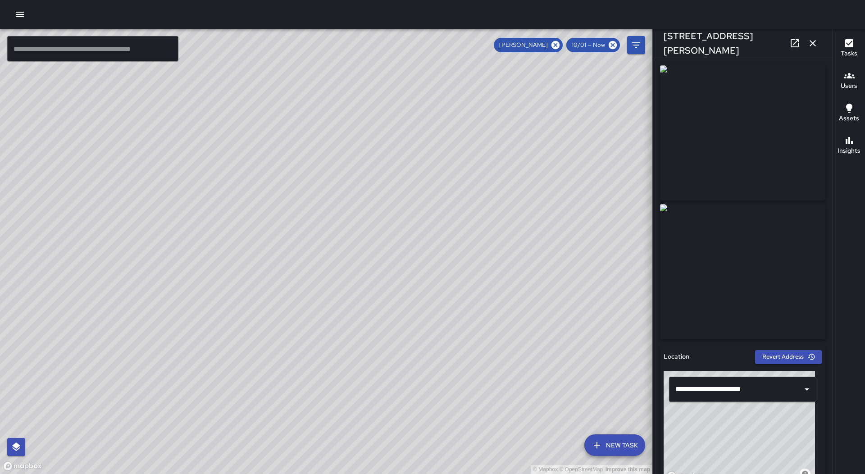
click at [809, 47] on icon "button" at bounding box center [813, 43] width 11 height 11
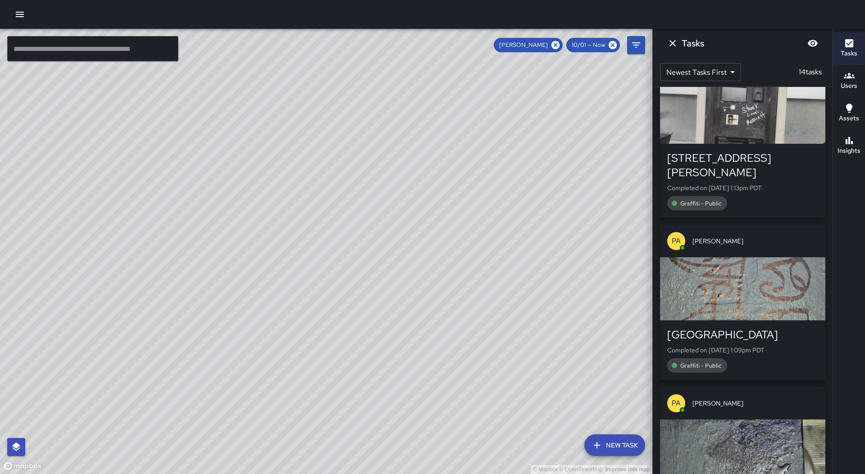
scroll to position [1172, 0]
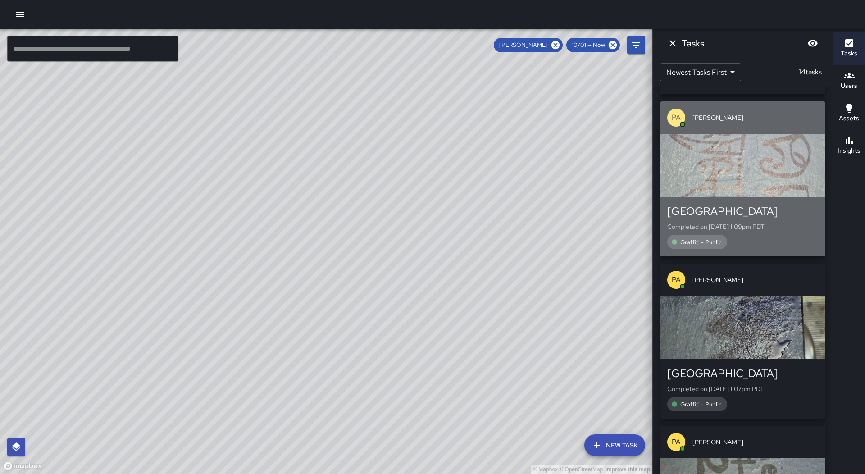
click at [759, 160] on div "button" at bounding box center [742, 165] width 165 height 63
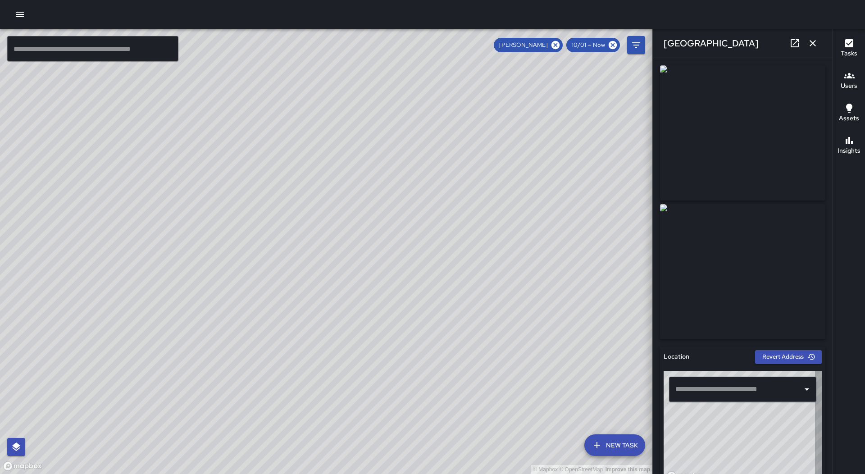
type input "**********"
click at [816, 38] on icon "button" at bounding box center [813, 43] width 11 height 11
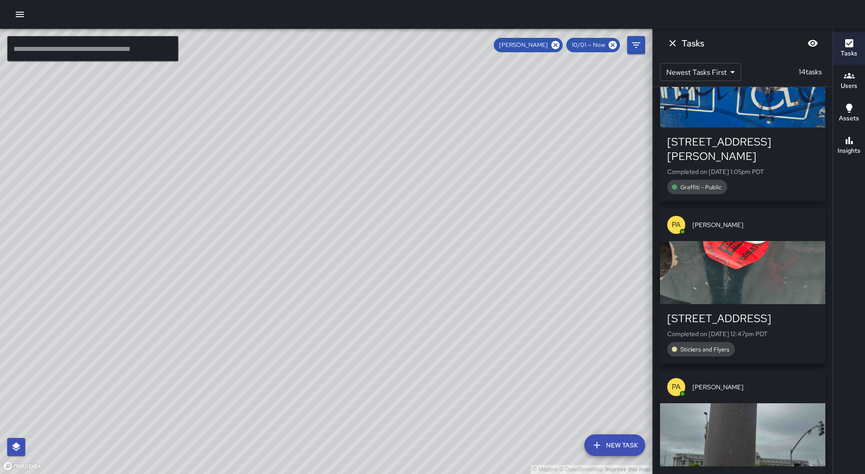
scroll to position [1758, 0]
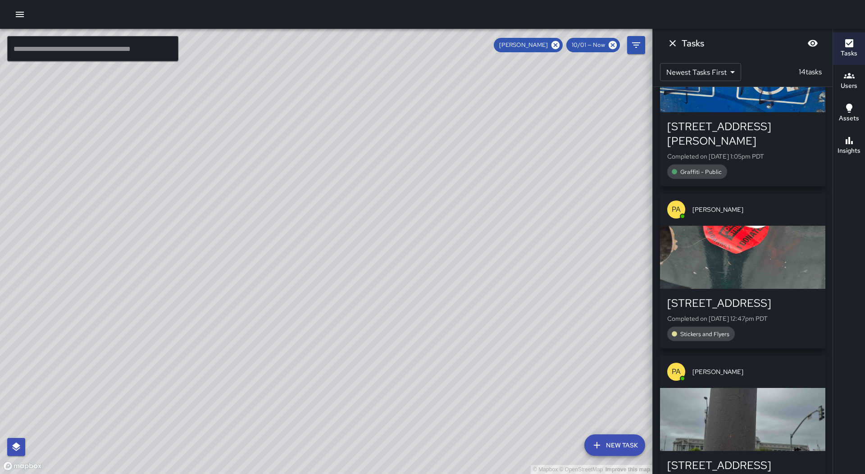
click at [777, 226] on div "button" at bounding box center [742, 257] width 165 height 63
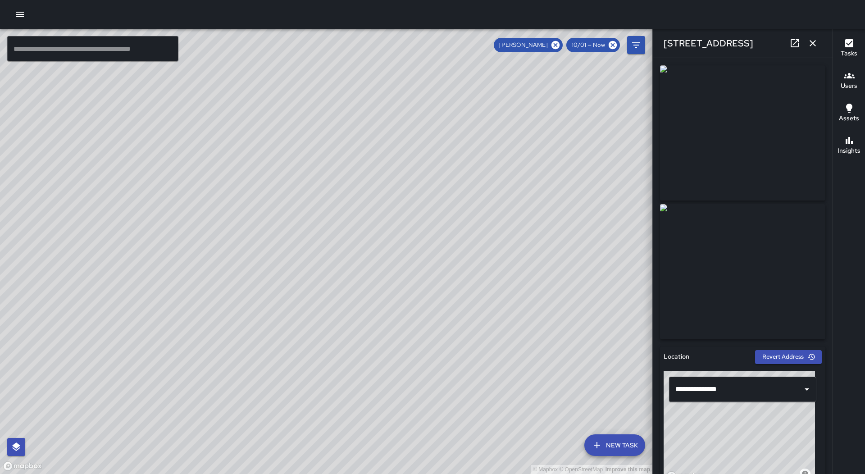
click at [814, 45] on icon "button" at bounding box center [813, 43] width 11 height 11
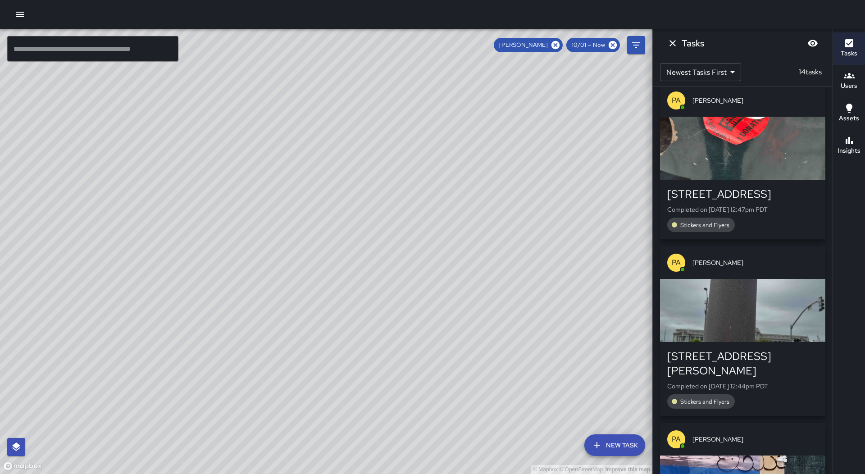
scroll to position [1906, 0]
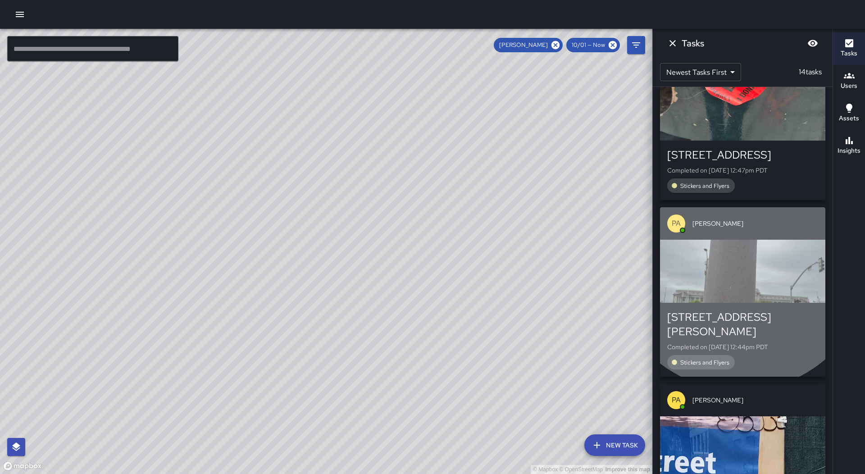
click at [741, 240] on div "button" at bounding box center [742, 271] width 165 height 63
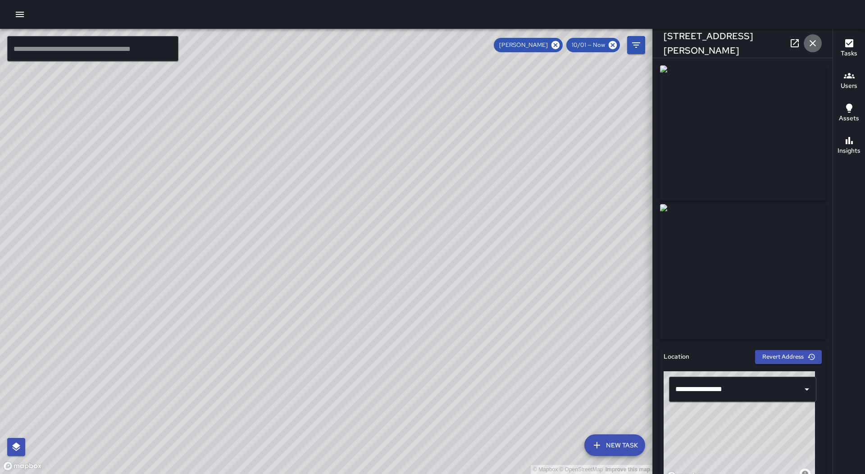
click at [813, 41] on icon "button" at bounding box center [813, 43] width 11 height 11
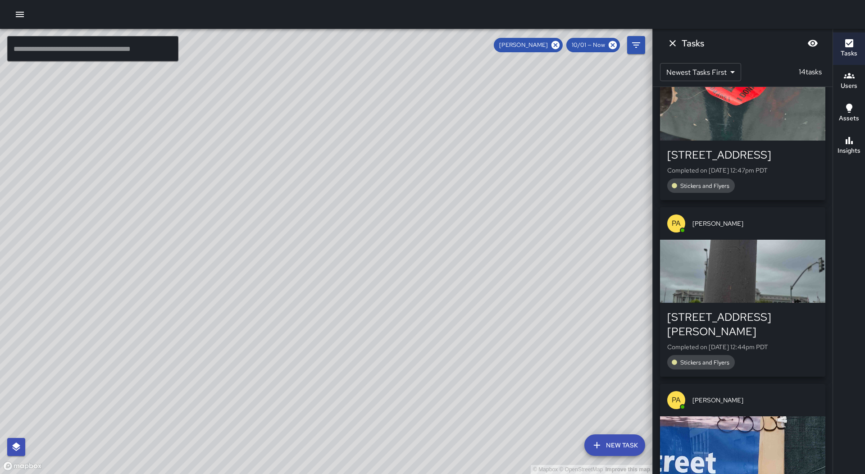
click at [760, 416] on div "button" at bounding box center [742, 447] width 165 height 63
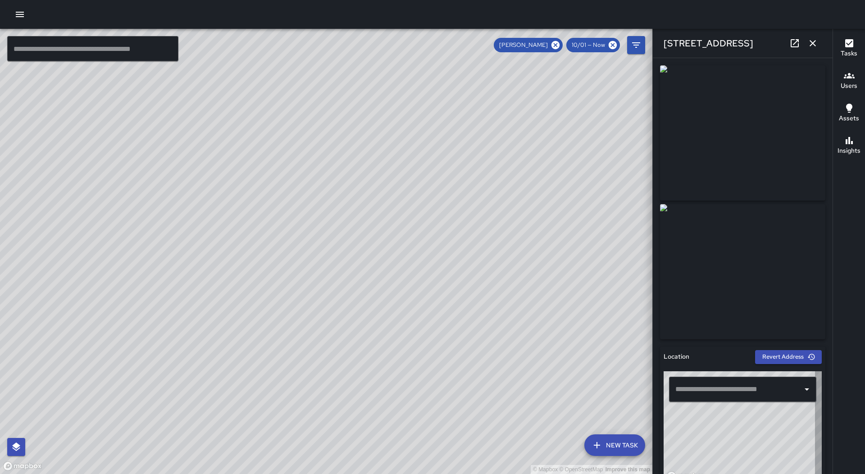
type input "**********"
click at [816, 43] on icon "button" at bounding box center [813, 43] width 11 height 11
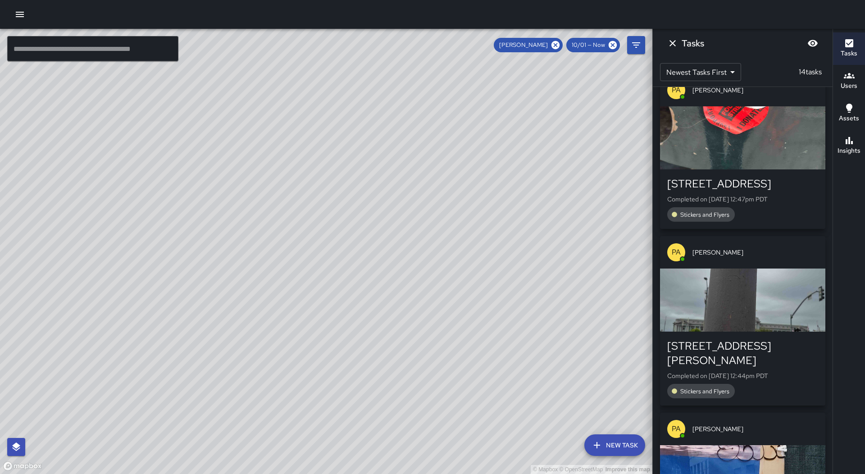
scroll to position [1861, 0]
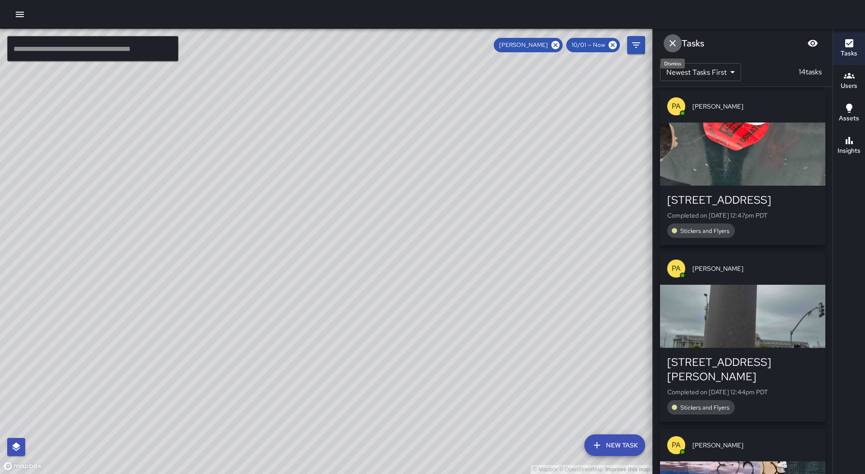
click at [676, 46] on icon "Dismiss" at bounding box center [673, 43] width 11 height 11
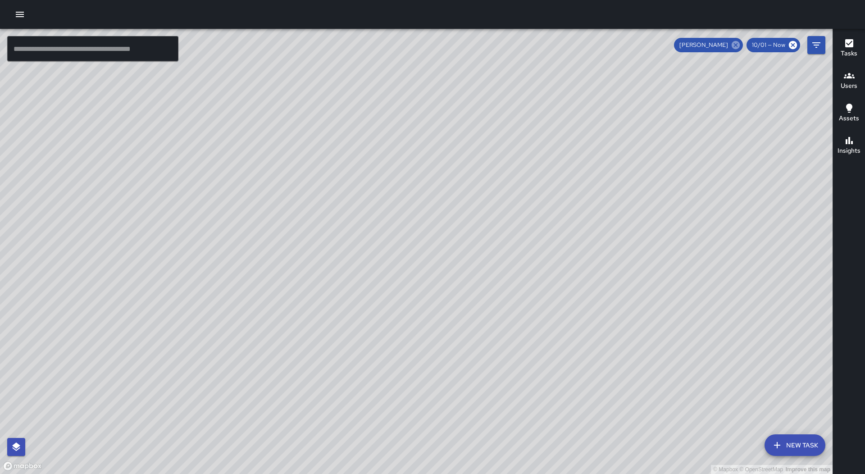
click at [734, 49] on icon at bounding box center [736, 45] width 10 height 10
drag, startPoint x: 237, startPoint y: 326, endPoint x: 457, endPoint y: 260, distance: 230.3
click at [457, 260] on div "© Mapbox © OpenStreetMap Improve this map" at bounding box center [416, 251] width 833 height 445
drag, startPoint x: 685, startPoint y: 401, endPoint x: 431, endPoint y: 402, distance: 253.8
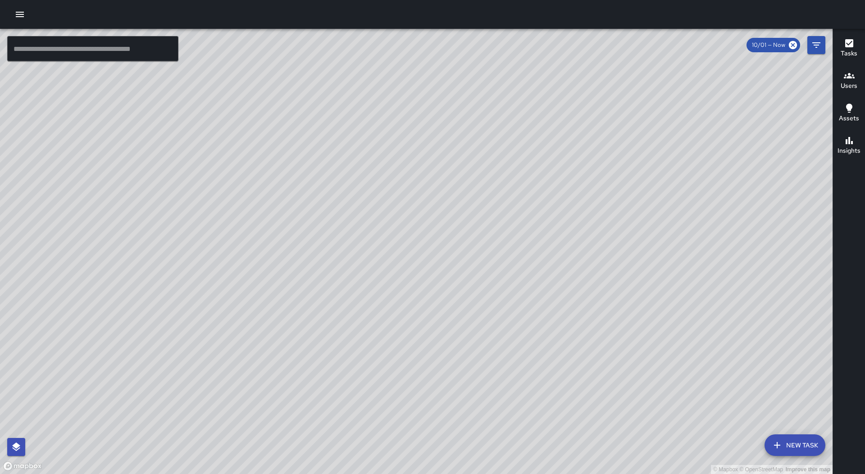
click at [431, 402] on div "© Mapbox © OpenStreetMap Improve this map" at bounding box center [416, 251] width 833 height 445
drag, startPoint x: 302, startPoint y: 172, endPoint x: 311, endPoint y: 215, distance: 44.0
click at [311, 215] on div "© Mapbox © OpenStreetMap Improve this map" at bounding box center [416, 251] width 833 height 445
drag, startPoint x: 472, startPoint y: 326, endPoint x: 344, endPoint y: 136, distance: 228.9
click at [344, 136] on div "© Mapbox © OpenStreetMap Improve this map" at bounding box center [416, 251] width 833 height 445
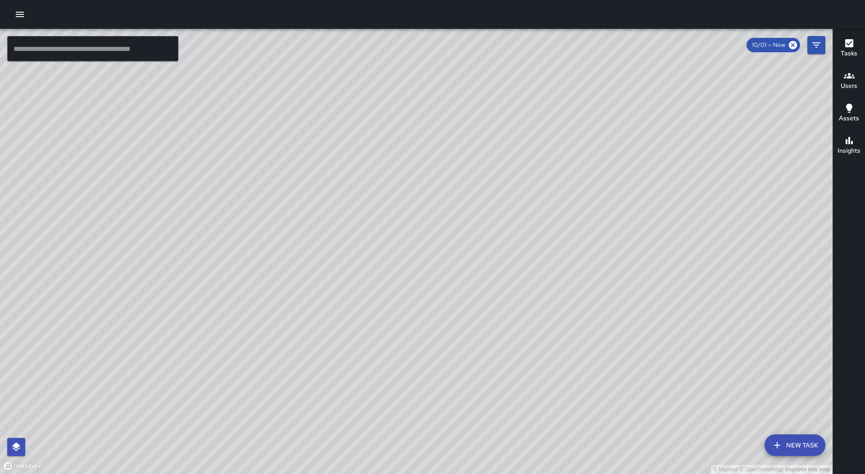
click at [551, 350] on div "© Mapbox © OpenStreetMap Improve this map LL [PERSON_NAME] Ambassador Tasks 80 …" at bounding box center [416, 251] width 833 height 445
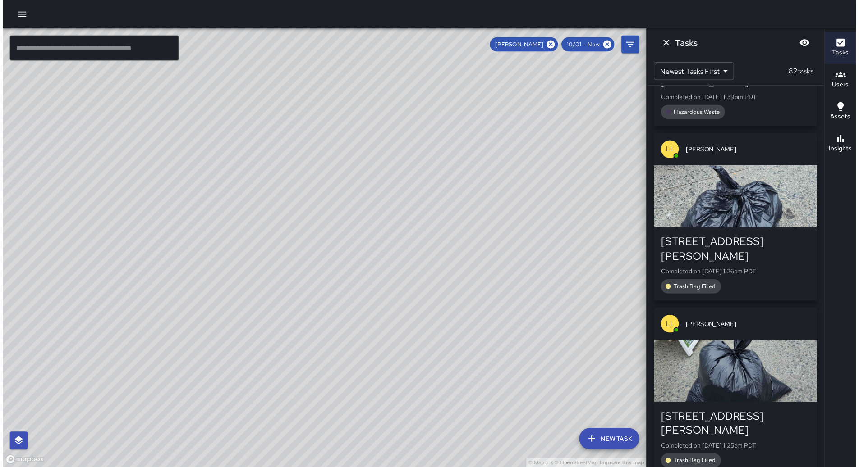
scroll to position [2140, 0]
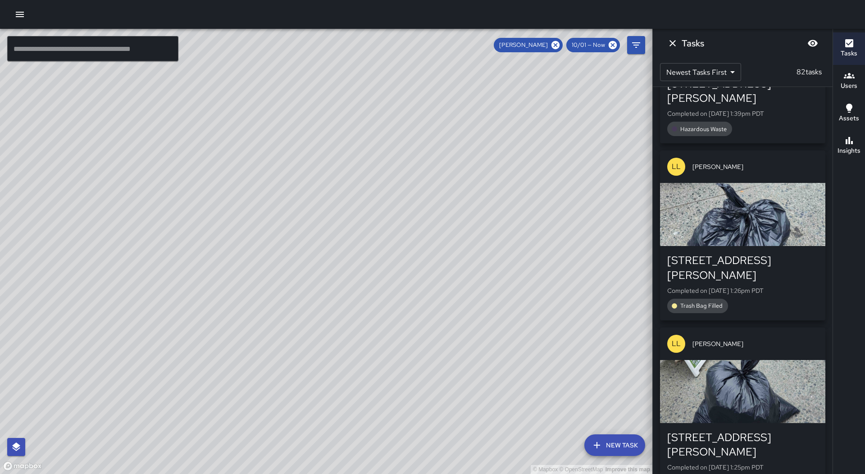
click at [20, 13] on icon "button" at bounding box center [19, 14] width 11 height 11
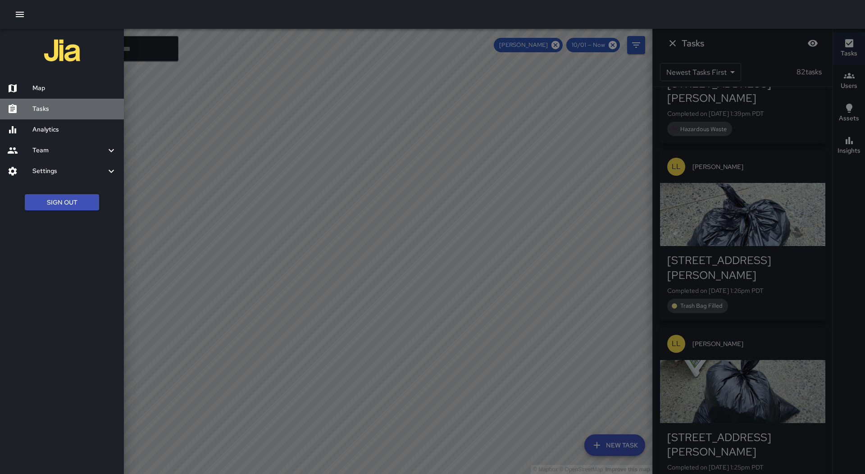
click at [57, 105] on h6 "Tasks" at bounding box center [74, 109] width 84 height 10
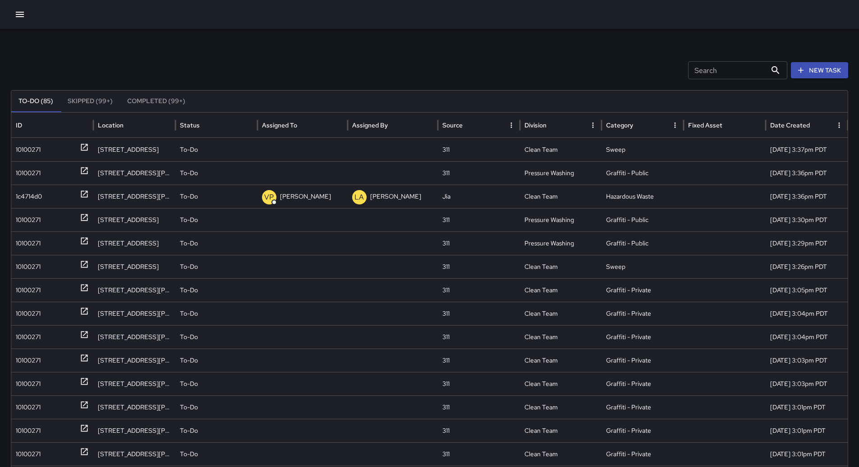
click at [309, 127] on button "Sort" at bounding box center [304, 125] width 13 height 13
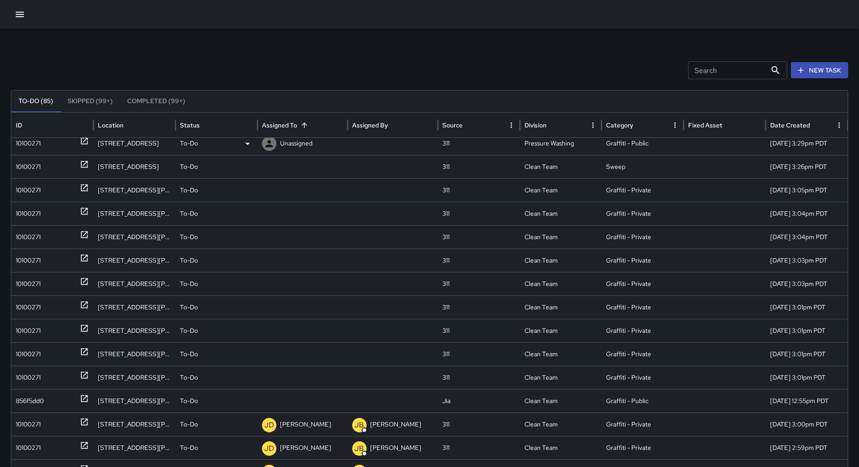
scroll to position [1, 0]
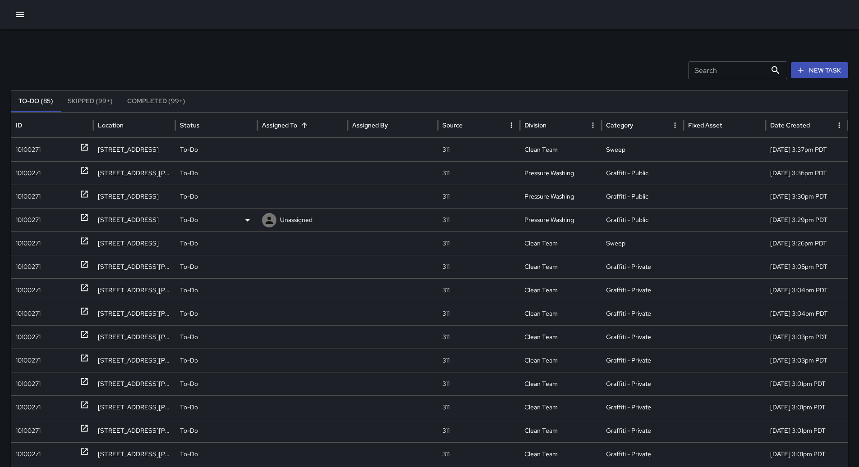
drag, startPoint x: 34, startPoint y: 152, endPoint x: 626, endPoint y: 231, distance: 597.0
click at [34, 153] on div "10100271" at bounding box center [28, 149] width 25 height 23
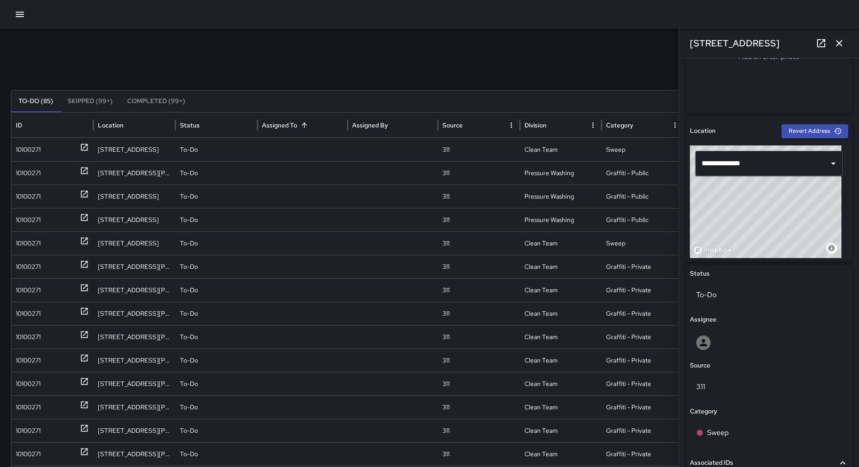
scroll to position [225, 0]
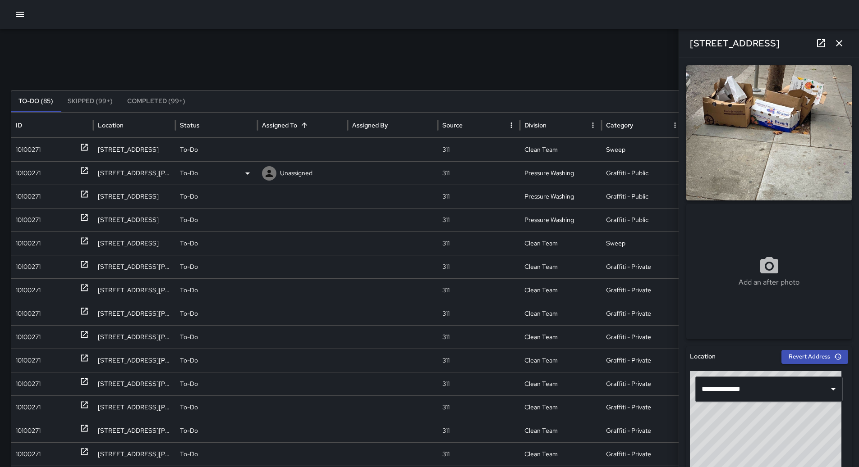
click at [23, 173] on div "10100271" at bounding box center [28, 173] width 25 height 23
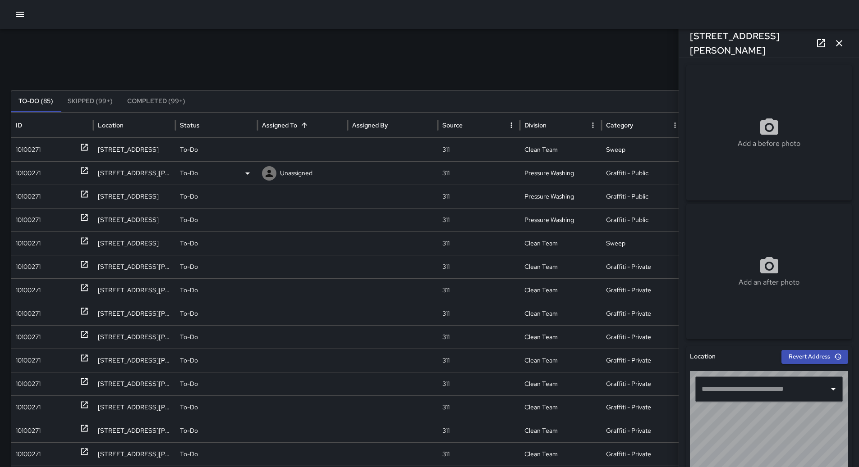
type input "**********"
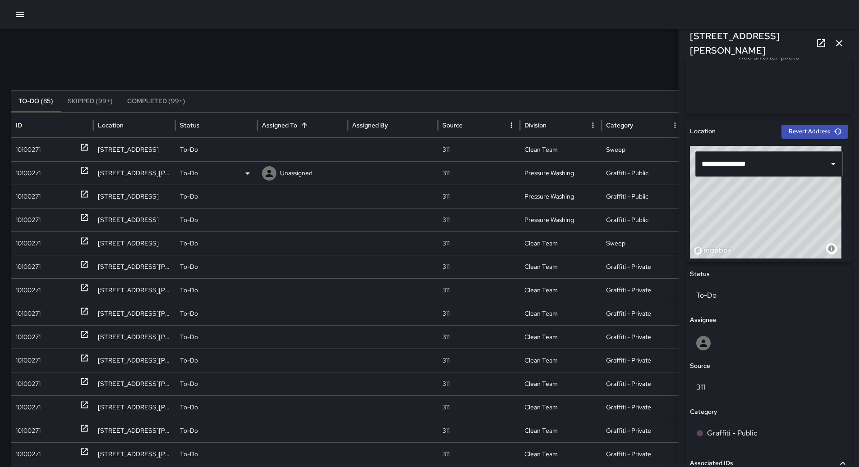
click at [287, 174] on p "Unassigned" at bounding box center [296, 173] width 32 height 23
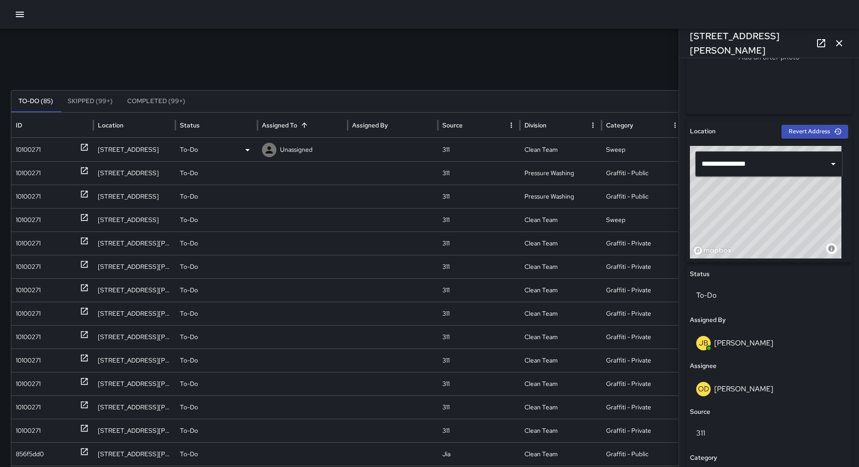
click at [41, 150] on div "10100271" at bounding box center [52, 149] width 73 height 23
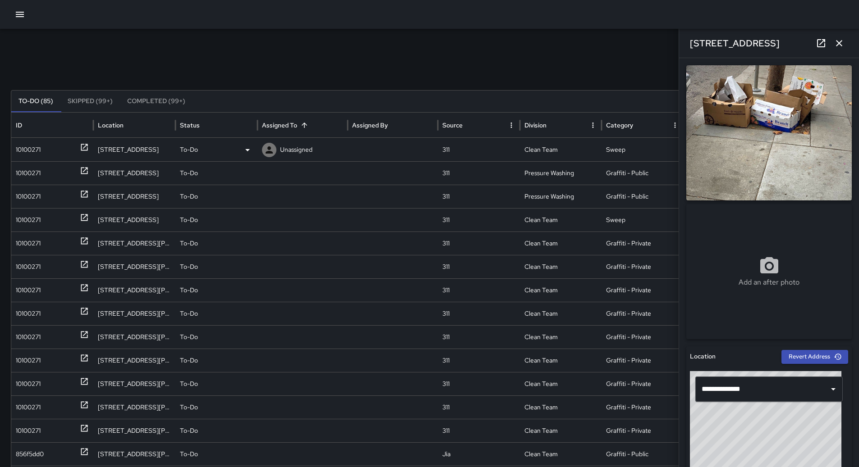
click at [238, 153] on div "To-Do" at bounding box center [216, 149] width 73 height 23
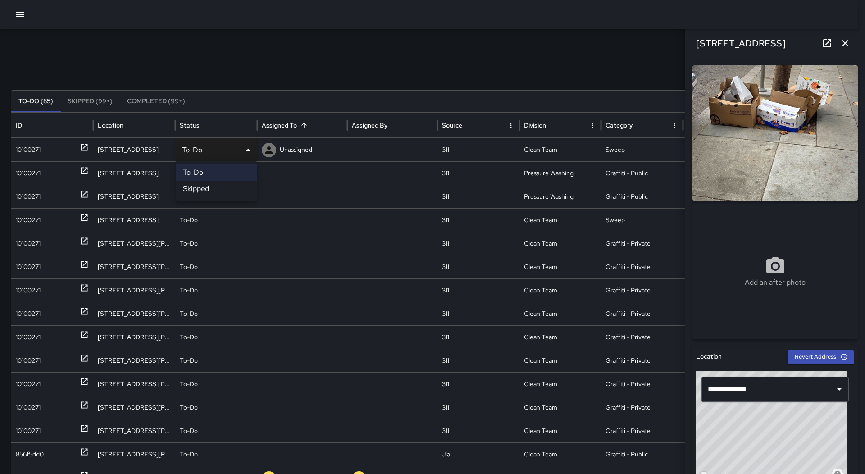
drag, startPoint x: 200, startPoint y: 60, endPoint x: 138, endPoint y: 78, distance: 64.1
click at [200, 60] on div at bounding box center [432, 237] width 865 height 474
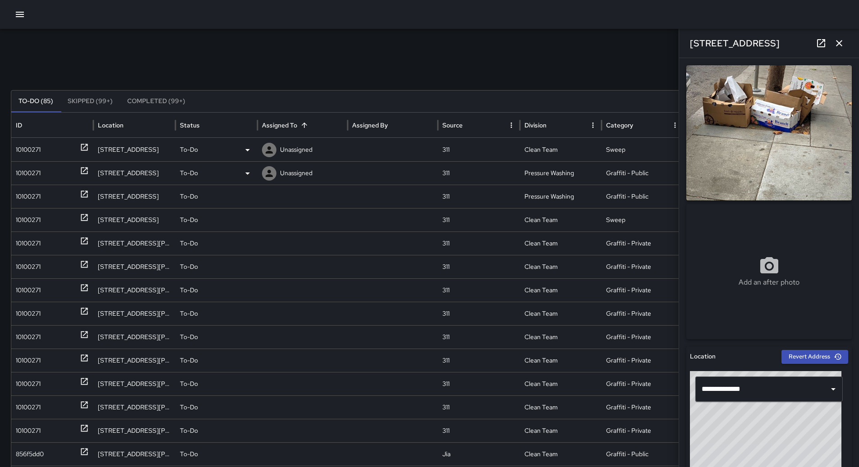
click at [29, 167] on div "10100271" at bounding box center [28, 173] width 25 height 23
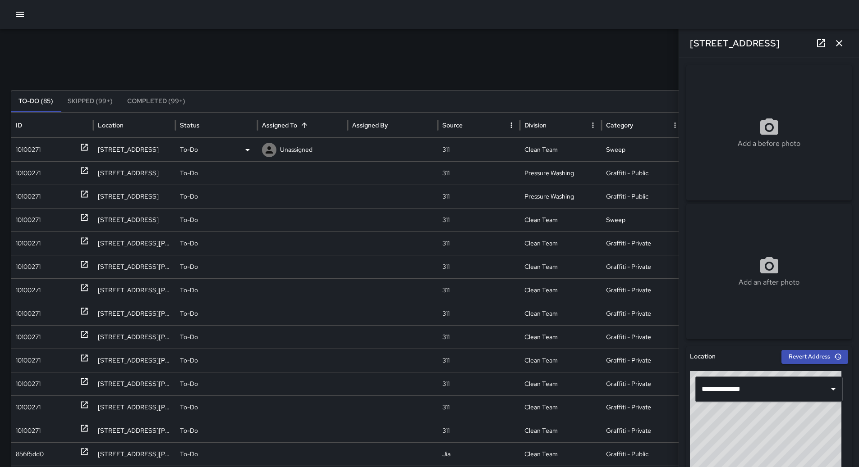
click at [221, 146] on div "To-Do" at bounding box center [216, 149] width 73 height 23
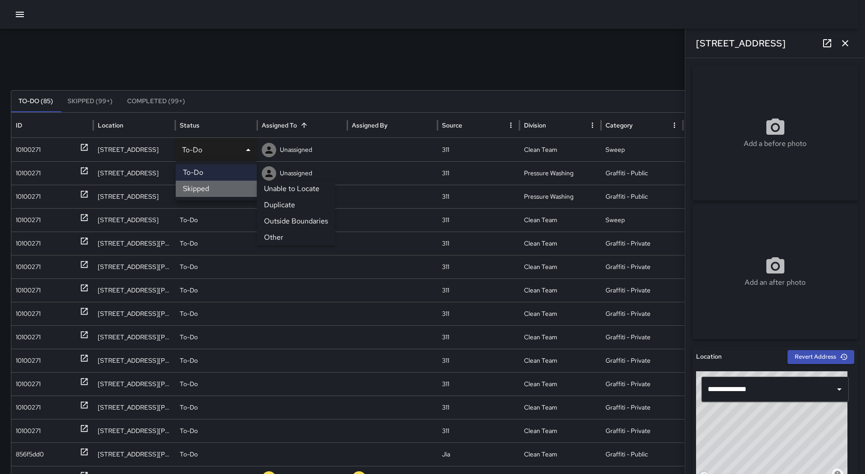
drag, startPoint x: 204, startPoint y: 186, endPoint x: 126, endPoint y: 173, distance: 79.0
click at [200, 185] on li "Skipped" at bounding box center [216, 189] width 81 height 16
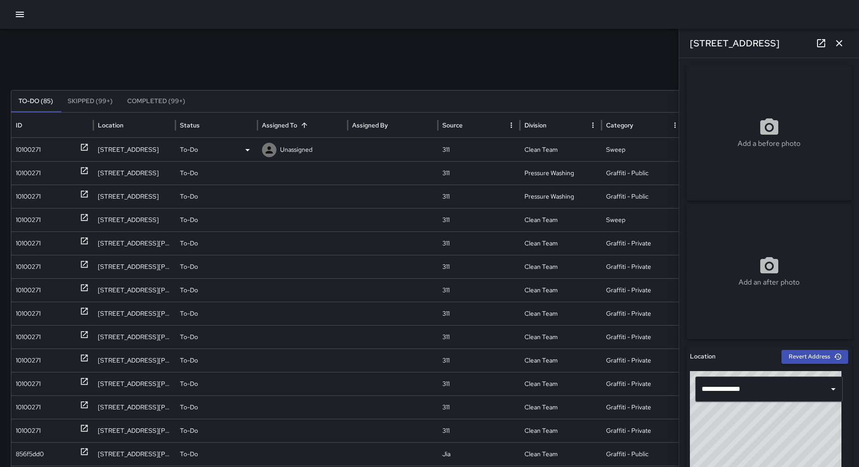
click at [230, 150] on div "To-Do" at bounding box center [216, 149] width 73 height 23
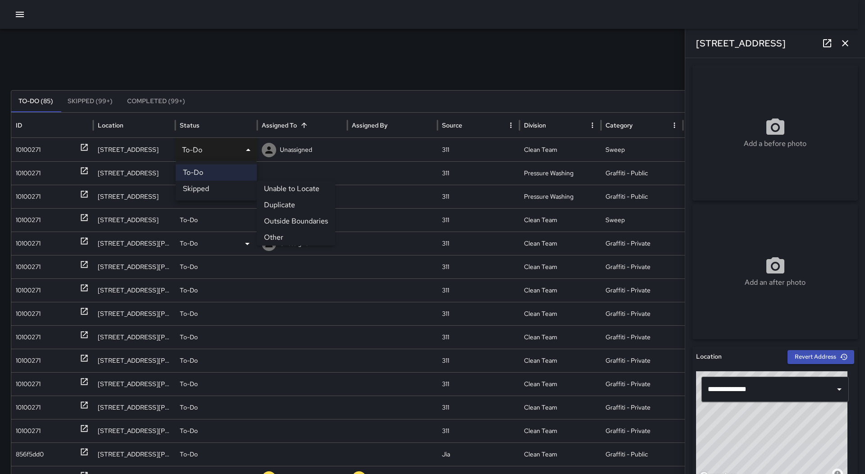
drag, startPoint x: 270, startPoint y: 237, endPoint x: 200, endPoint y: 224, distance: 71.1
click at [269, 237] on li "Other" at bounding box center [296, 237] width 78 height 16
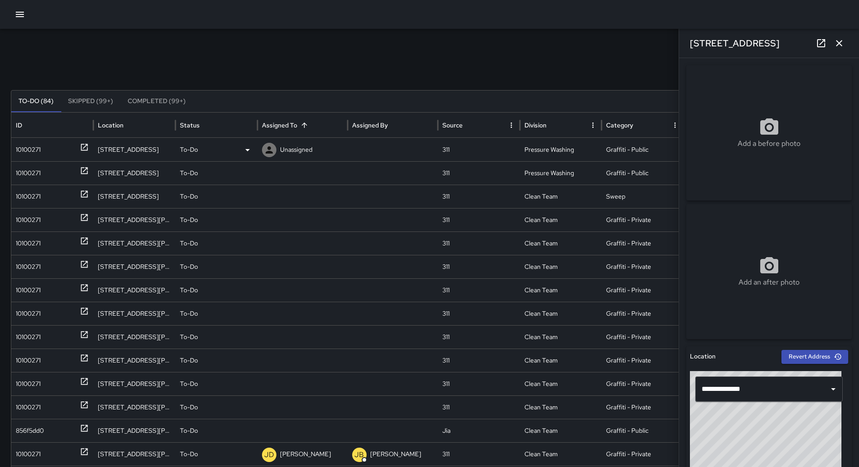
click at [62, 152] on div "10100271" at bounding box center [52, 149] width 73 height 23
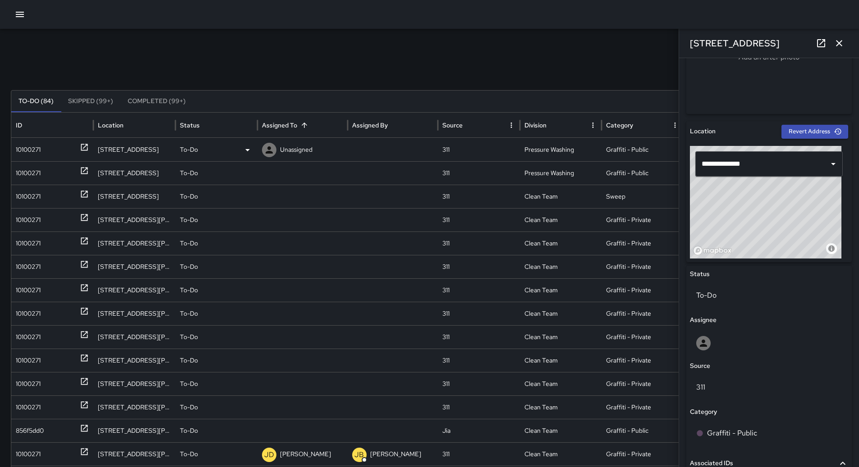
click at [302, 150] on p "Unassigned" at bounding box center [296, 149] width 32 height 23
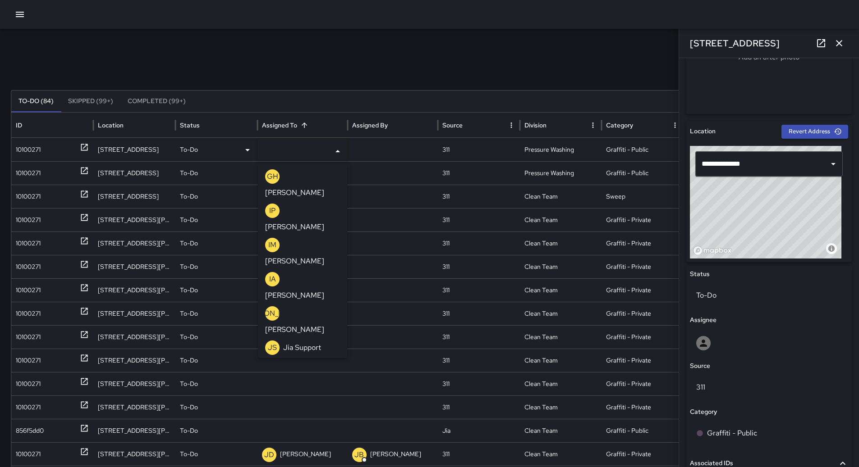
scroll to position [721, 0]
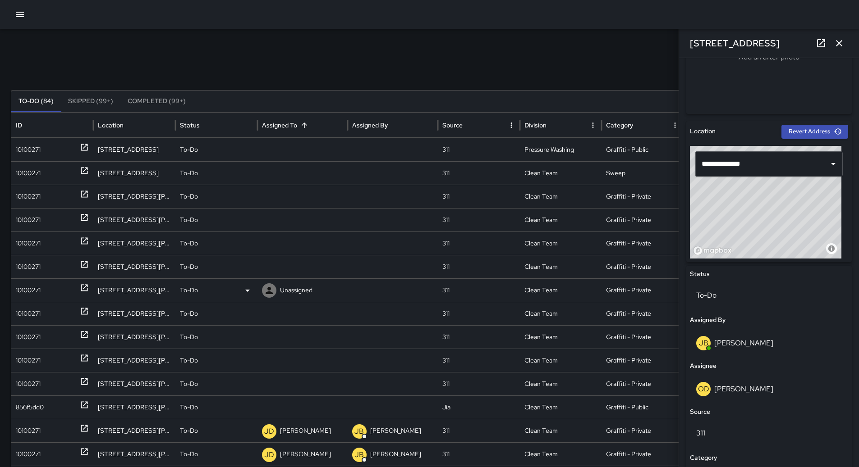
scroll to position [0, 0]
click at [37, 146] on div "10100271" at bounding box center [28, 149] width 25 height 23
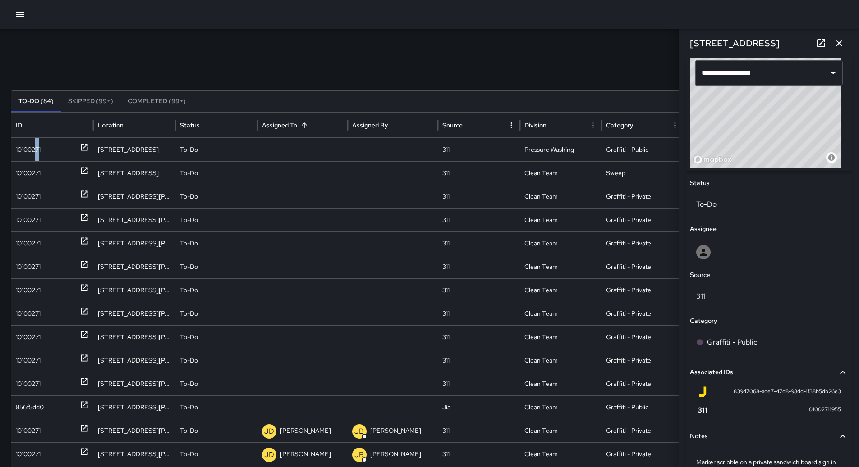
scroll to position [379, 0]
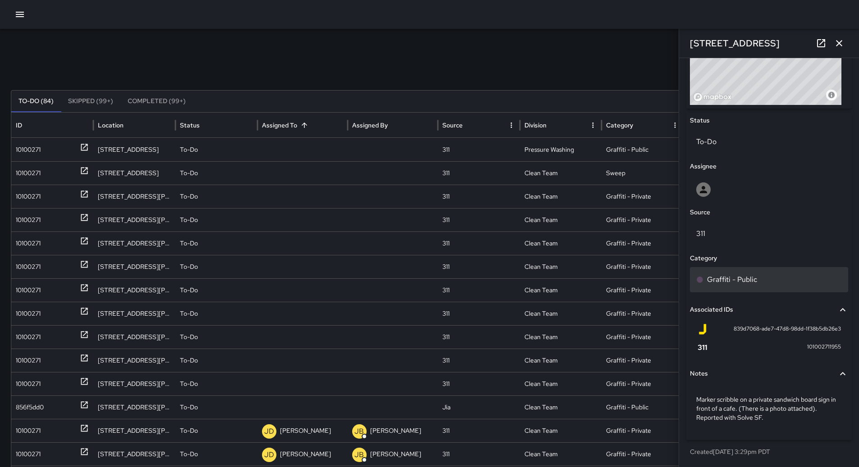
click at [749, 276] on p "Graffiti - Public" at bounding box center [732, 280] width 50 height 11
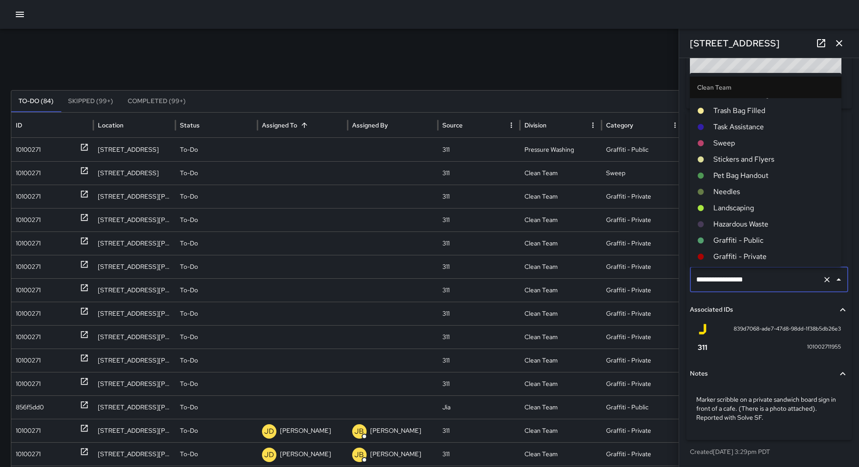
scroll to position [0, 0]
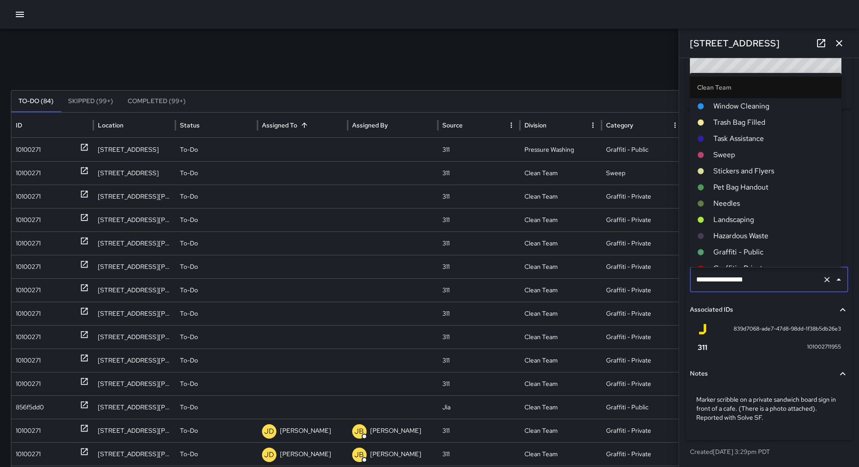
click at [770, 247] on span "Graffiti - Public" at bounding box center [773, 252] width 121 height 11
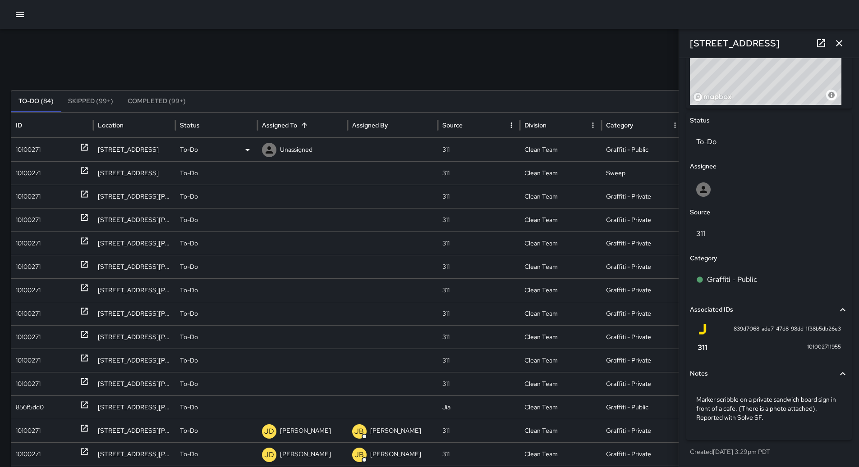
click at [295, 151] on p "Unassigned" at bounding box center [296, 149] width 32 height 23
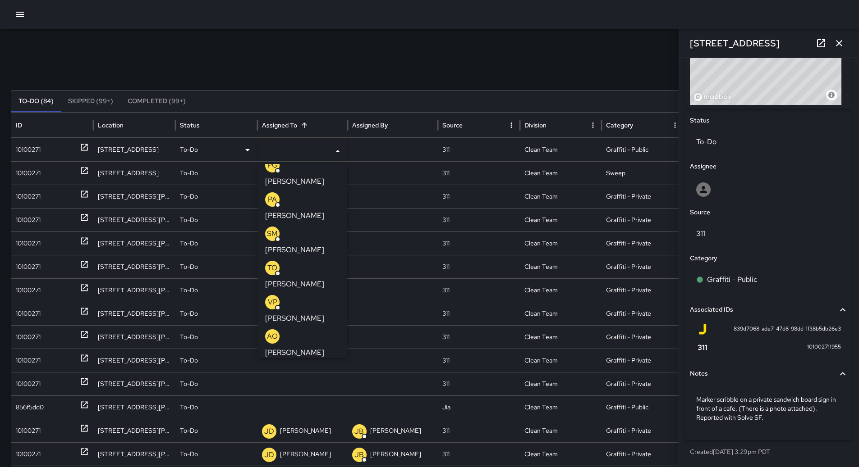
scroll to position [225, 0]
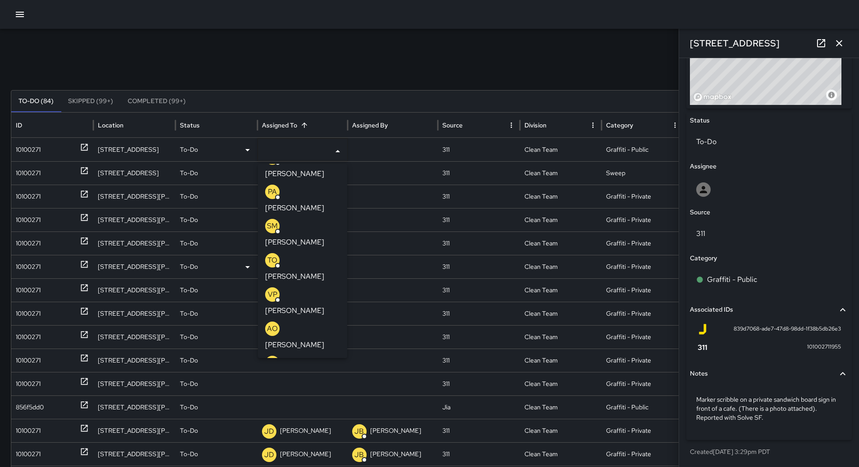
click at [300, 408] on p "[PERSON_NAME]" at bounding box center [294, 413] width 59 height 11
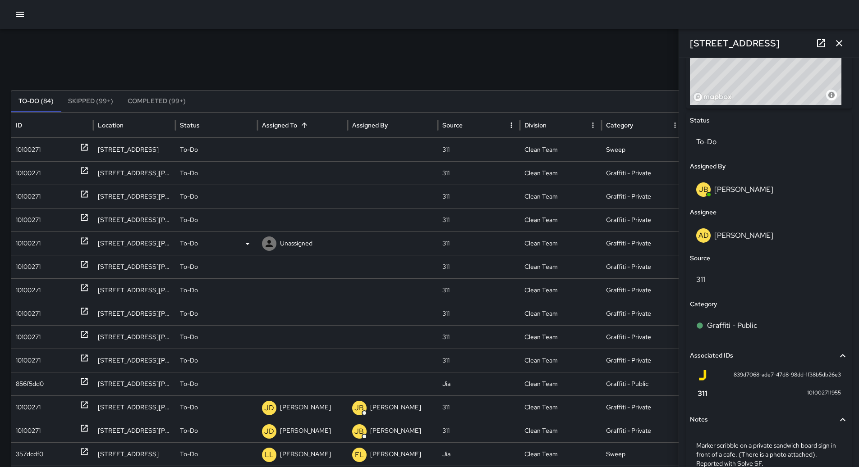
scroll to position [0, 0]
click at [52, 149] on div "10100271" at bounding box center [52, 149] width 73 height 23
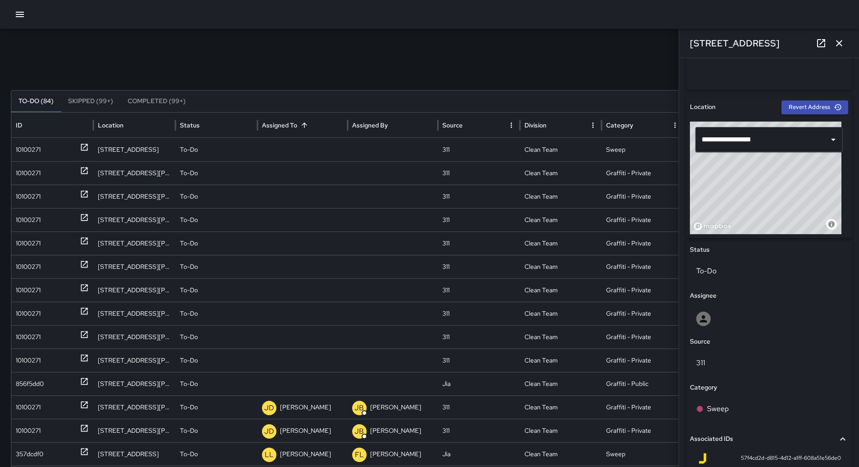
scroll to position [361, 0]
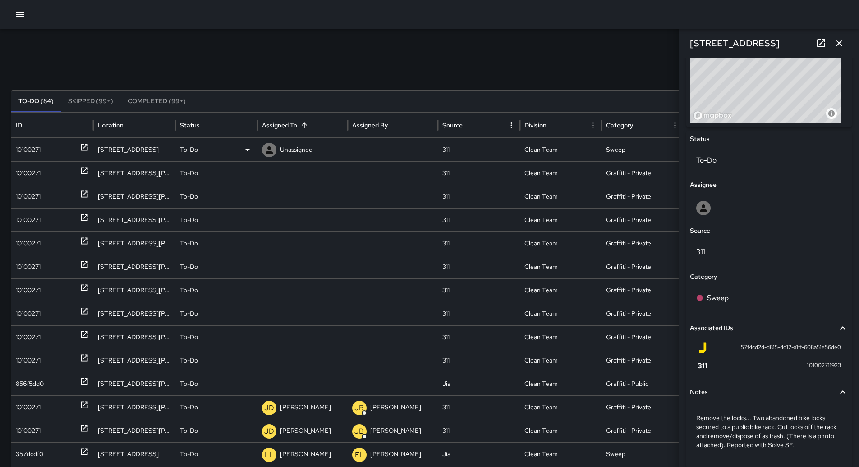
click at [220, 148] on div "To-Do" at bounding box center [216, 149] width 73 height 23
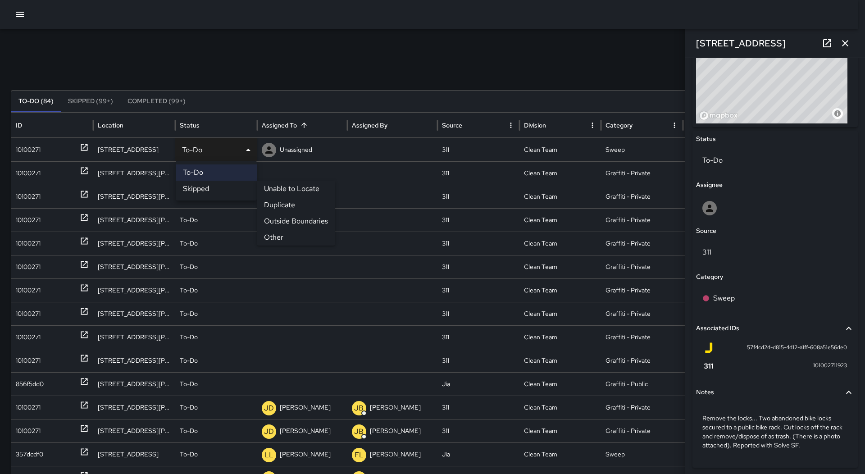
drag, startPoint x: 218, startPoint y: 186, endPoint x: 185, endPoint y: 186, distance: 32.9
click at [217, 186] on li "Skipped" at bounding box center [216, 189] width 81 height 16
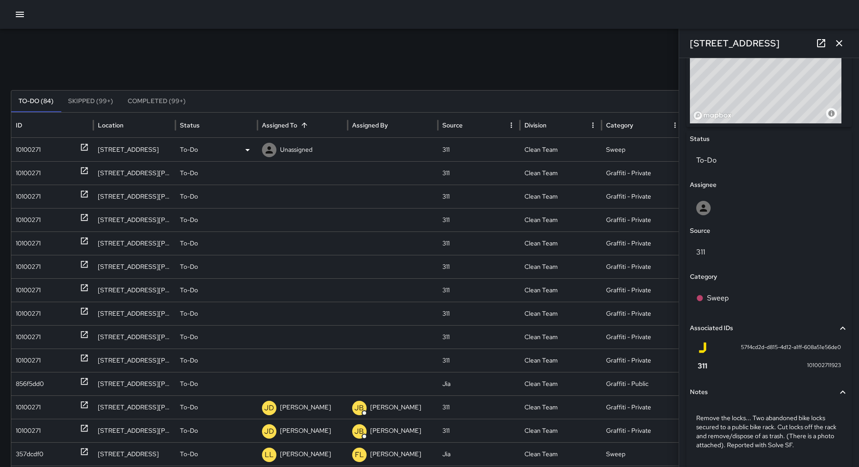
click at [22, 150] on div "10100271" at bounding box center [28, 149] width 25 height 23
click at [0, 0] on icon at bounding box center [0, 0] width 0 height 0
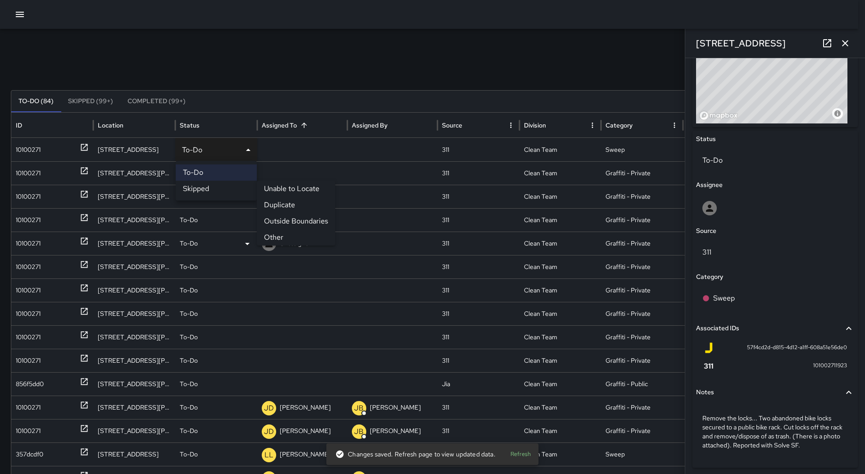
click at [292, 236] on li "Other" at bounding box center [296, 237] width 78 height 16
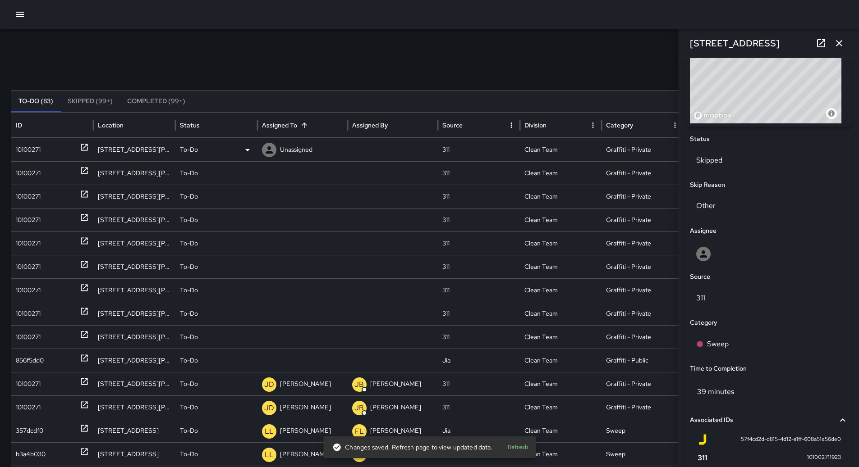
click at [31, 155] on div "10100271" at bounding box center [28, 149] width 25 height 23
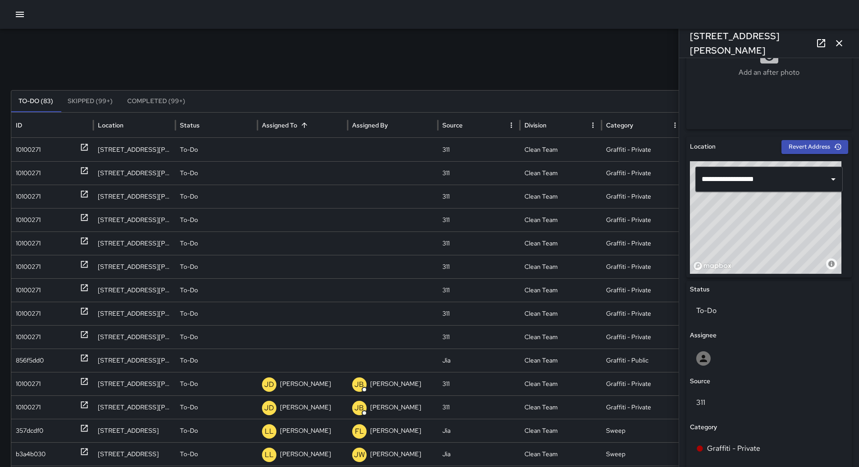
scroll to position [208, 0]
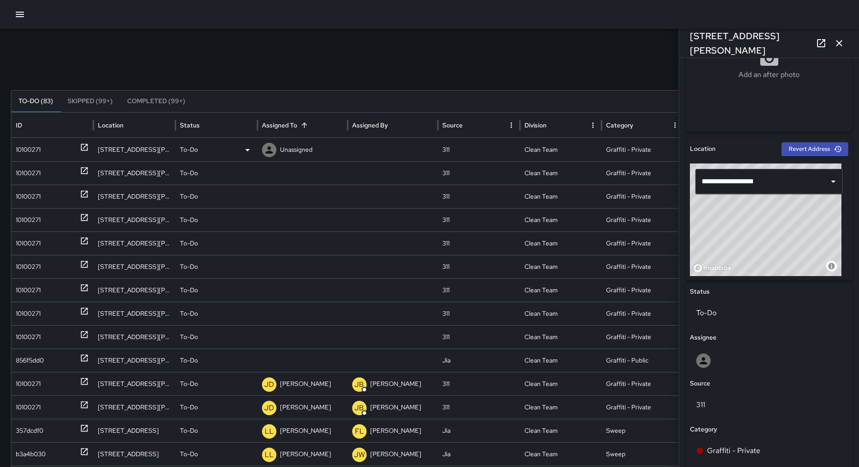
click at [238, 154] on div "To-Do" at bounding box center [216, 149] width 73 height 23
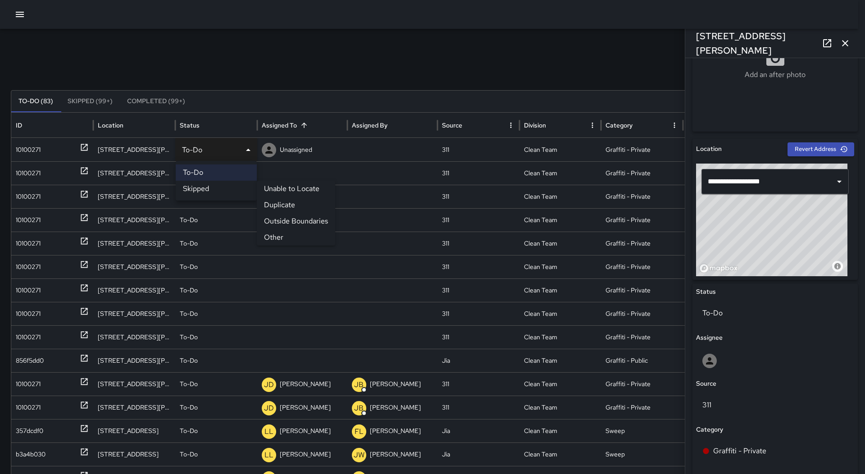
click at [286, 201] on li "Duplicate" at bounding box center [296, 205] width 78 height 16
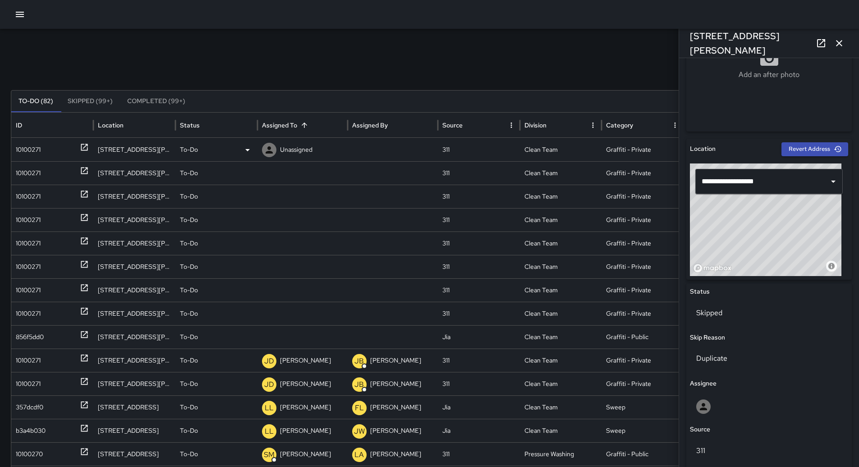
drag, startPoint x: 55, startPoint y: 155, endPoint x: 67, endPoint y: 154, distance: 11.8
click at [55, 154] on div "10100271" at bounding box center [52, 149] width 73 height 23
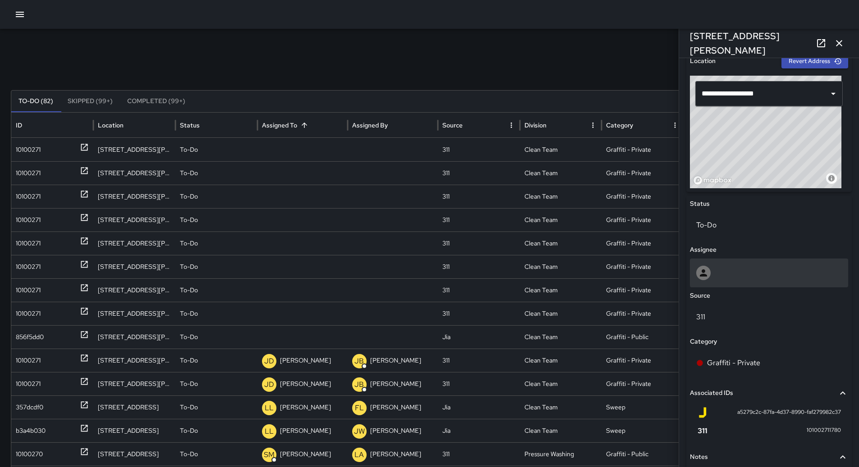
scroll to position [361, 0]
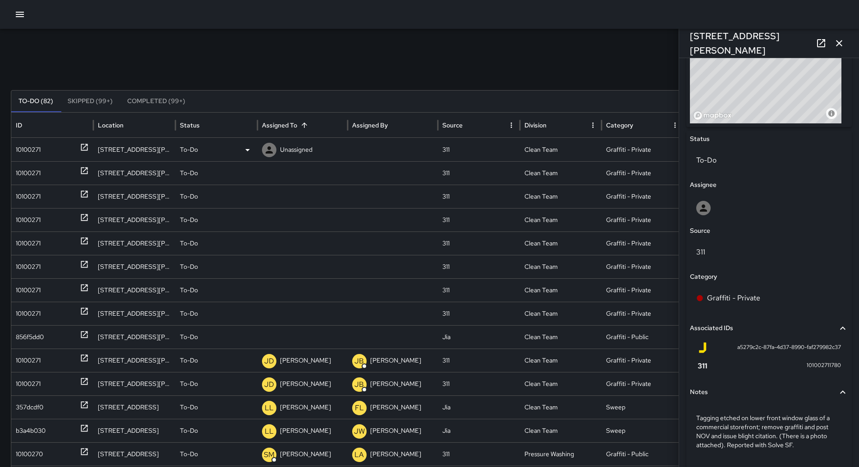
click at [225, 150] on div "To-Do" at bounding box center [216, 149] width 73 height 23
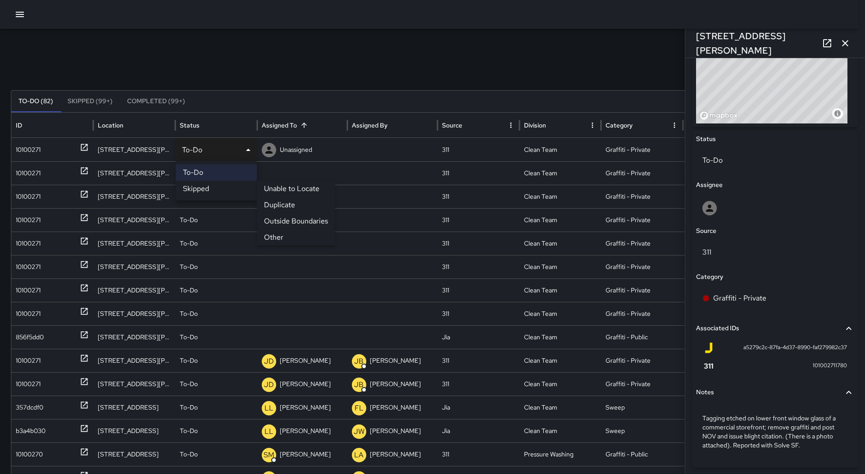
click at [293, 201] on li "Duplicate" at bounding box center [296, 205] width 78 height 16
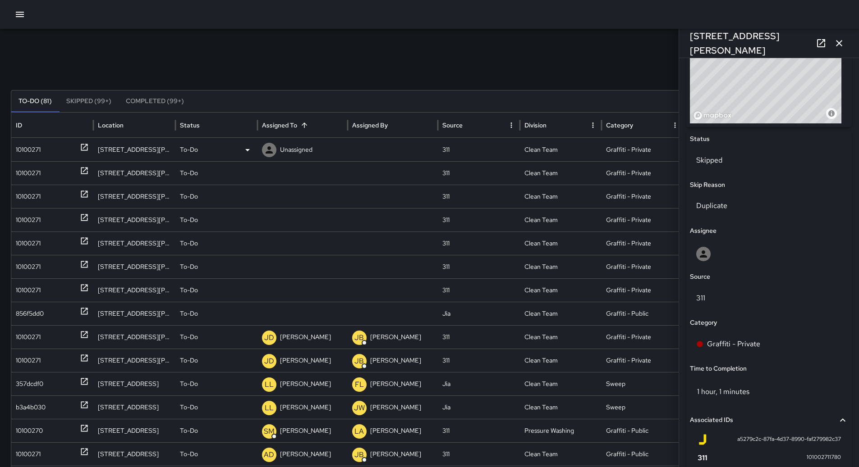
click at [28, 147] on div "10100271" at bounding box center [28, 149] width 25 height 23
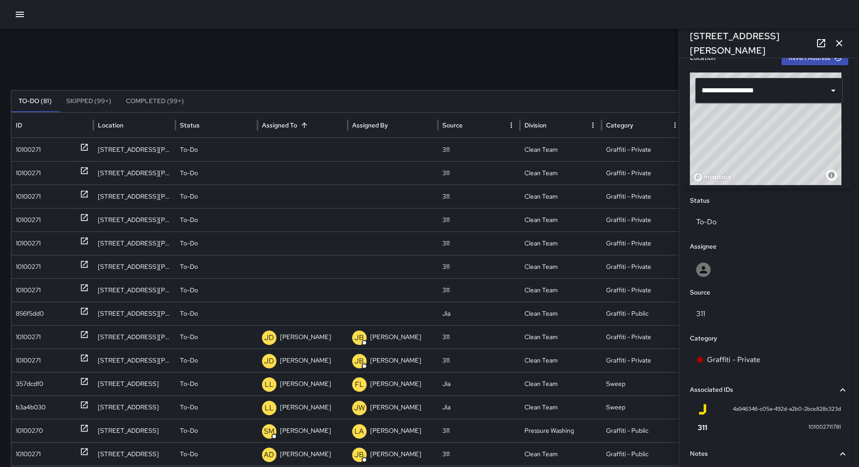
scroll to position [298, 0]
click at [238, 151] on div "To-Do" at bounding box center [216, 149] width 73 height 23
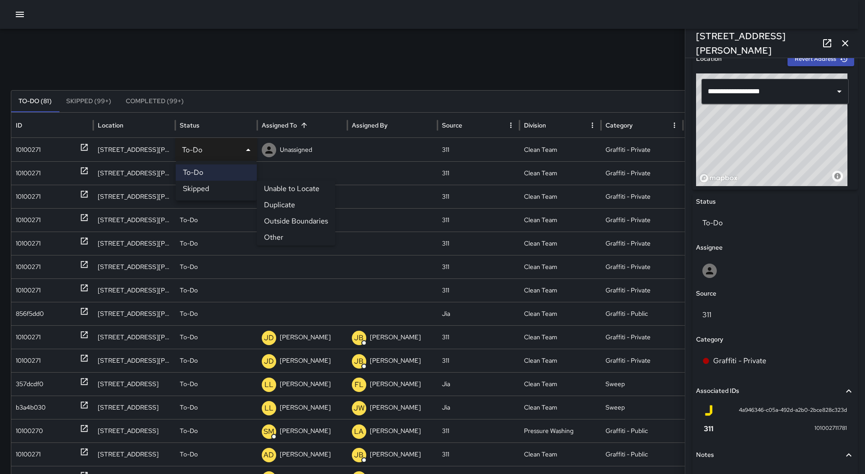
click at [282, 203] on li "Duplicate" at bounding box center [296, 205] width 78 height 16
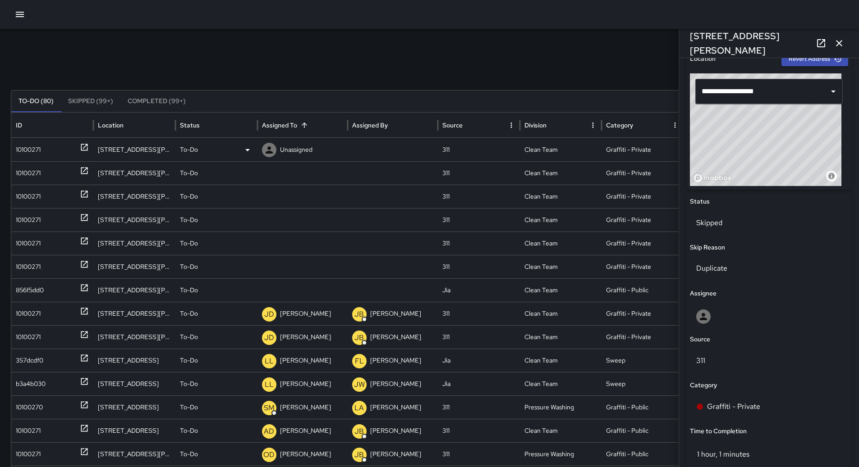
click at [32, 157] on div "10100271" at bounding box center [28, 149] width 25 height 23
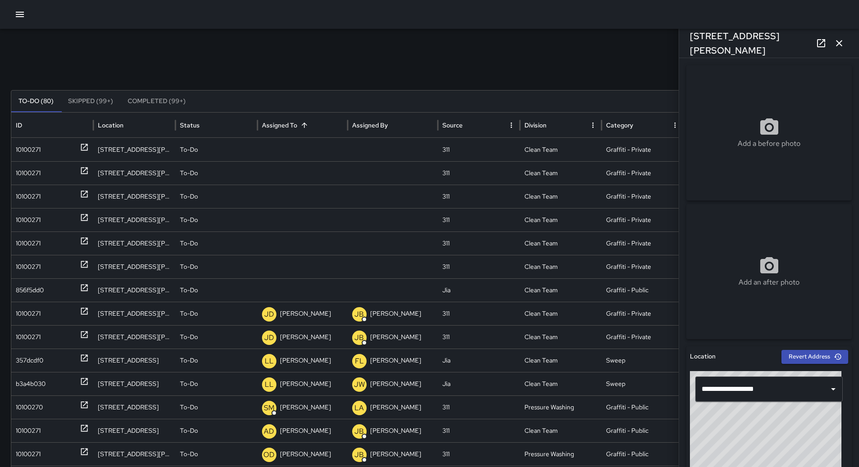
scroll to position [361, 0]
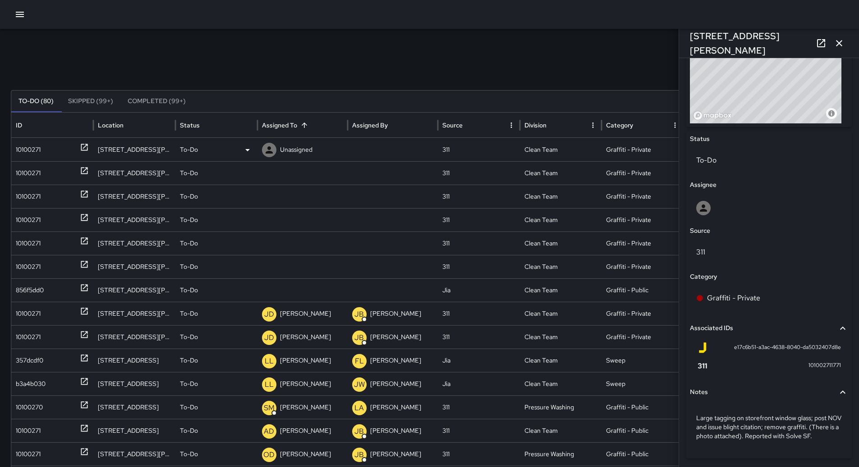
click at [239, 150] on div "To-Do" at bounding box center [216, 149] width 73 height 23
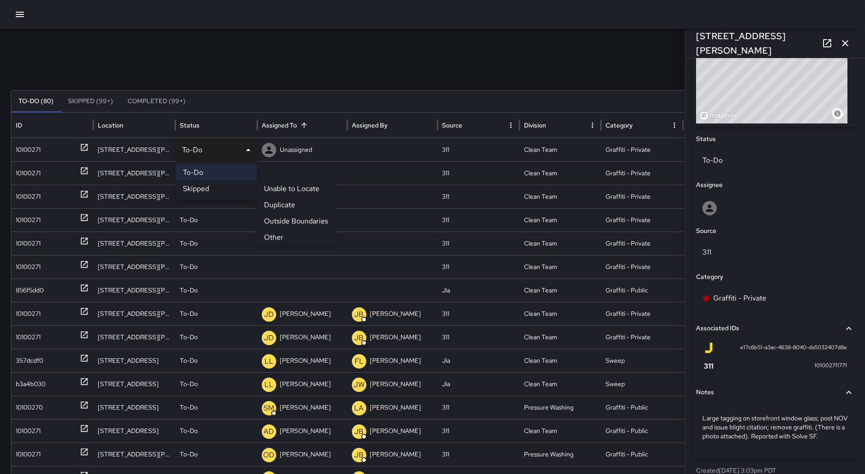
click at [275, 206] on li "Duplicate" at bounding box center [296, 205] width 78 height 16
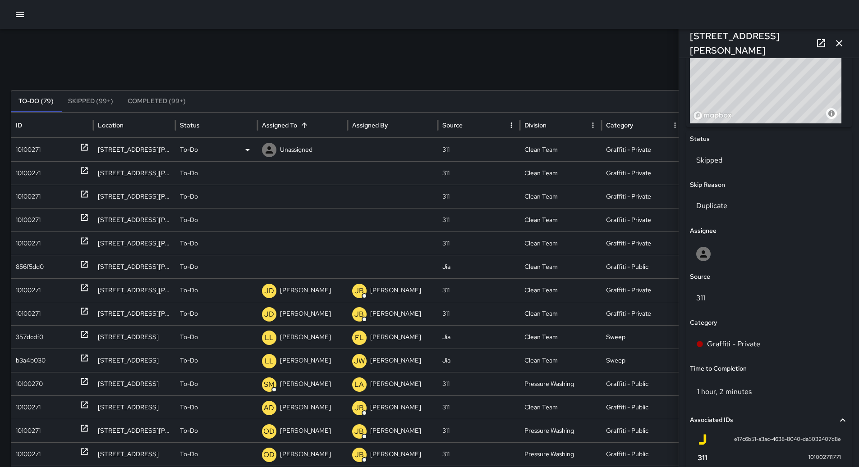
click at [60, 147] on div "10100271" at bounding box center [52, 149] width 73 height 23
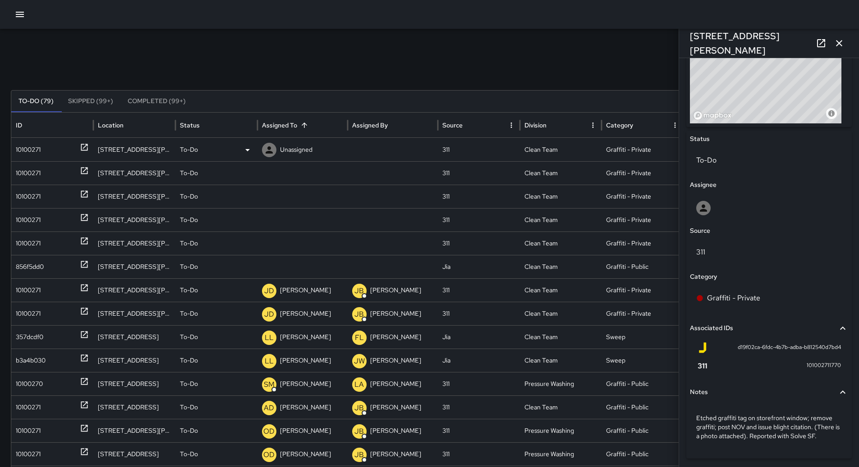
click at [236, 151] on div "To-Do" at bounding box center [216, 149] width 73 height 23
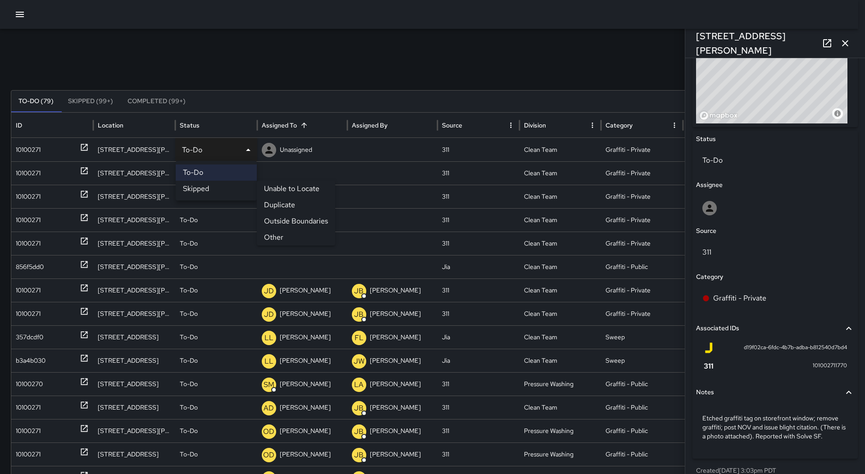
click at [292, 209] on li "Duplicate" at bounding box center [296, 205] width 78 height 16
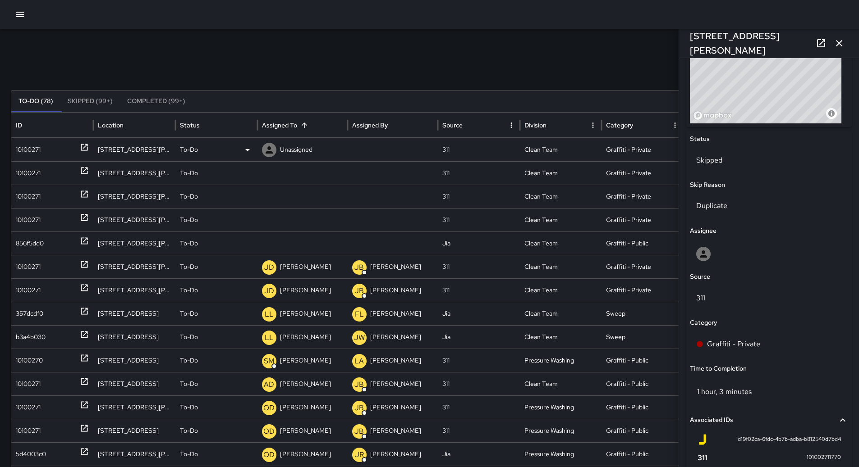
click at [41, 155] on div "10100271" at bounding box center [28, 149] width 25 height 23
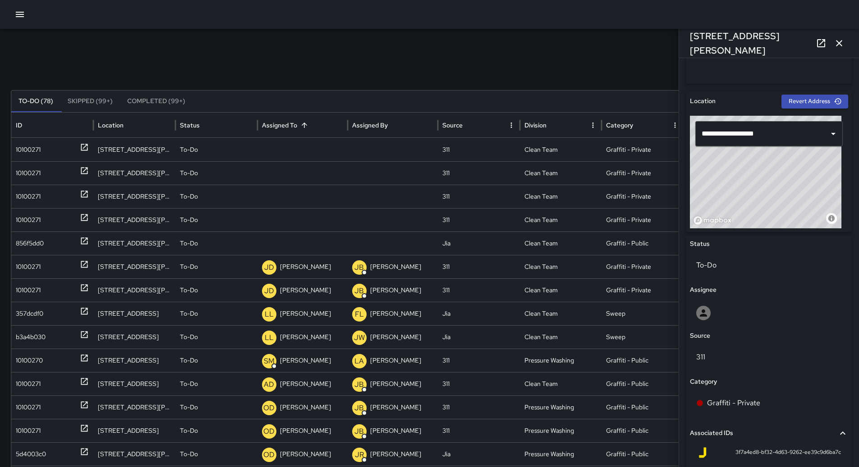
scroll to position [253, 0]
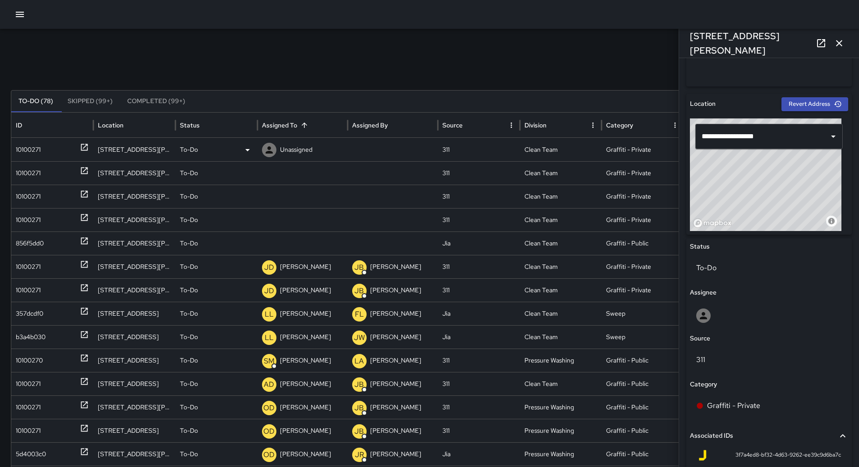
click at [234, 149] on div "To-Do" at bounding box center [216, 149] width 73 height 23
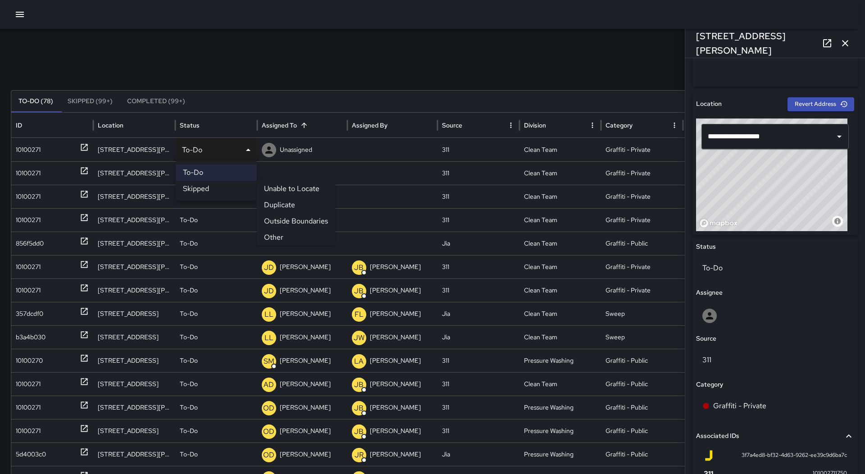
click at [274, 202] on li "Duplicate" at bounding box center [296, 205] width 78 height 16
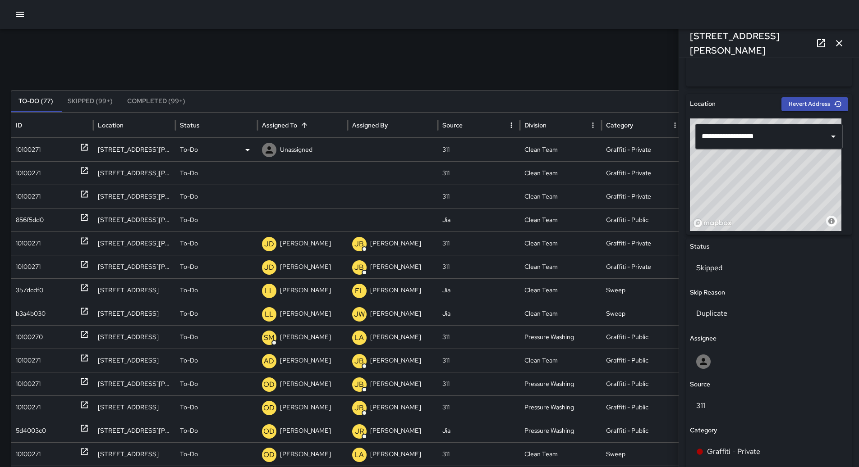
click at [48, 148] on div "10100271" at bounding box center [52, 149] width 73 height 23
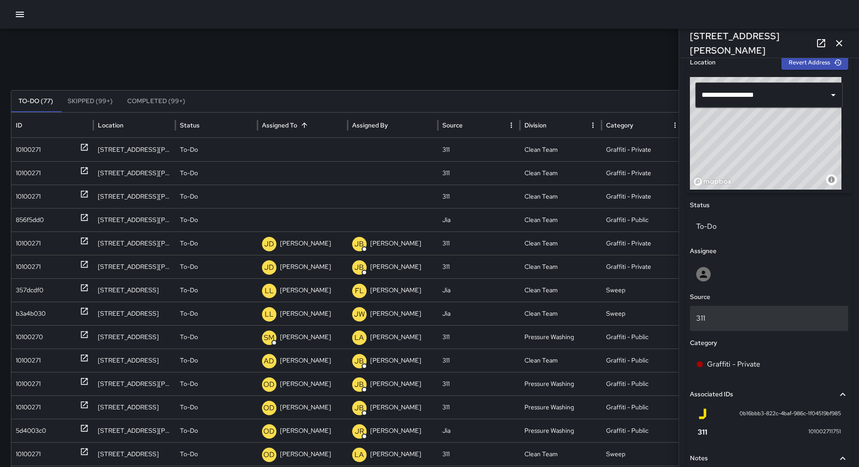
scroll to position [361, 0]
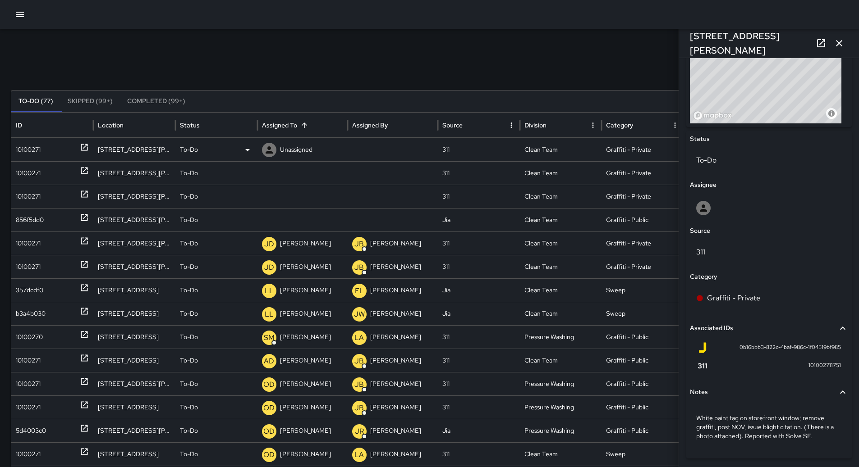
click at [227, 143] on div "To-Do" at bounding box center [216, 149] width 73 height 23
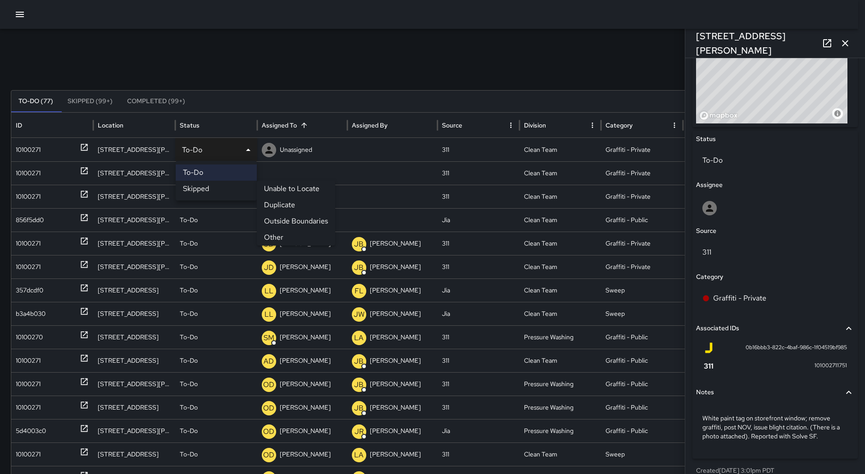
click at [279, 207] on li "Duplicate" at bounding box center [296, 205] width 78 height 16
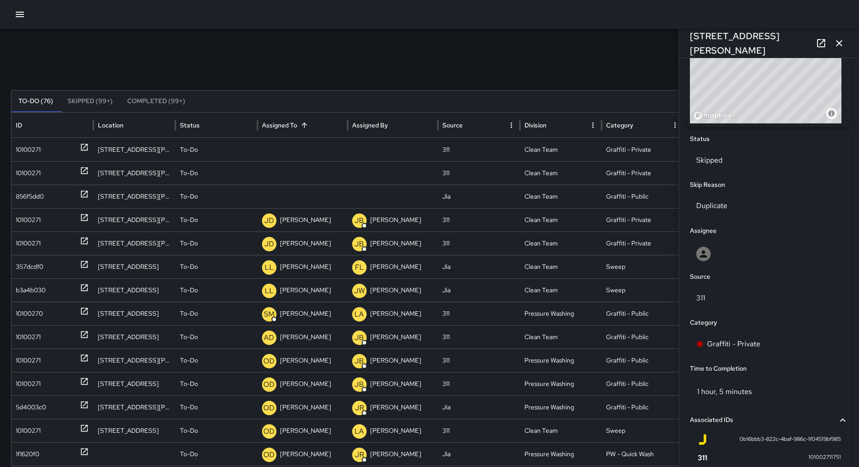
click at [8, 155] on div "Search Search New Task To-Do (76) Skipped (99+) Completed (99+) ID Location Sta…" at bounding box center [429, 285] width 859 height 512
click at [21, 150] on div "10100271" at bounding box center [28, 149] width 25 height 23
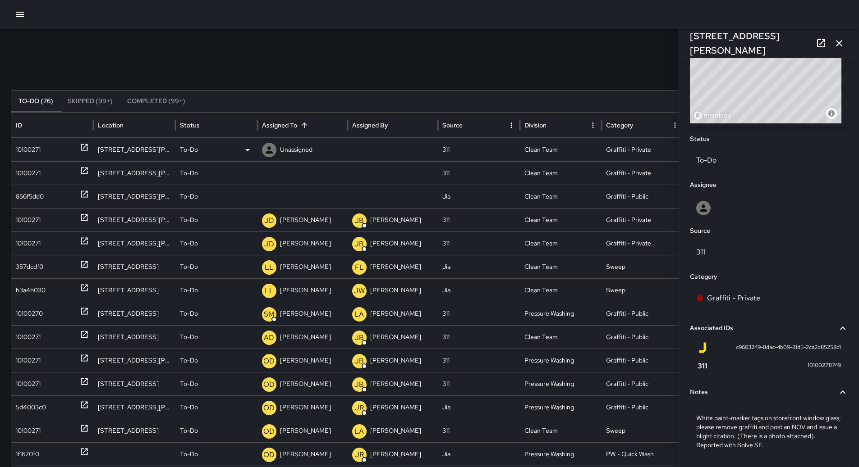
click at [237, 152] on div "To-Do" at bounding box center [216, 149] width 73 height 23
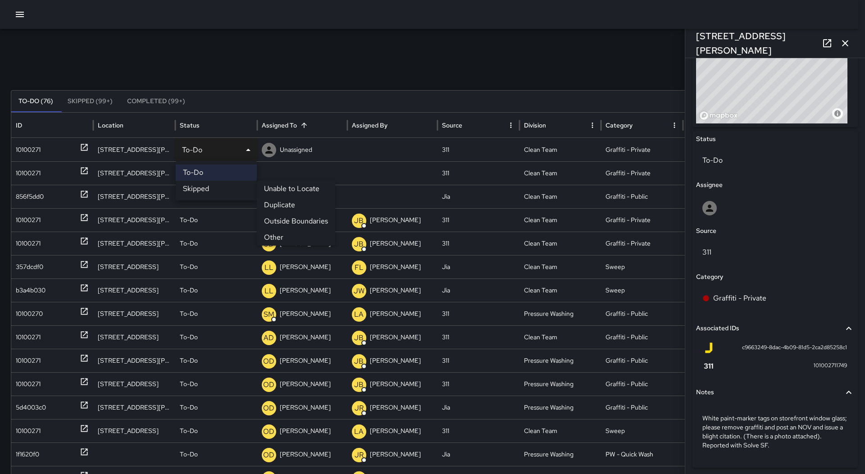
click at [285, 209] on li "Duplicate" at bounding box center [296, 205] width 78 height 16
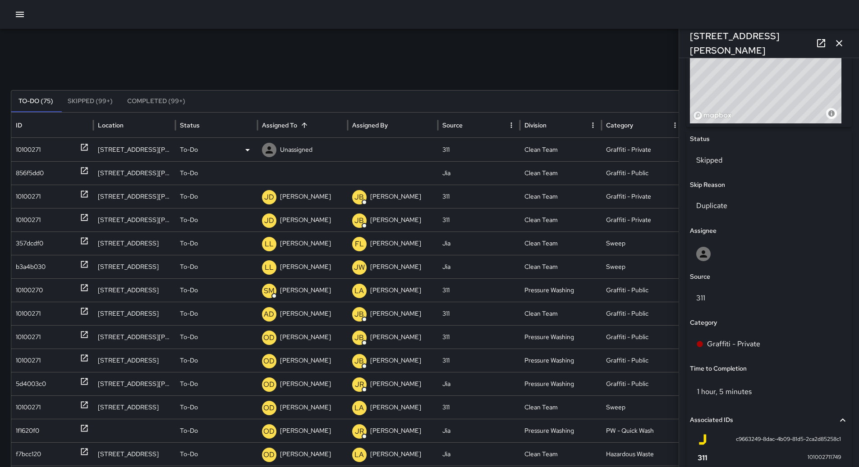
click at [53, 147] on div "10100271" at bounding box center [52, 149] width 73 height 23
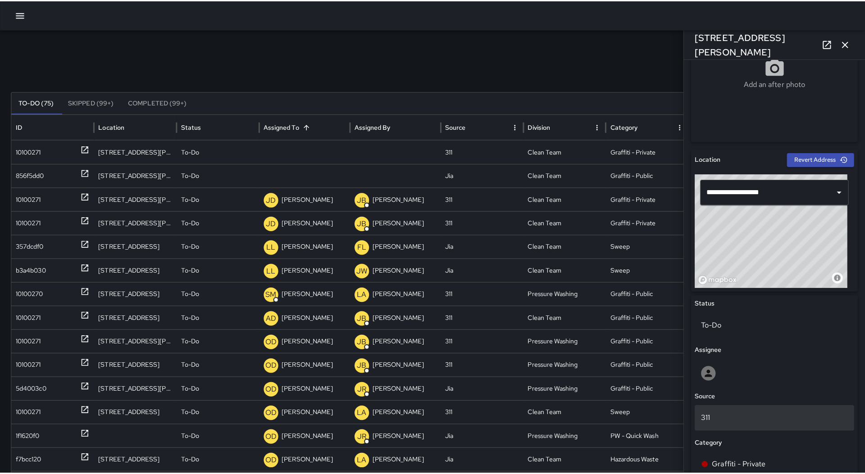
scroll to position [388, 0]
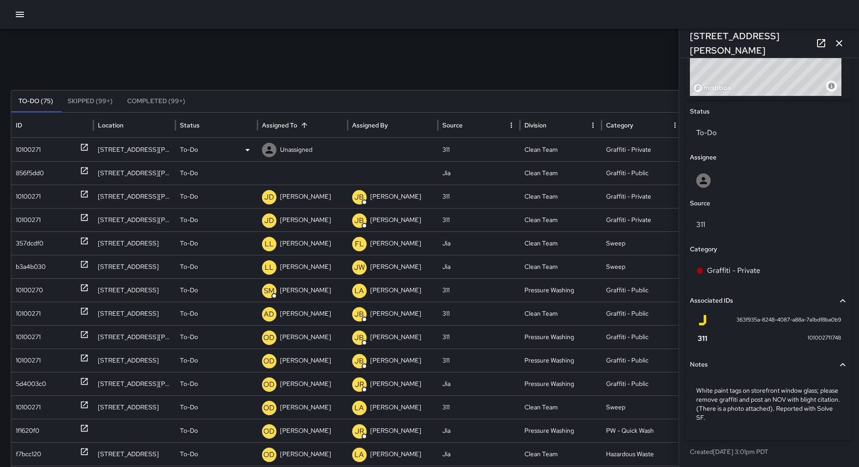
click at [229, 153] on div "To-Do" at bounding box center [216, 149] width 73 height 23
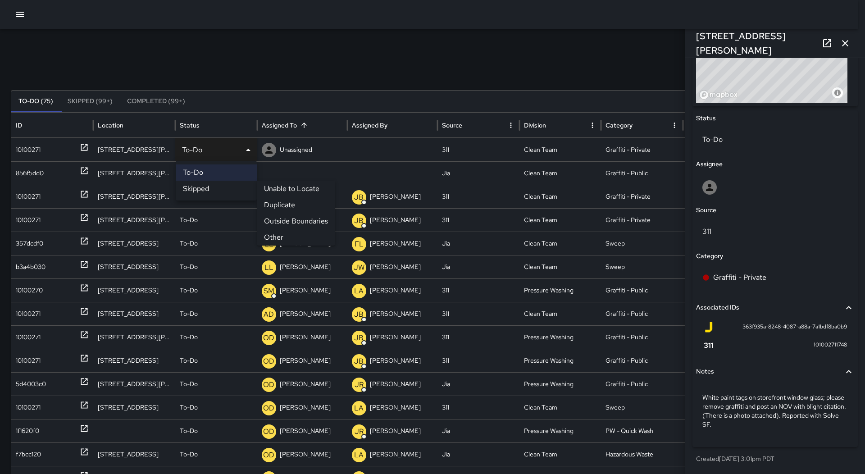
click at [303, 207] on li "Duplicate" at bounding box center [296, 205] width 78 height 16
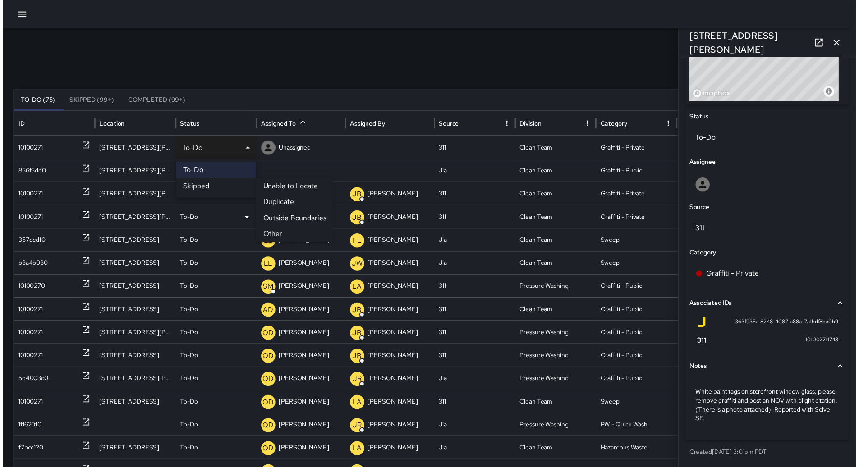
scroll to position [388, 0]
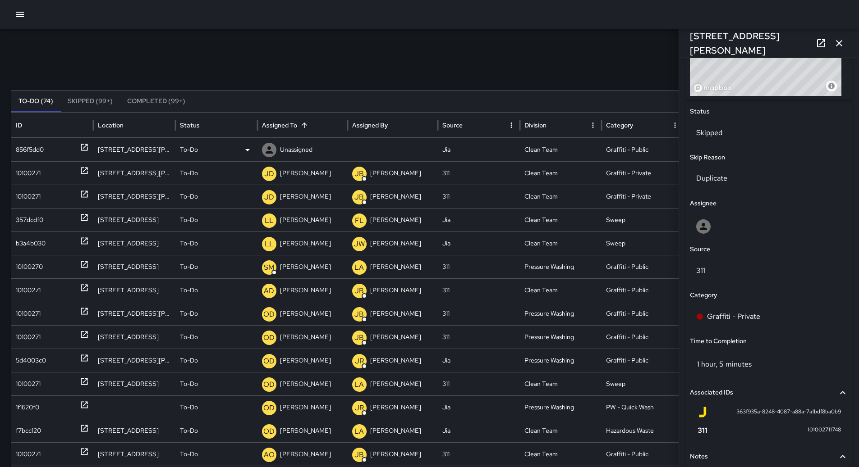
click at [63, 152] on div "856f5dd0" at bounding box center [52, 149] width 73 height 23
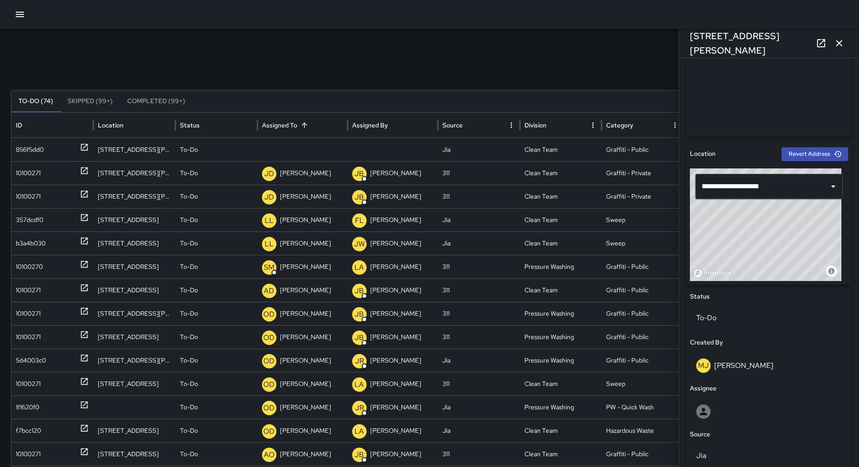
scroll to position [344, 0]
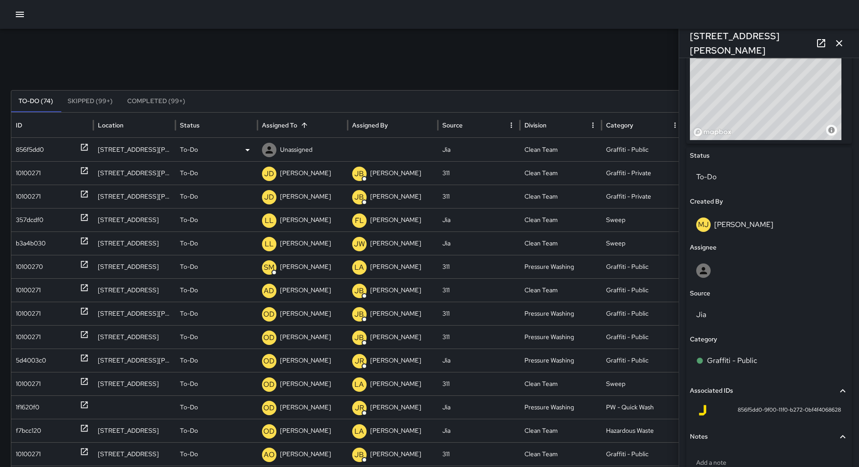
click at [300, 145] on p "Unassigned" at bounding box center [296, 149] width 32 height 23
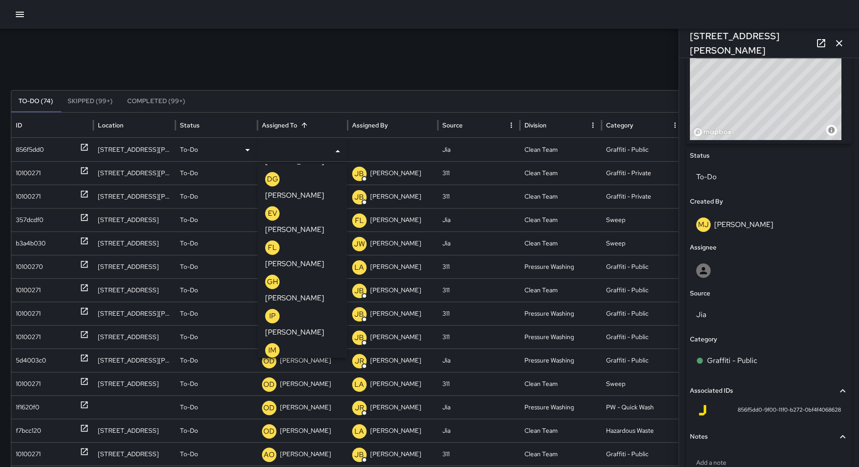
scroll to position [676, 0]
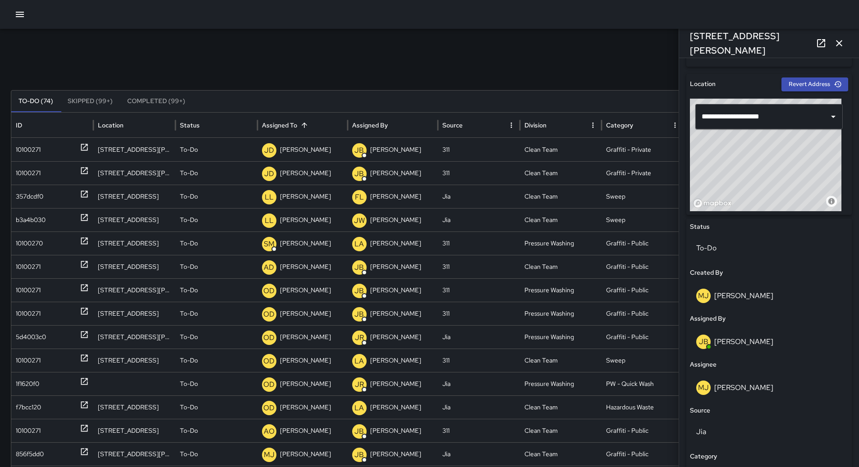
scroll to position [73, 0]
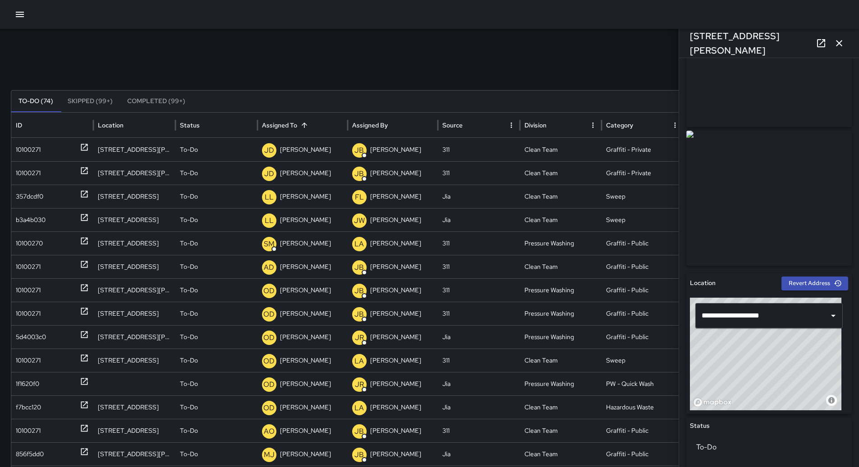
click at [836, 45] on icon "button" at bounding box center [838, 43] width 11 height 11
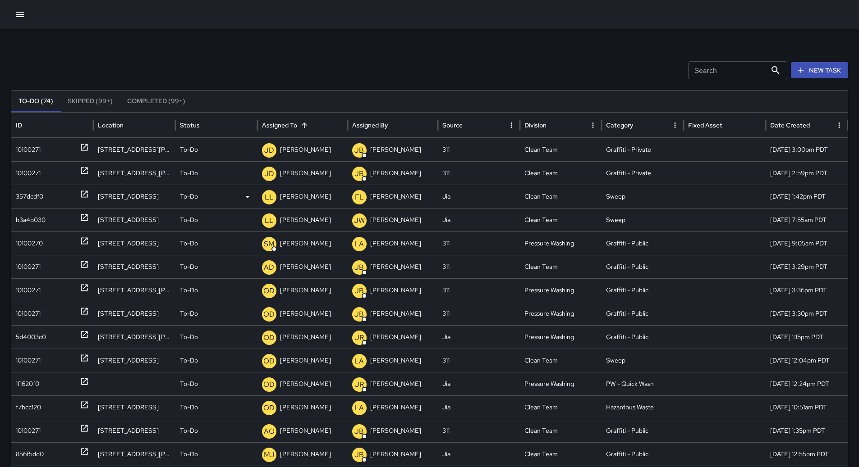
click at [24, 198] on div "357dcdf0" at bounding box center [29, 196] width 27 height 23
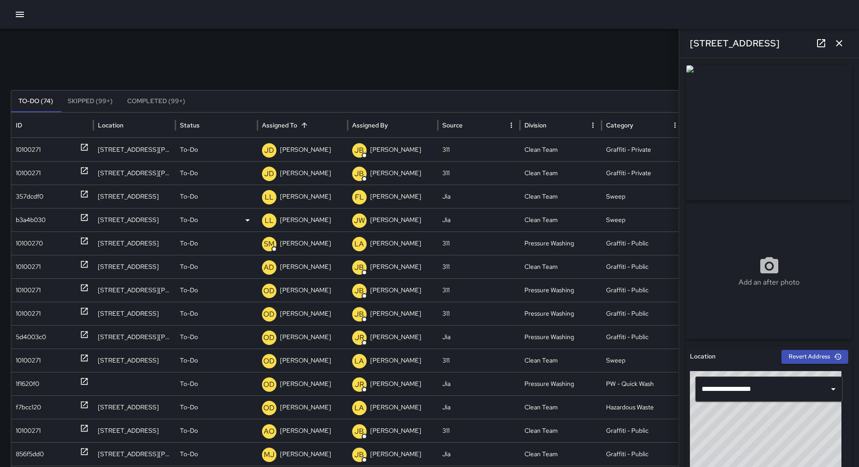
click at [41, 217] on div "b3a4b030" at bounding box center [31, 220] width 30 height 23
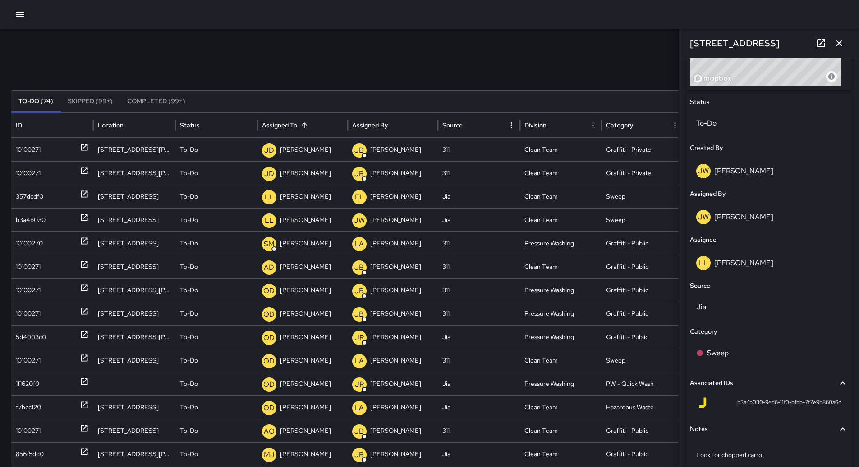
scroll to position [435, 0]
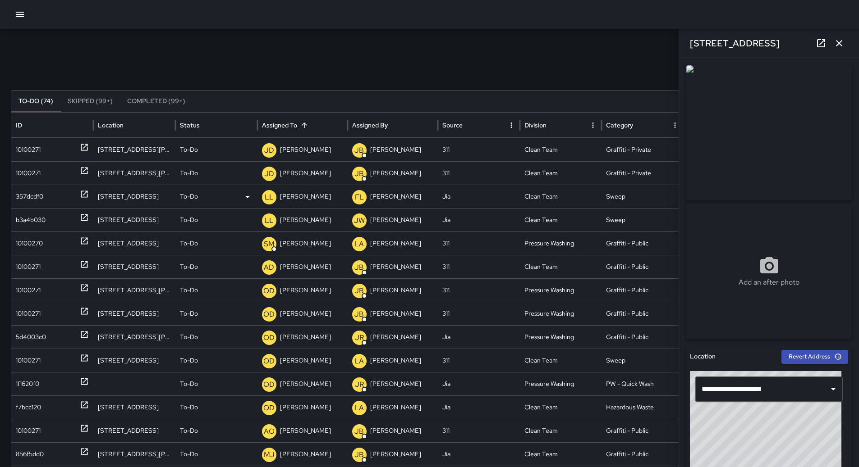
click at [288, 191] on p "[PERSON_NAME]" at bounding box center [305, 196] width 51 height 23
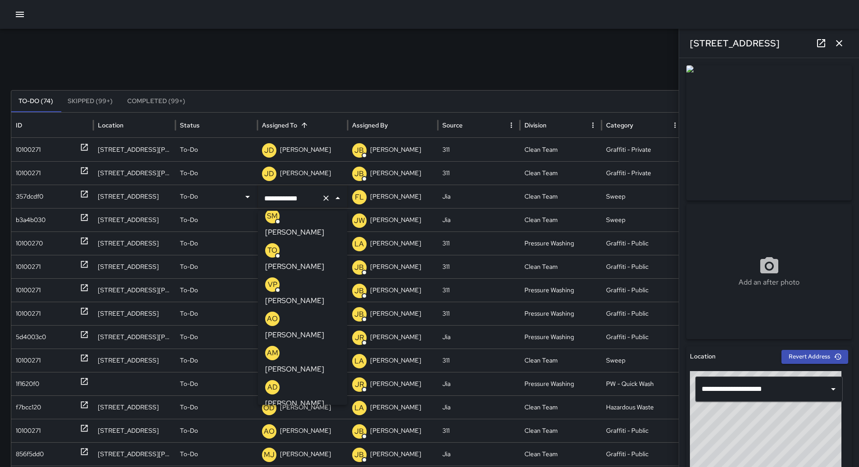
scroll to position [182, 0]
click at [300, 362] on p "[PERSON_NAME]" at bounding box center [294, 367] width 59 height 11
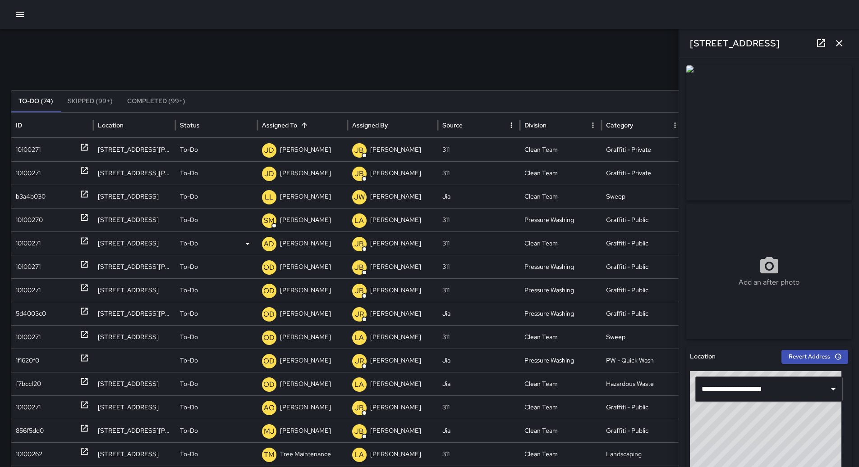
scroll to position [0, 0]
click at [295, 197] on p "[PERSON_NAME]" at bounding box center [305, 196] width 51 height 23
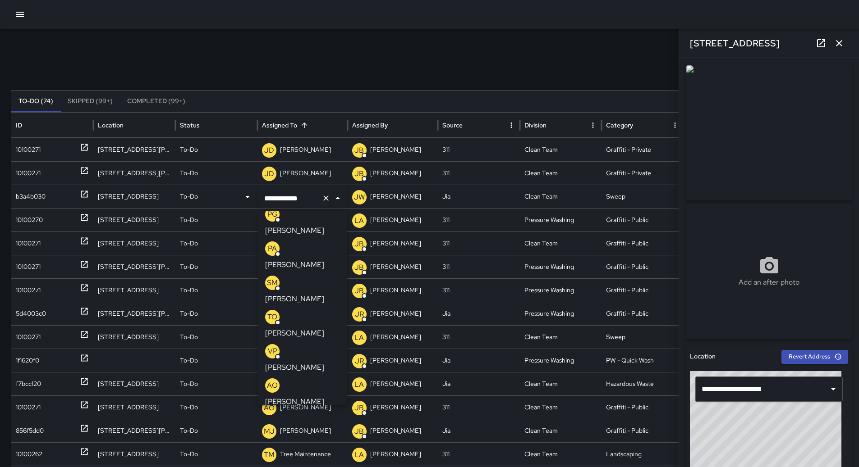
scroll to position [174, 0]
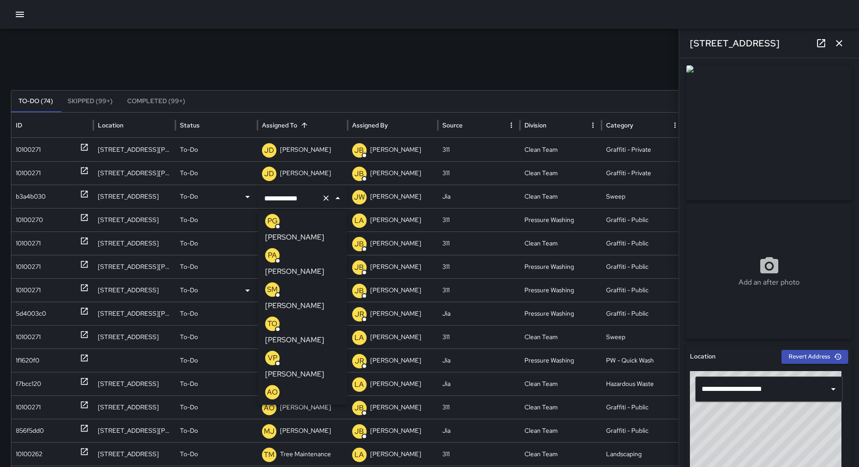
click at [304, 369] on p "[PERSON_NAME]" at bounding box center [294, 374] width 59 height 11
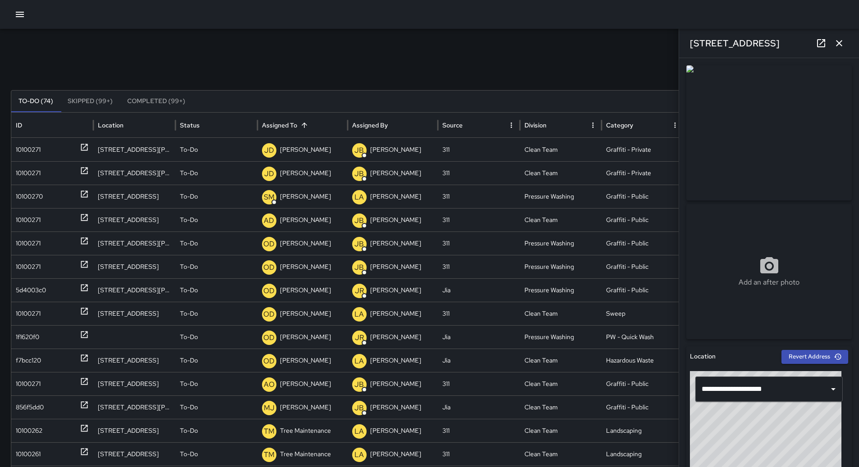
click at [840, 44] on icon "button" at bounding box center [838, 43] width 11 height 11
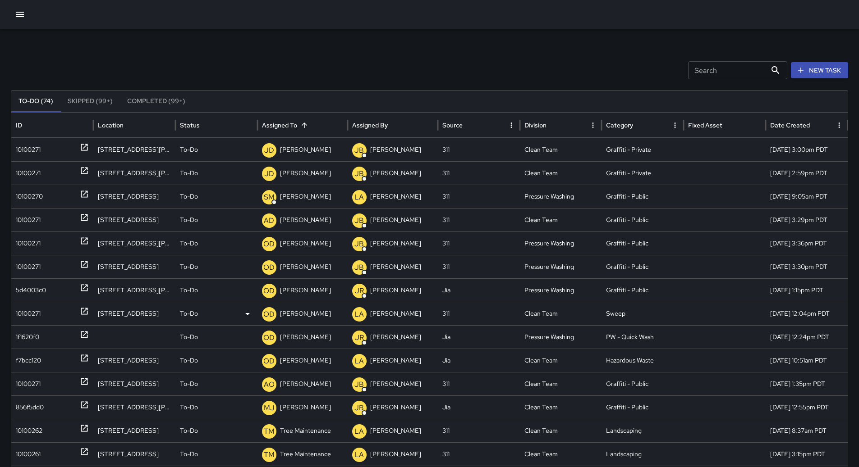
scroll to position [42, 0]
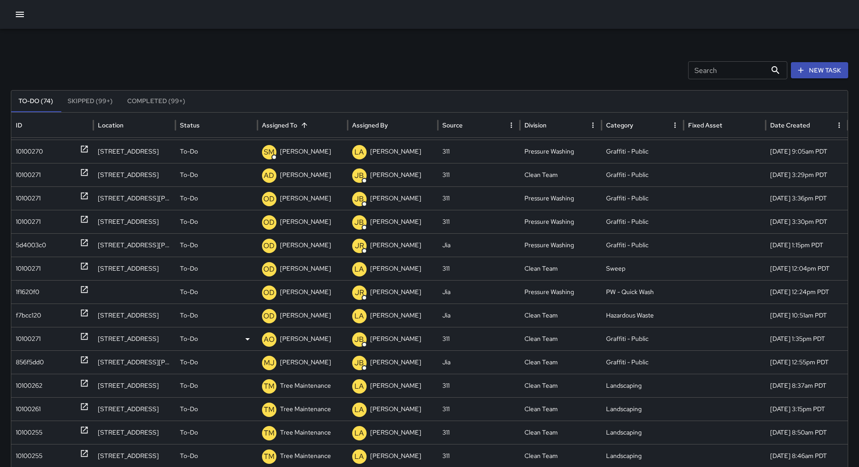
click at [43, 337] on div "10100271" at bounding box center [52, 339] width 73 height 23
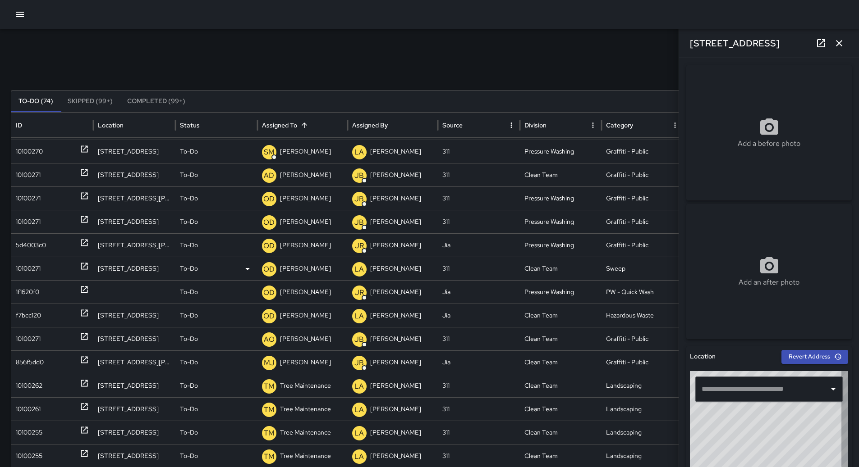
type input "**********"
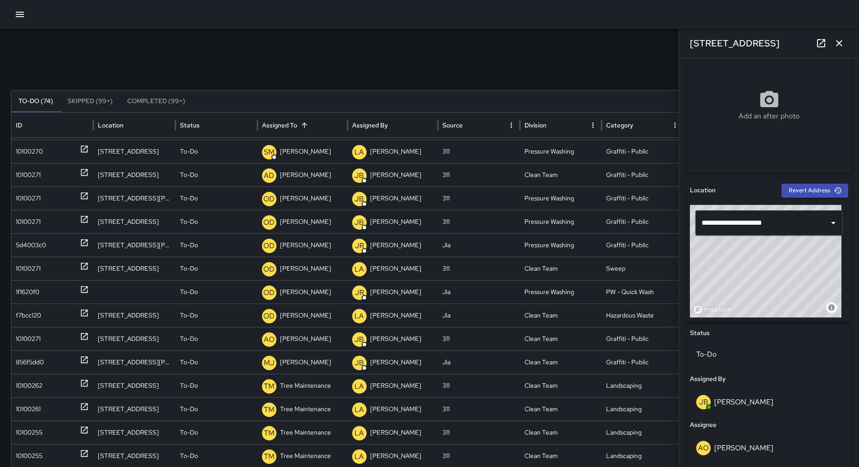
scroll to position [180, 0]
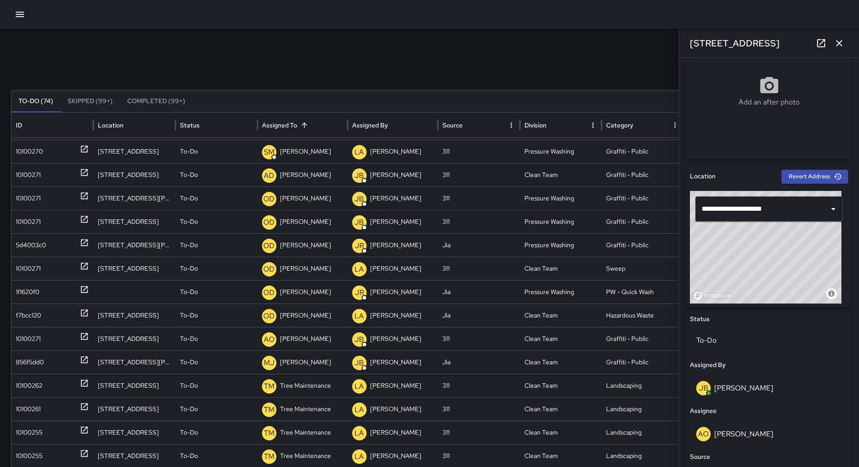
click at [837, 45] on icon "button" at bounding box center [838, 43] width 11 height 11
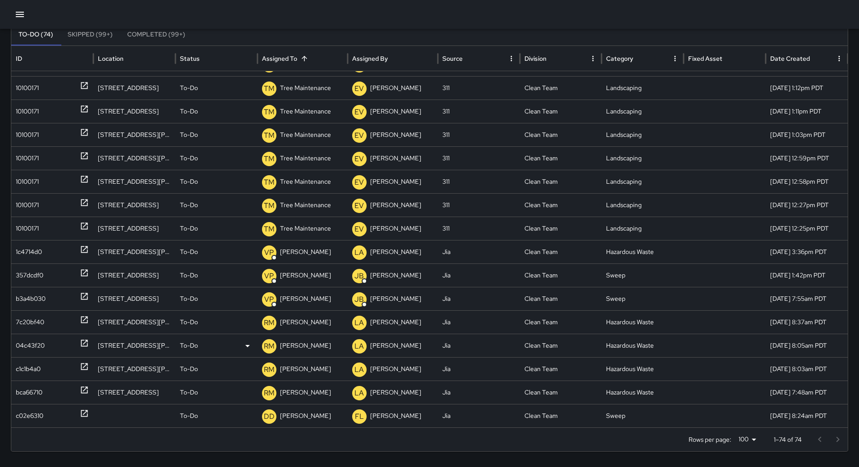
scroll to position [73, 0]
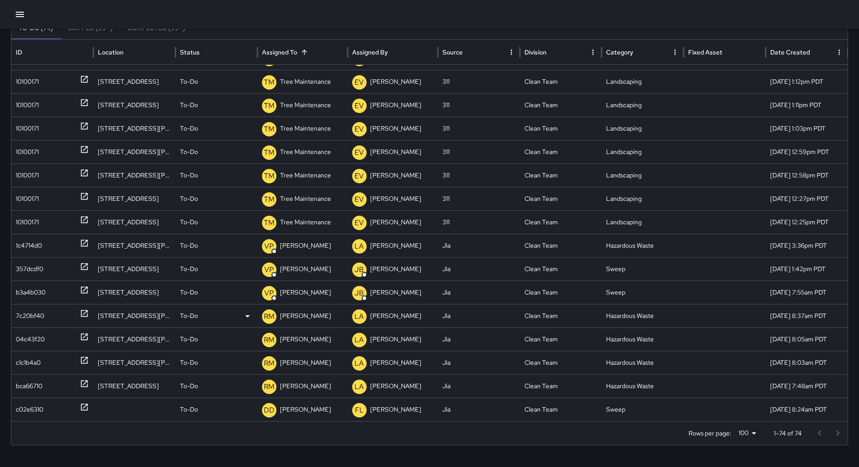
click at [24, 320] on div "7c20bf40" at bounding box center [30, 316] width 28 height 23
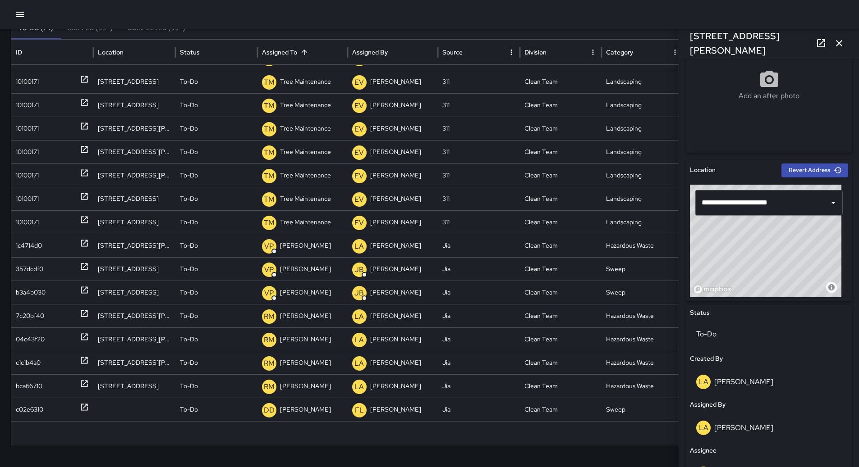
scroll to position [361, 0]
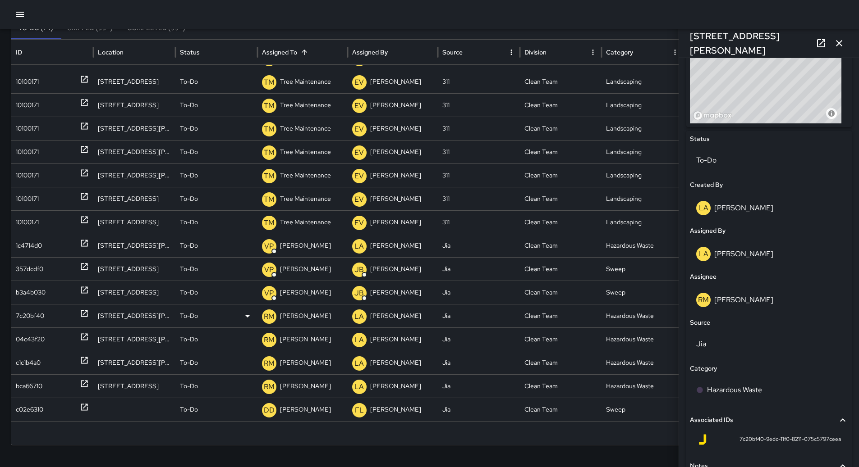
click at [37, 315] on div "7c20bf40" at bounding box center [30, 316] width 28 height 23
click at [313, 315] on p "[PERSON_NAME]" at bounding box center [305, 316] width 51 height 23
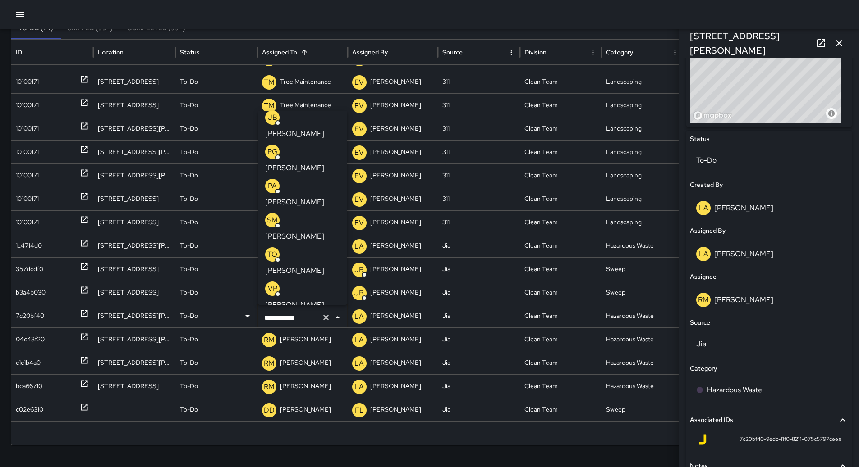
scroll to position [101, 0]
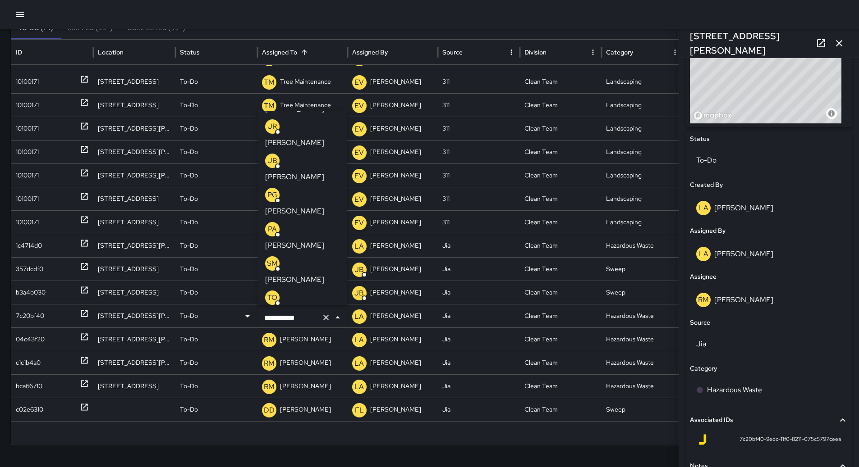
click at [305, 325] on div "VP [PERSON_NAME]" at bounding box center [302, 339] width 75 height 29
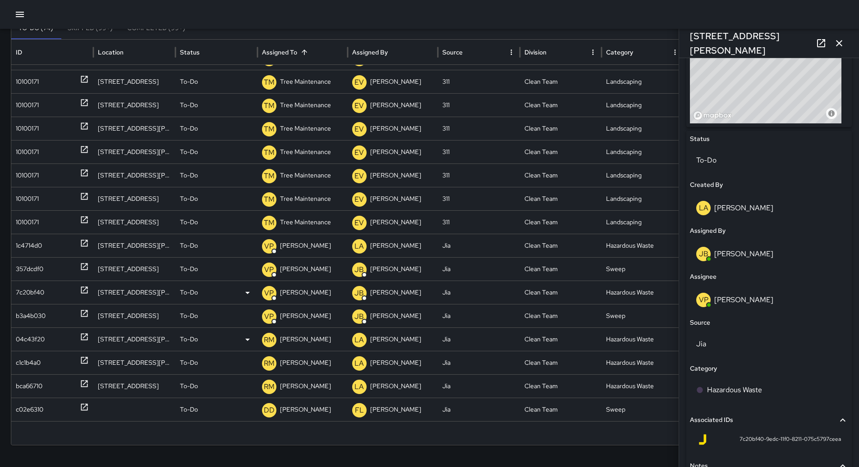
click at [291, 343] on p "[PERSON_NAME]" at bounding box center [305, 339] width 51 height 23
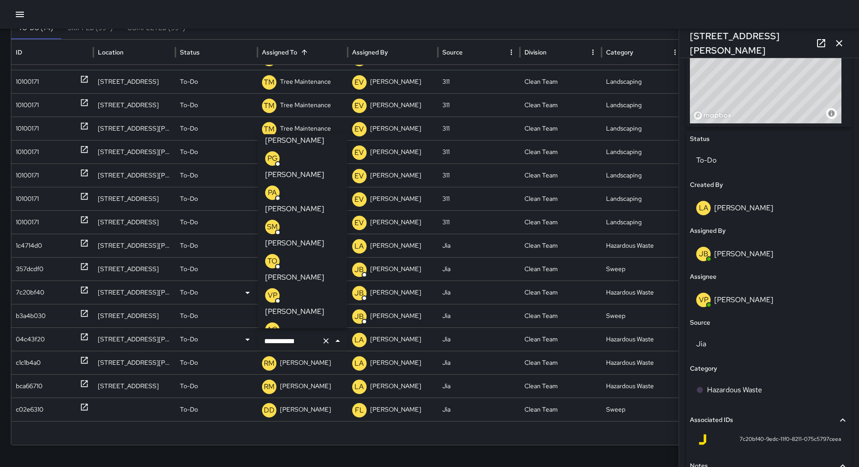
scroll to position [146, 0]
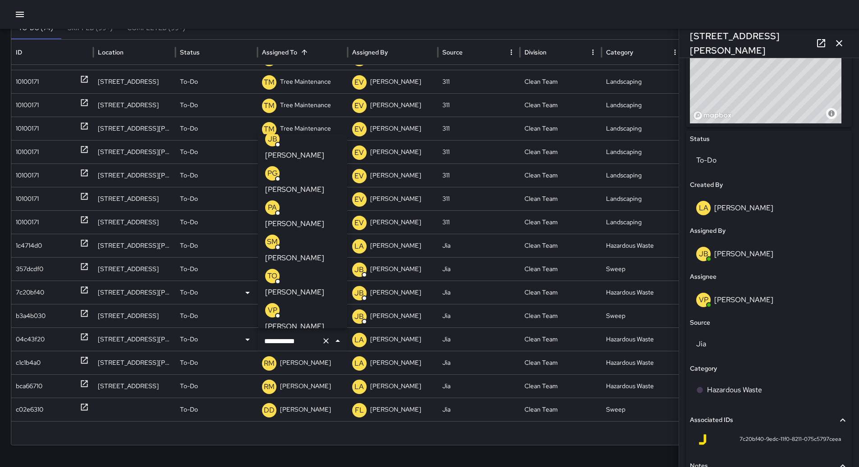
click at [288, 321] on p "[PERSON_NAME]" at bounding box center [294, 326] width 59 height 11
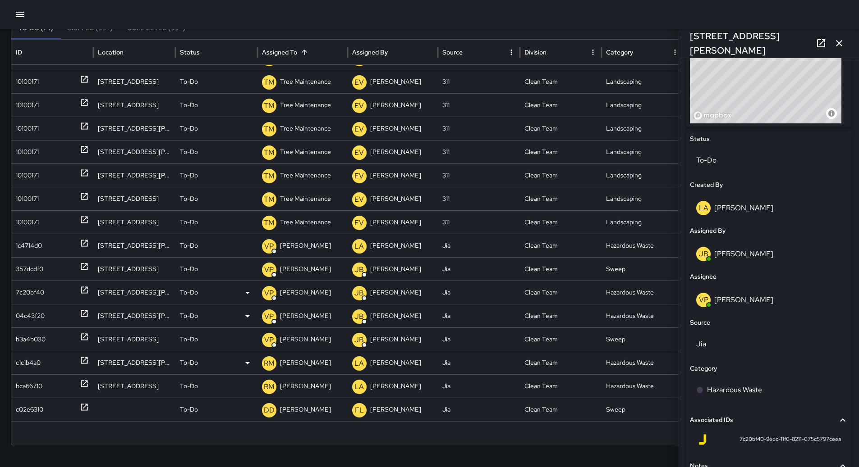
click at [304, 363] on p "[PERSON_NAME]" at bounding box center [305, 363] width 51 height 23
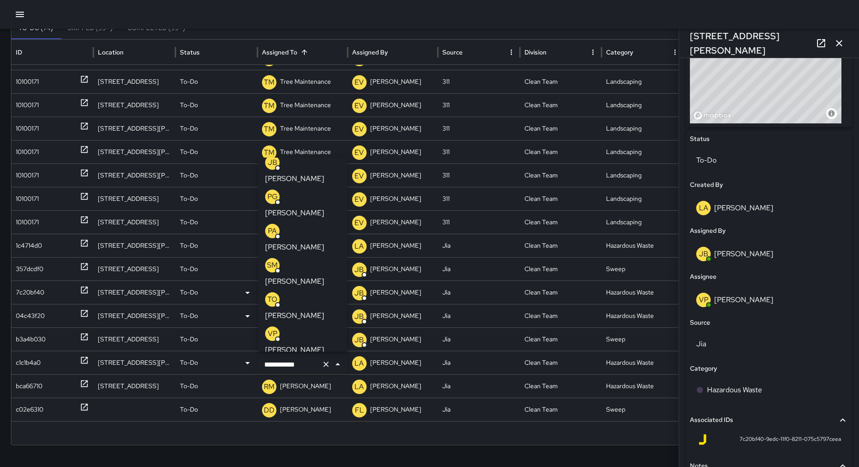
click at [304, 327] on div "VP [PERSON_NAME]" at bounding box center [302, 341] width 75 height 29
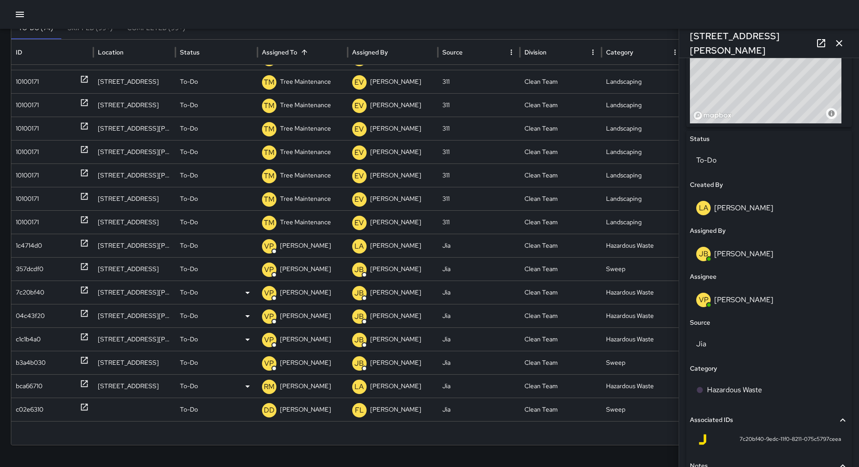
click at [314, 385] on p "[PERSON_NAME]" at bounding box center [305, 386] width 51 height 23
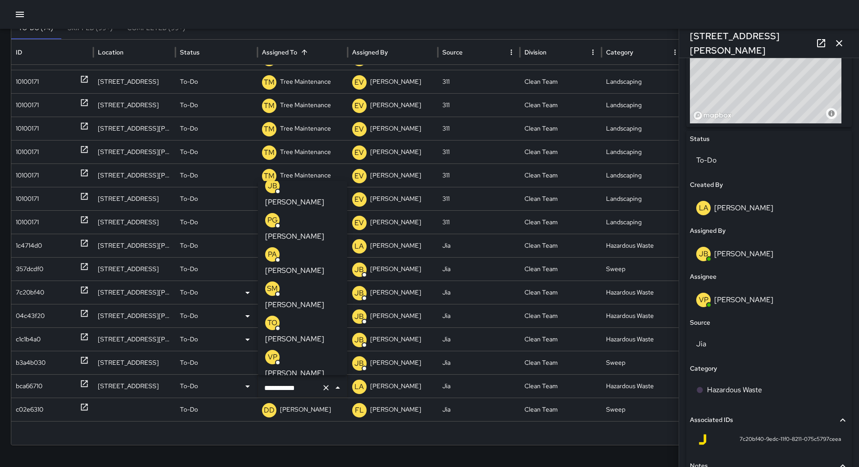
click at [296, 350] on div "VP [PERSON_NAME]" at bounding box center [302, 364] width 75 height 29
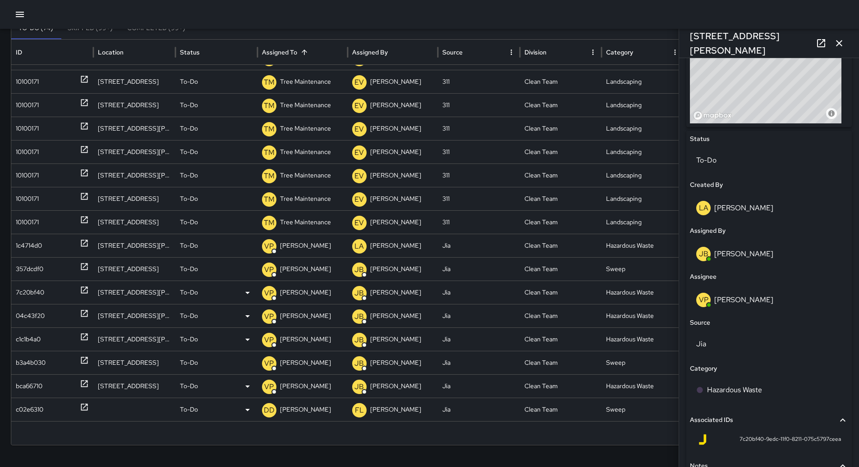
click at [16, 408] on div "c02e6310" at bounding box center [29, 409] width 27 height 23
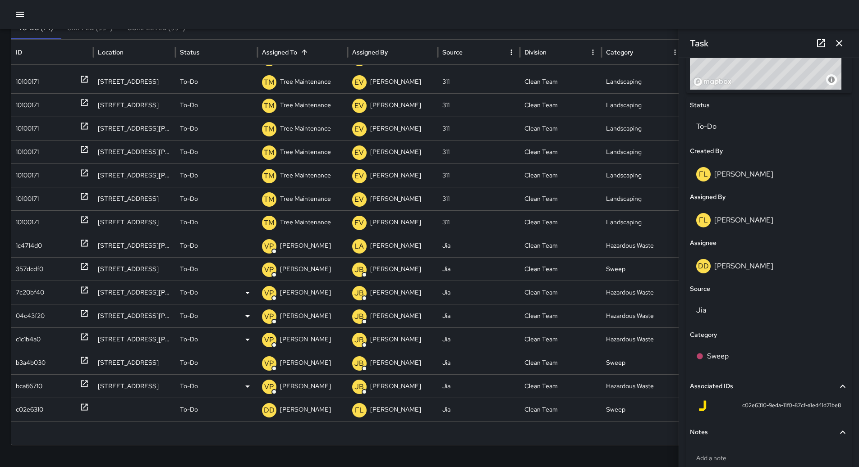
scroll to position [165, 0]
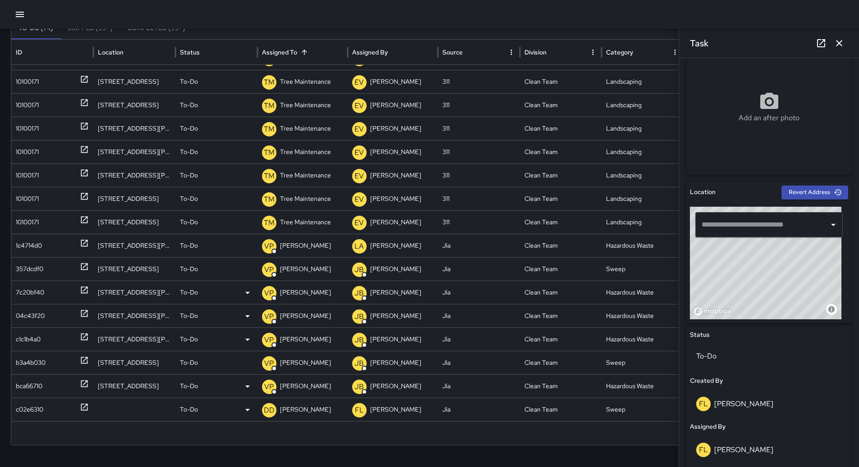
click at [304, 405] on p "[PERSON_NAME]" at bounding box center [305, 409] width 51 height 23
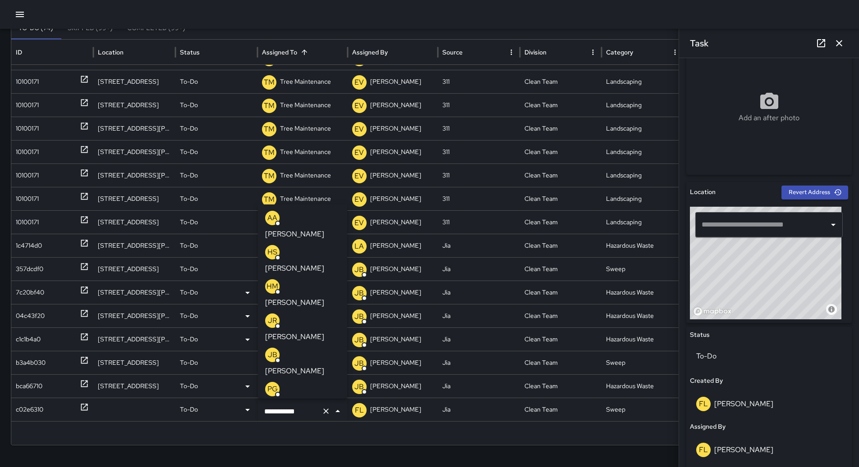
scroll to position [133, 0]
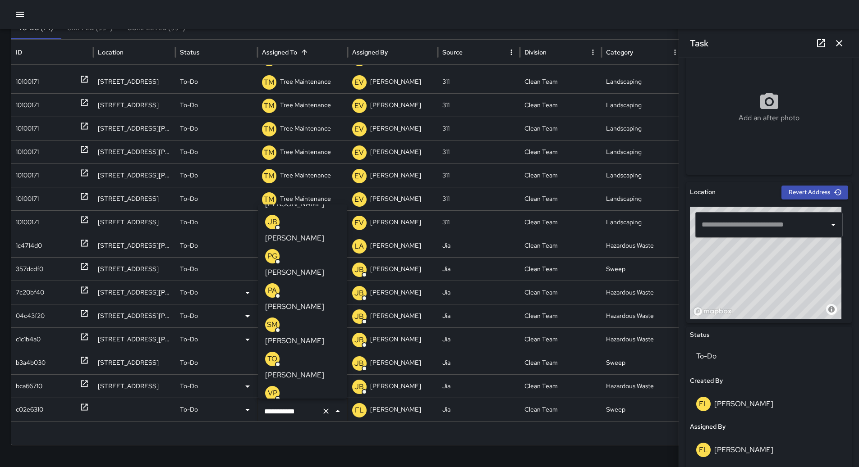
click at [292, 404] on p "[PERSON_NAME]" at bounding box center [294, 409] width 59 height 11
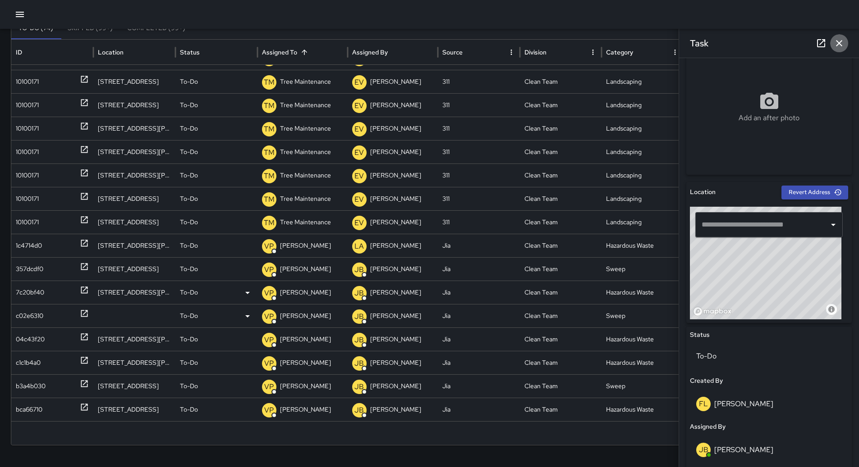
click at [842, 38] on icon "button" at bounding box center [838, 43] width 11 height 11
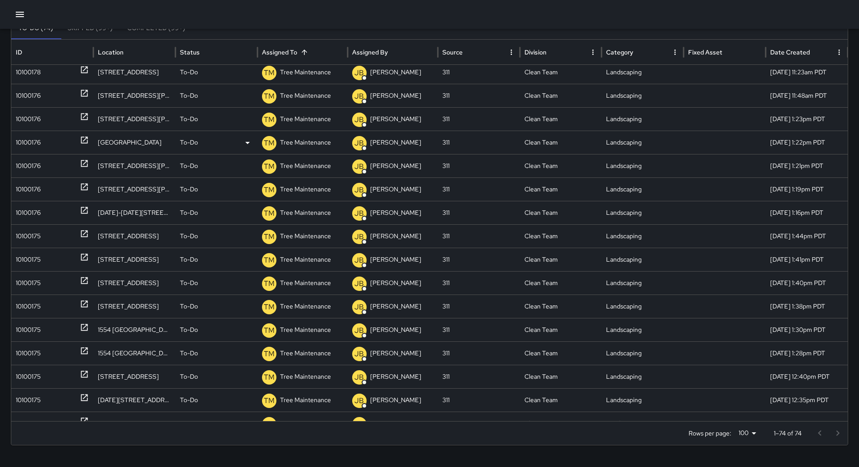
scroll to position [648, 0]
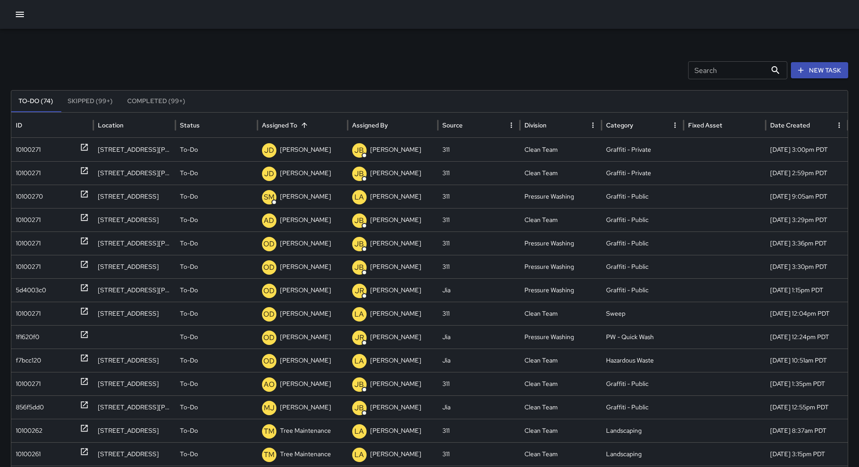
click at [21, 20] on button "button" at bounding box center [20, 14] width 18 height 18
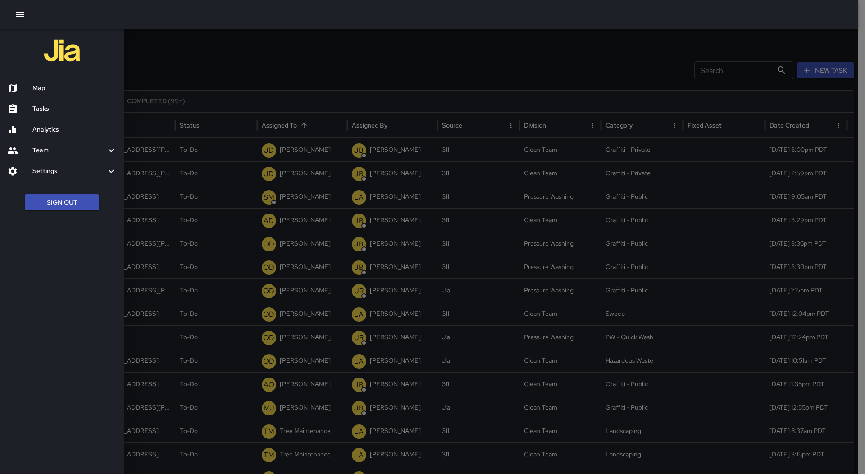
click at [50, 88] on h6 "Map" at bounding box center [74, 88] width 84 height 10
